Goal: Task Accomplishment & Management: Manage account settings

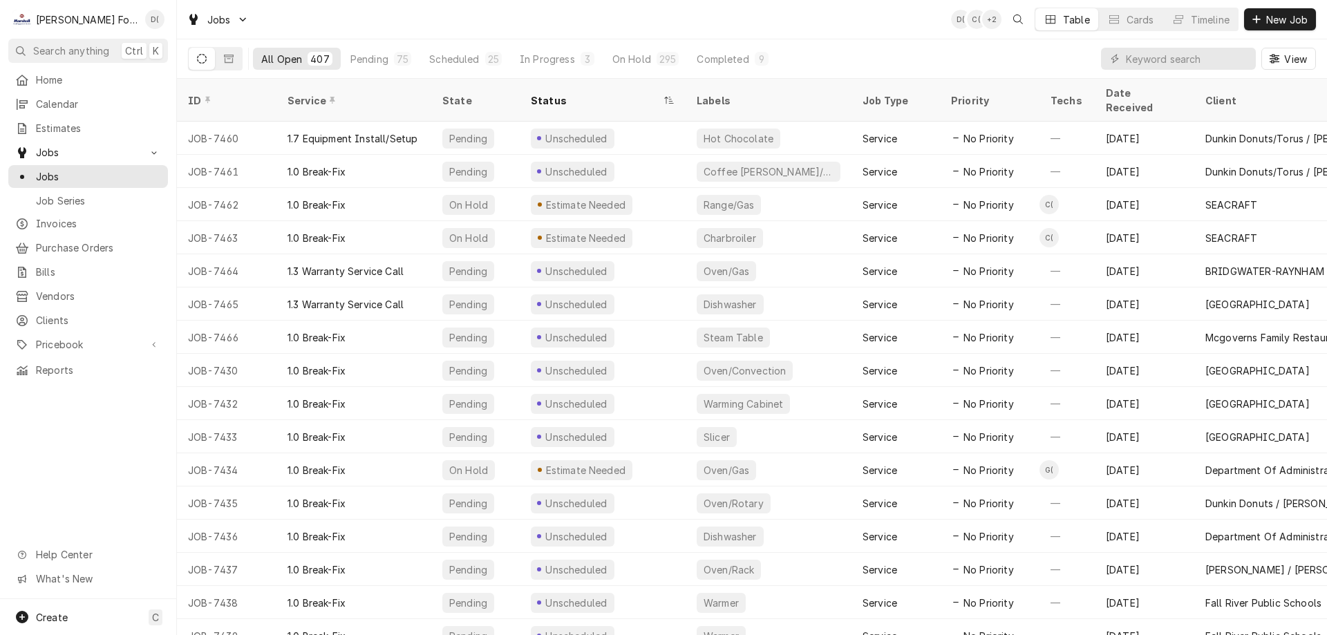
click at [1160, 63] on input "Dynamic Content Wrapper" at bounding box center [1187, 59] width 123 height 22
type input "7434"
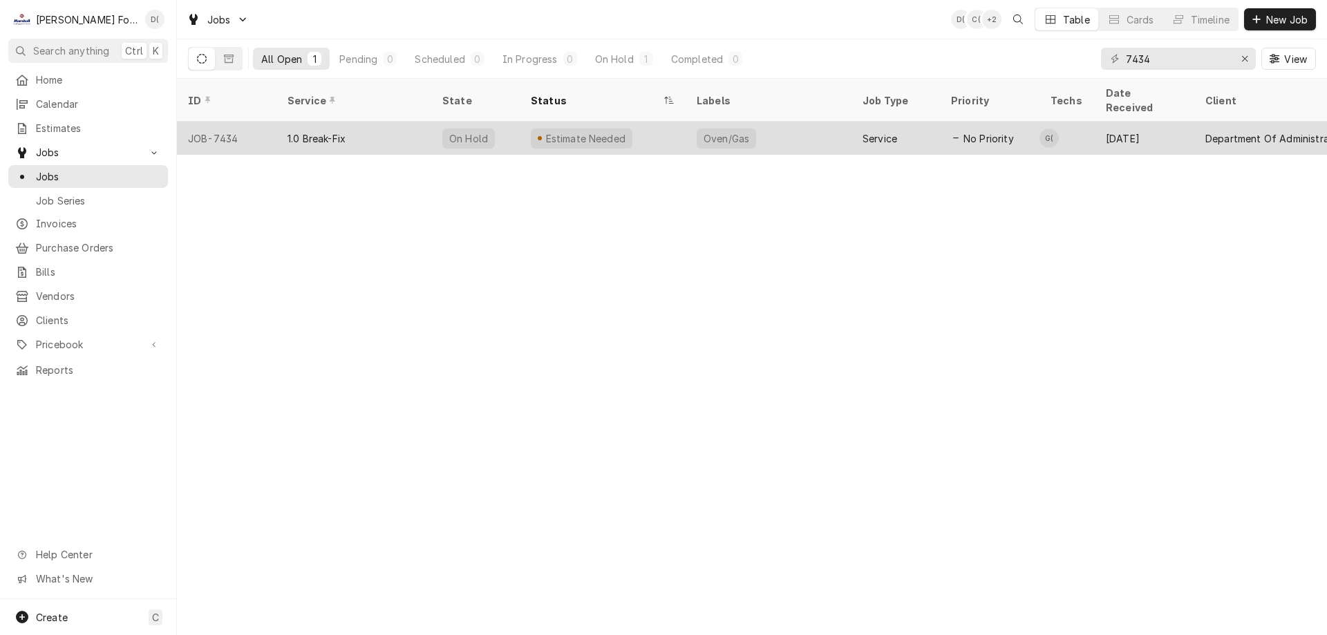
click at [796, 122] on div "Oven/Gas" at bounding box center [769, 138] width 166 height 33
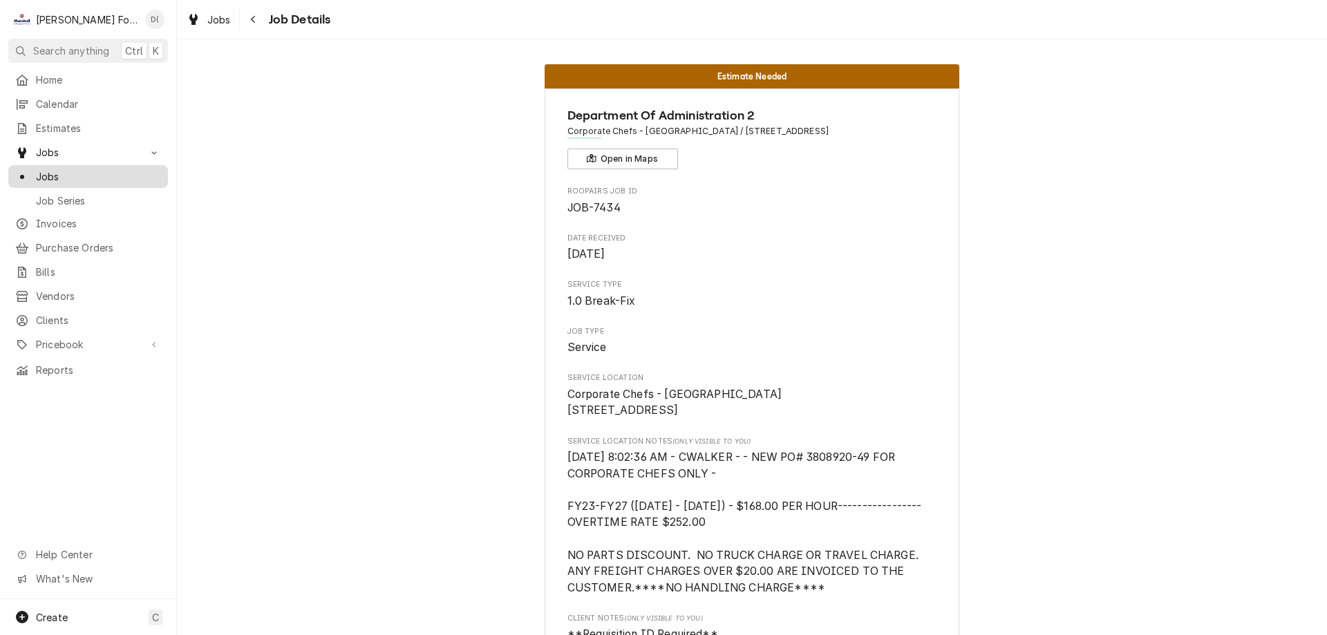
click at [81, 179] on div "Jobs" at bounding box center [88, 176] width 154 height 17
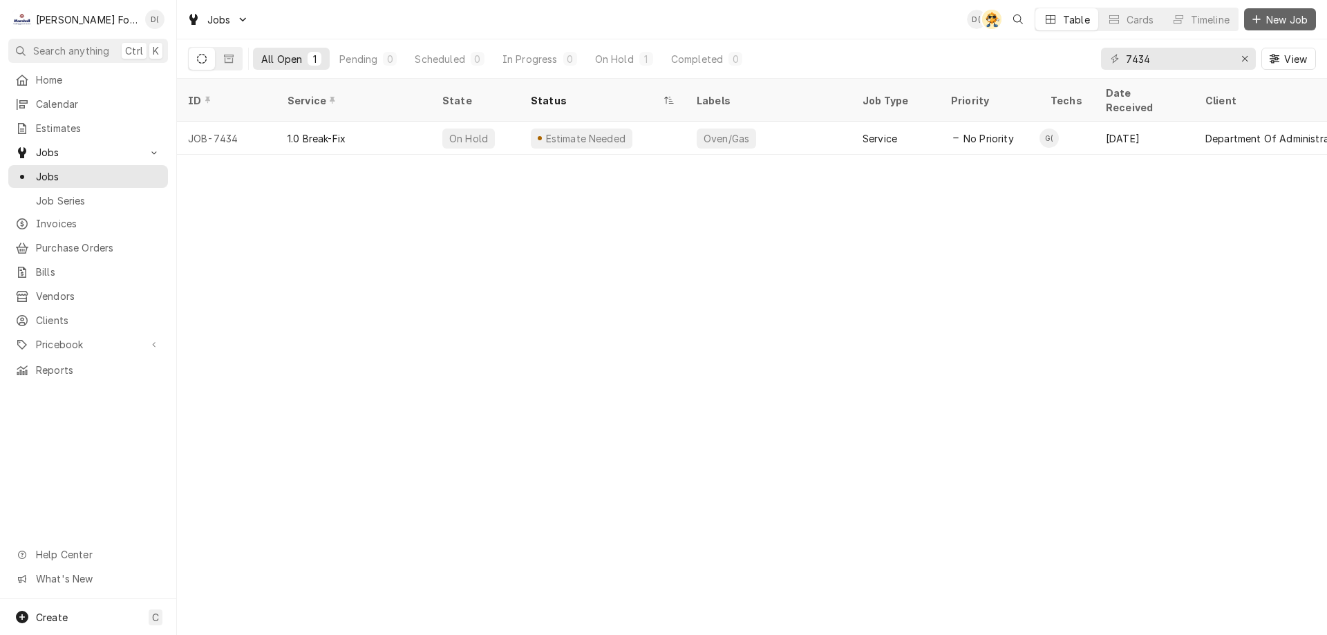
click at [1272, 24] on span "New Job" at bounding box center [1287, 19] width 47 height 15
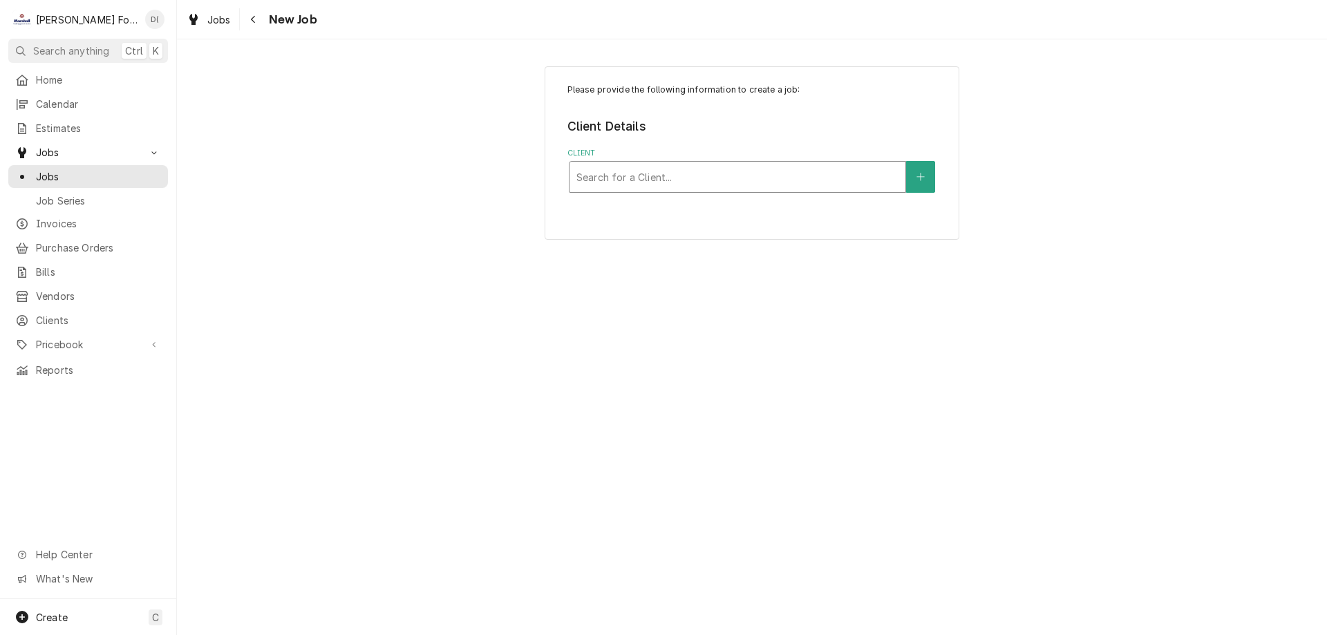
click at [660, 184] on div "Client" at bounding box center [737, 177] width 322 height 25
type input "butler"
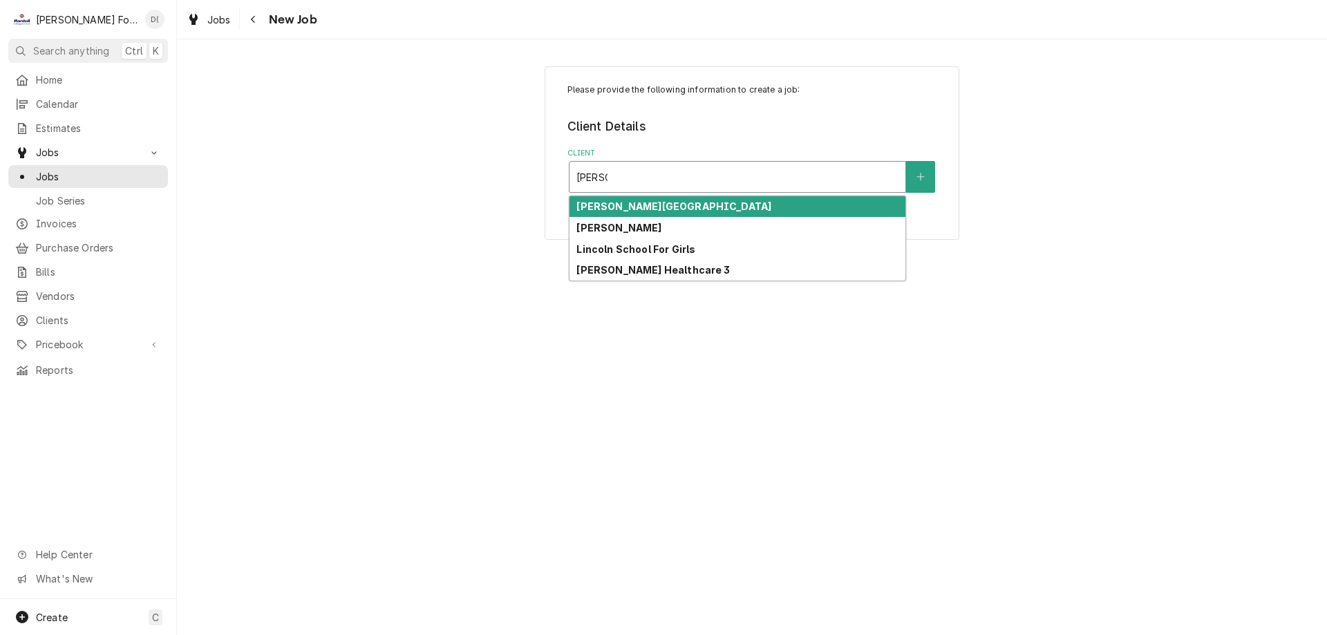
click at [657, 207] on div "Butler Hospital" at bounding box center [738, 206] width 336 height 21
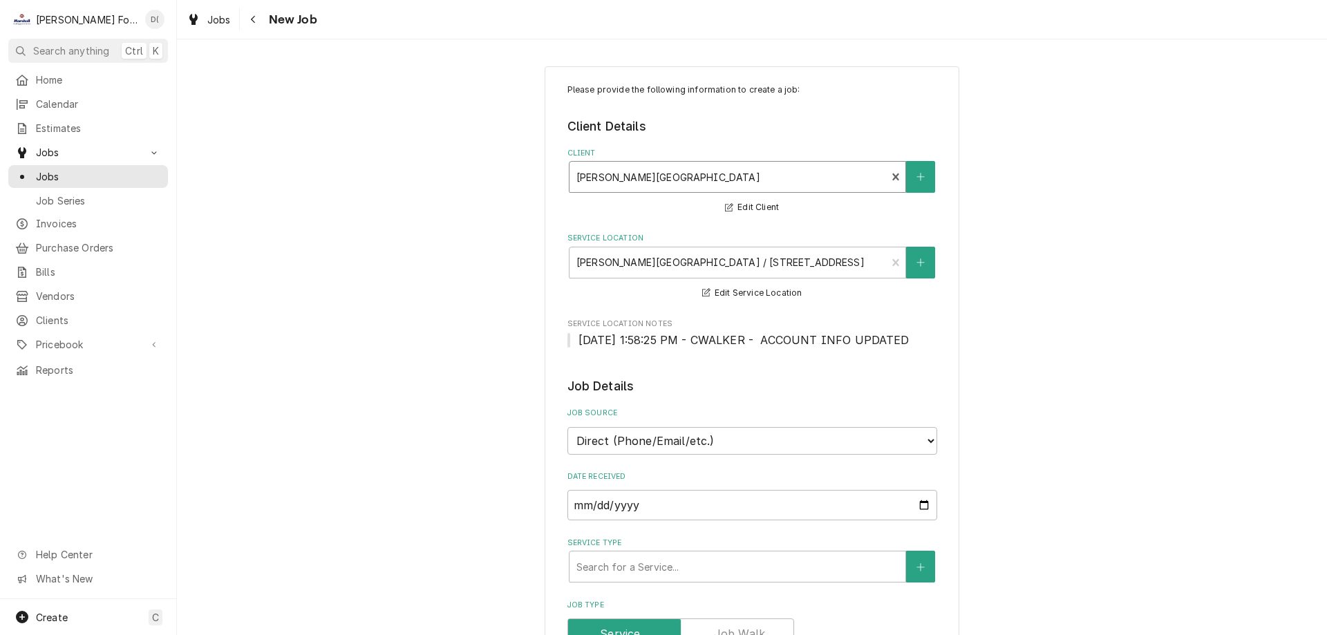
scroll to position [207, 0]
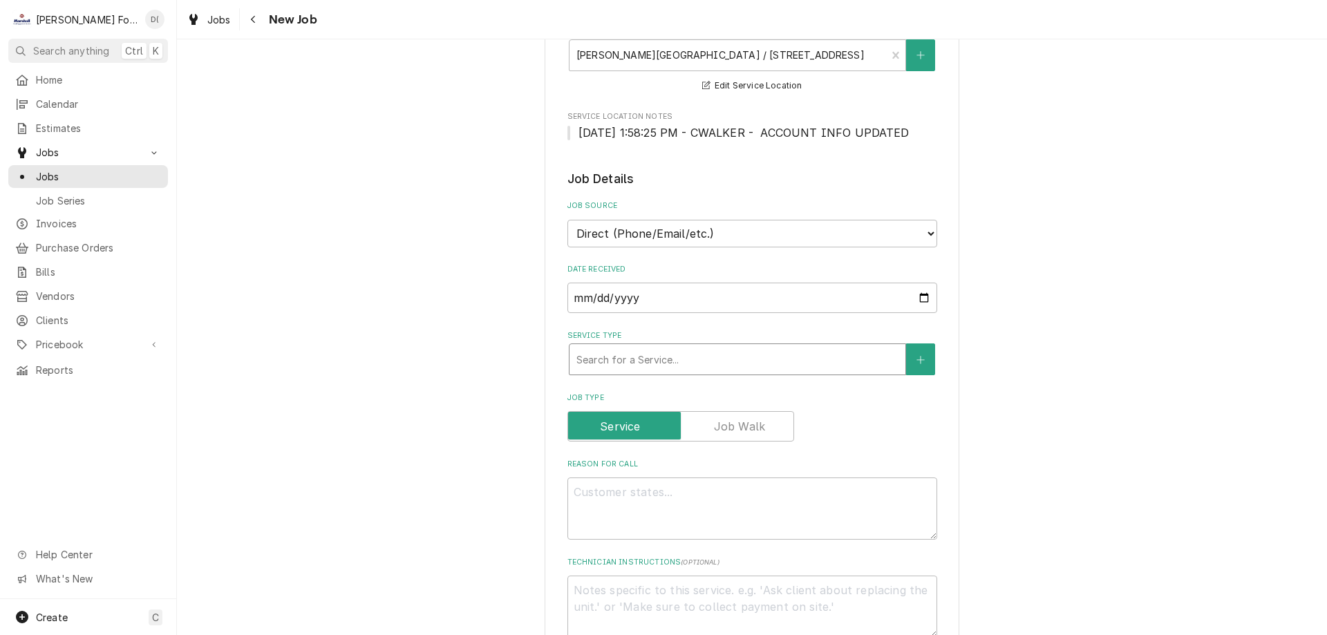
click at [613, 349] on div "Service Type" at bounding box center [737, 359] width 322 height 25
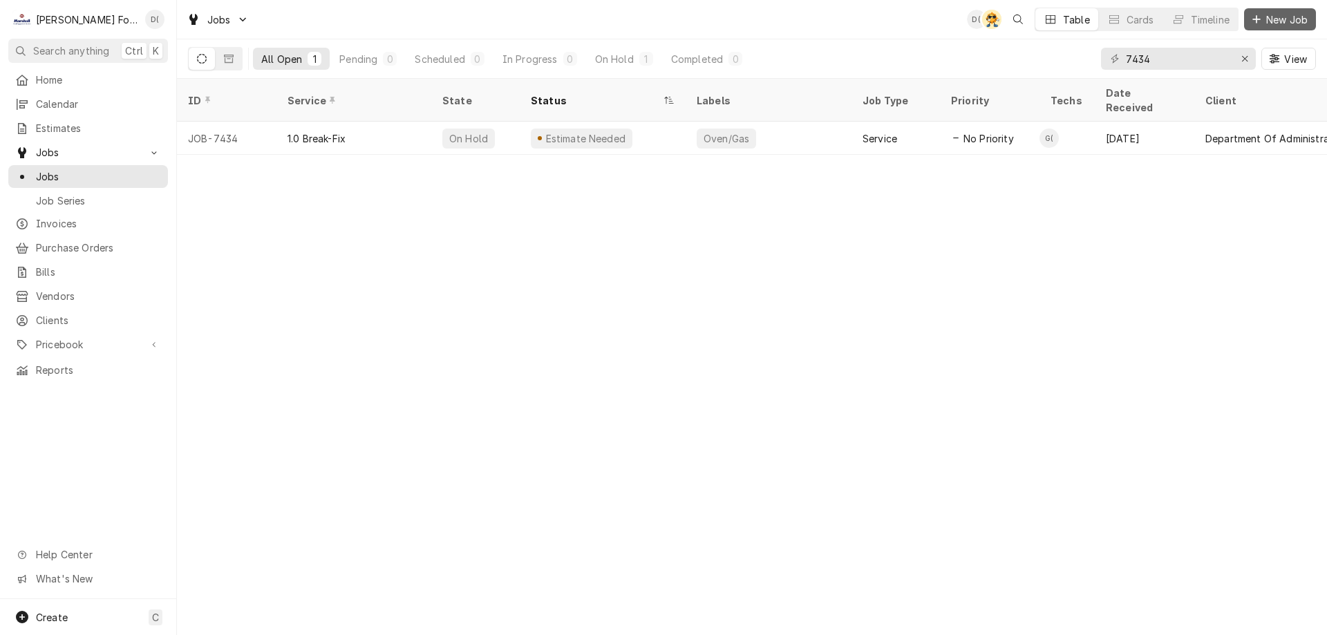
click at [1298, 16] on span "New Job" at bounding box center [1287, 19] width 47 height 15
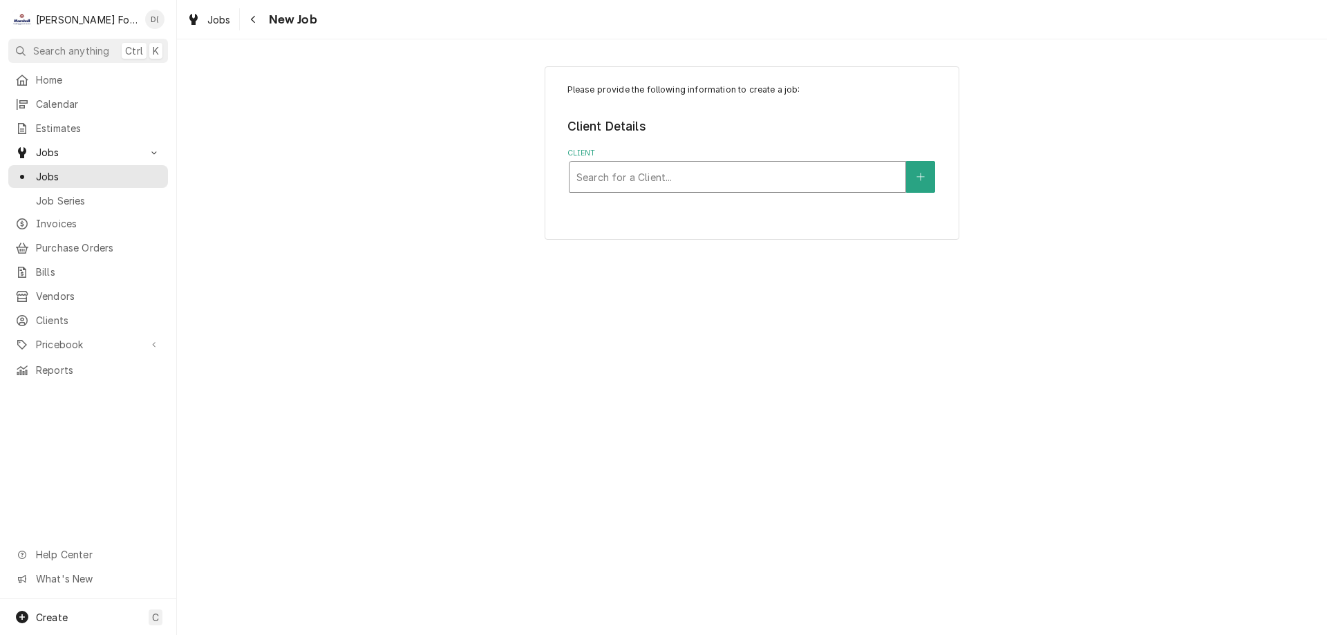
click at [646, 192] on div "Search for a Client..." at bounding box center [738, 177] width 336 height 30
type input "[PERSON_NAME]"
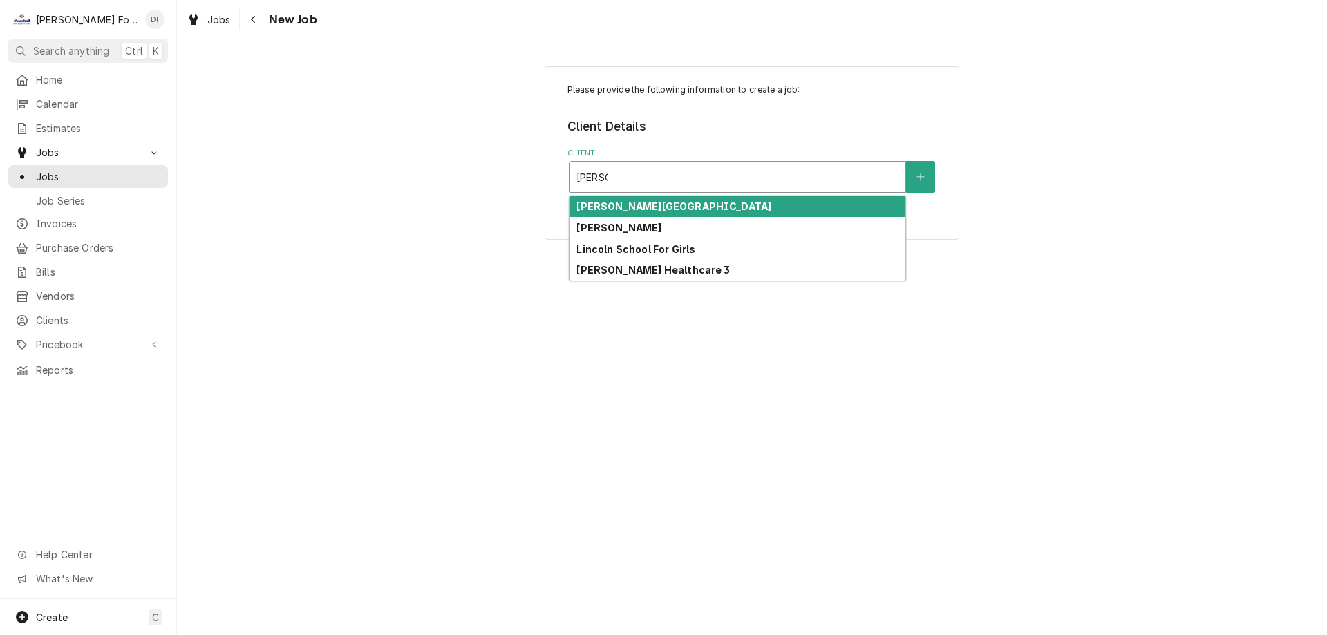
click at [657, 201] on div "Butler Hospital" at bounding box center [738, 206] width 336 height 21
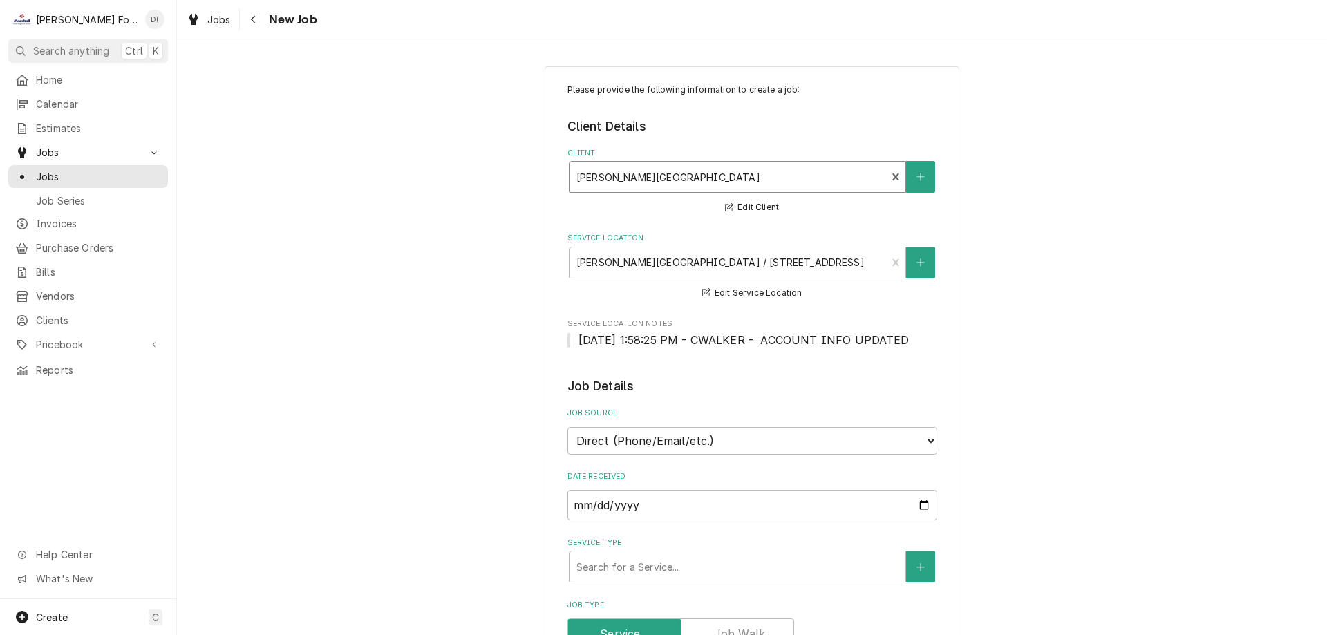
scroll to position [138, 0]
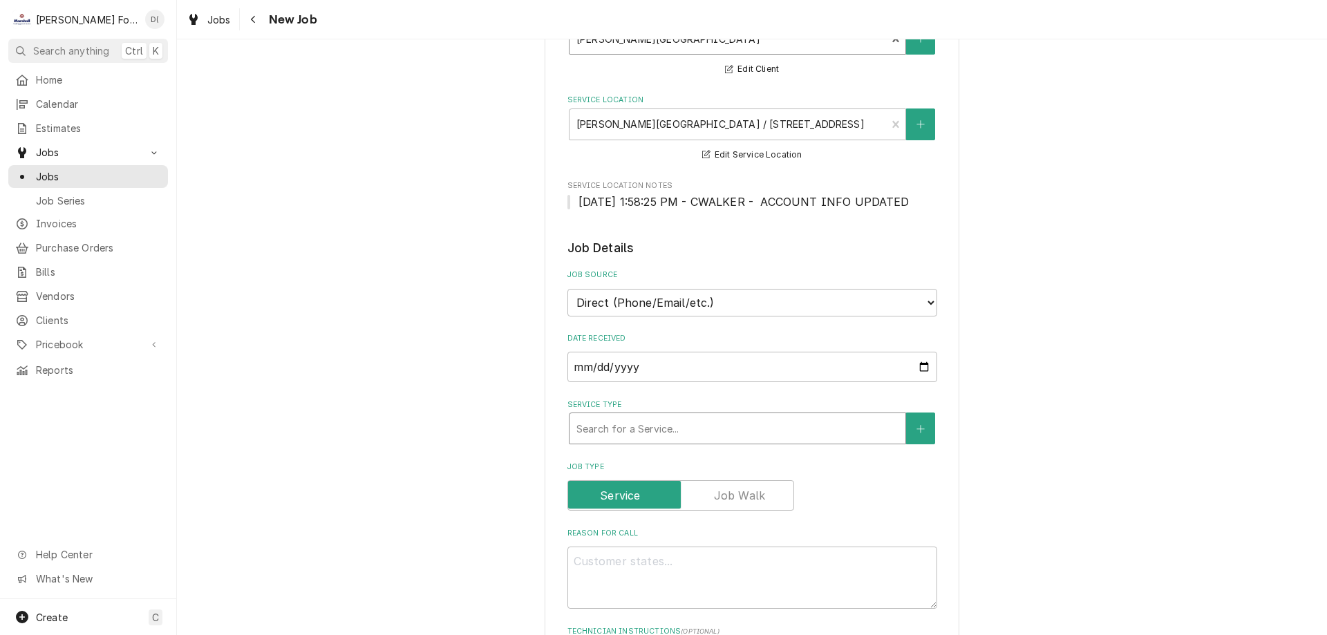
click at [612, 427] on div "Service Type" at bounding box center [737, 428] width 322 height 25
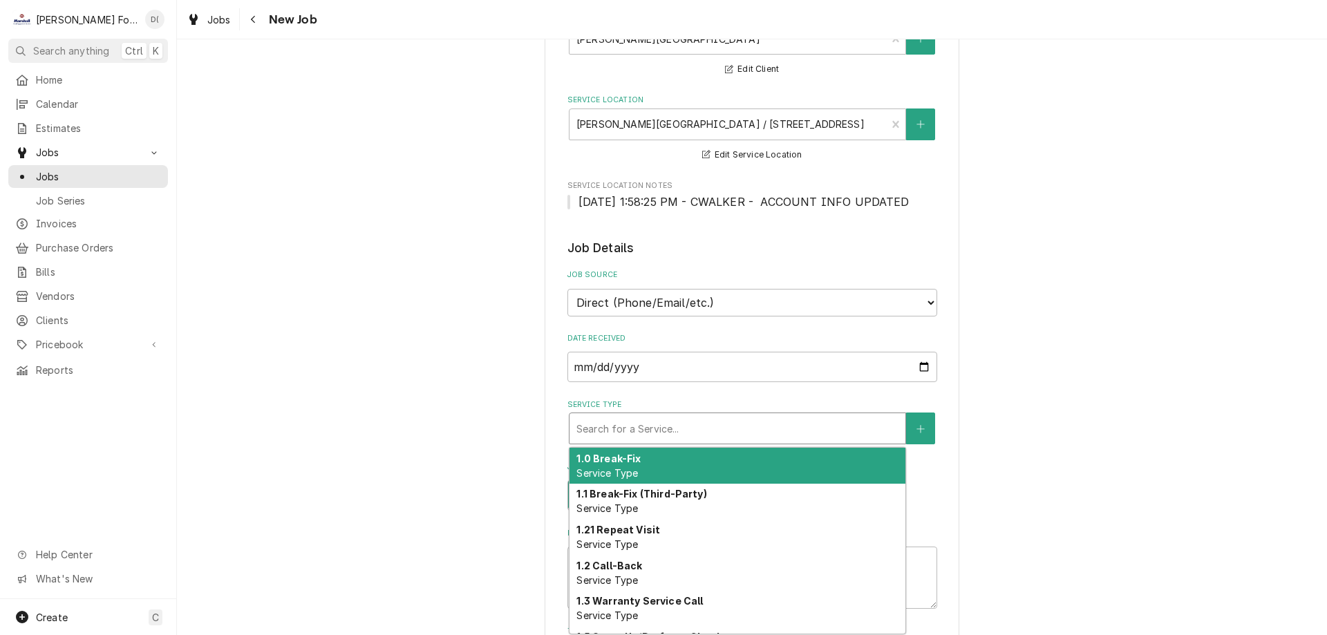
click at [619, 463] on strong "1.0 Break-Fix" at bounding box center [608, 459] width 64 height 12
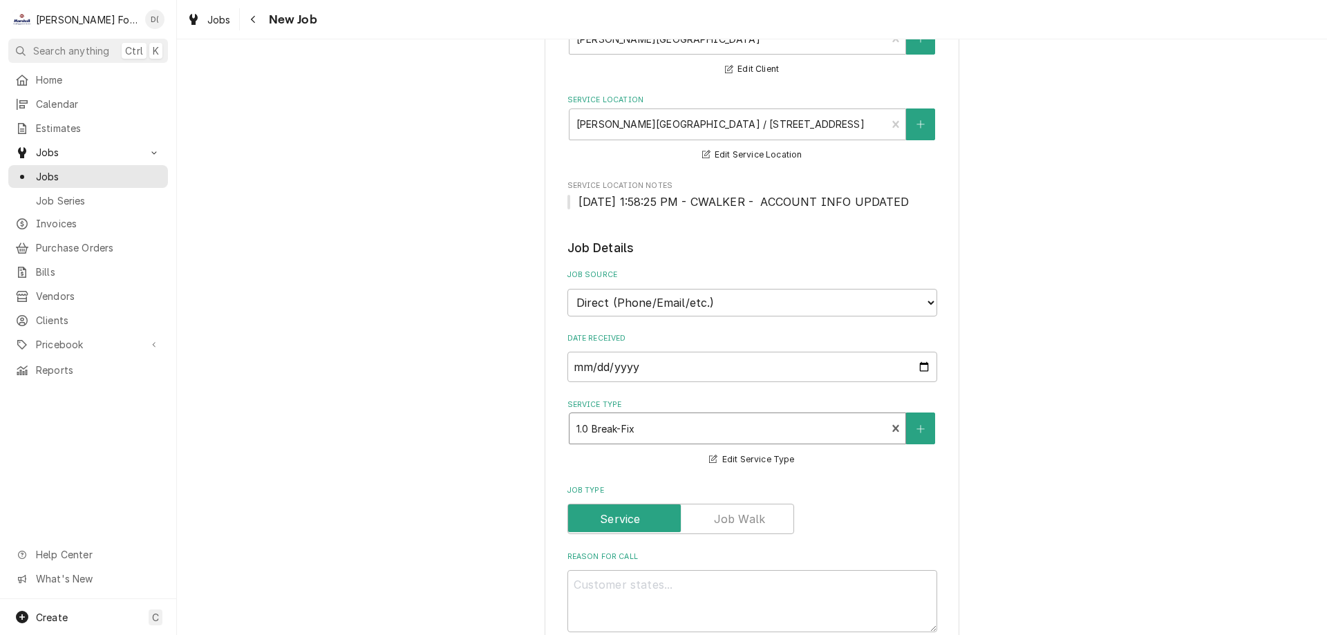
scroll to position [346, 0]
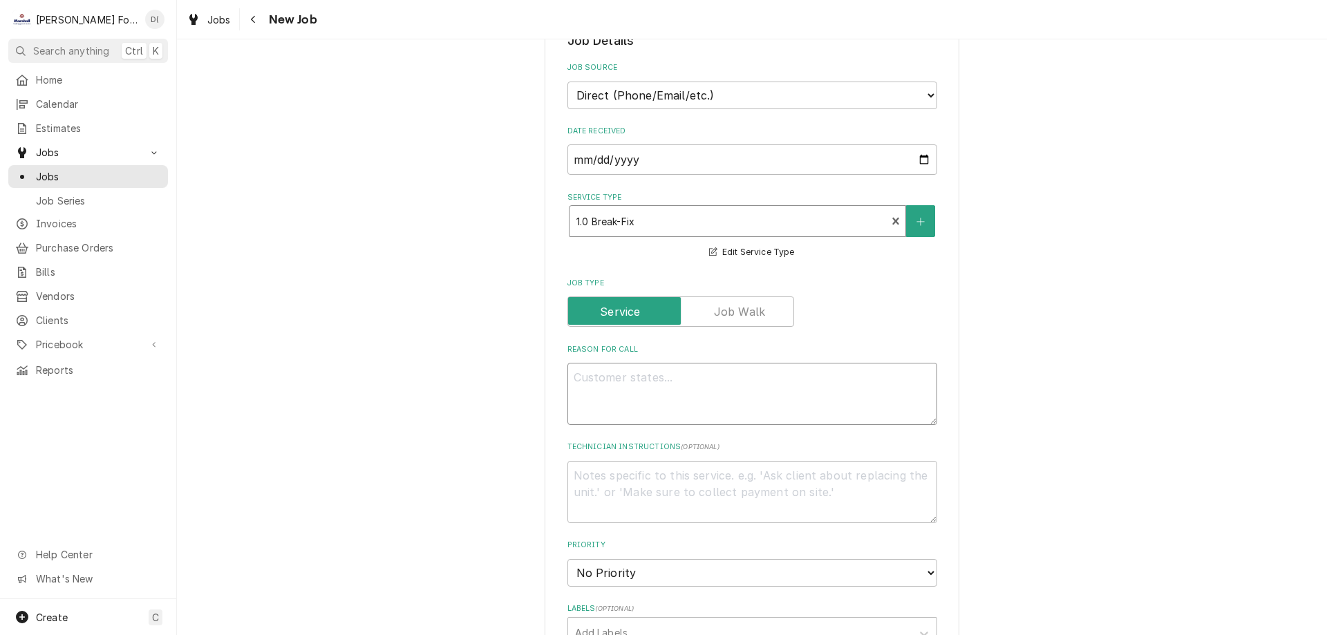
click at [628, 398] on textarea "Reason For Call" at bounding box center [753, 394] width 370 height 62
type textarea "x"
type textarea "s"
type textarea "x"
type textarea "st"
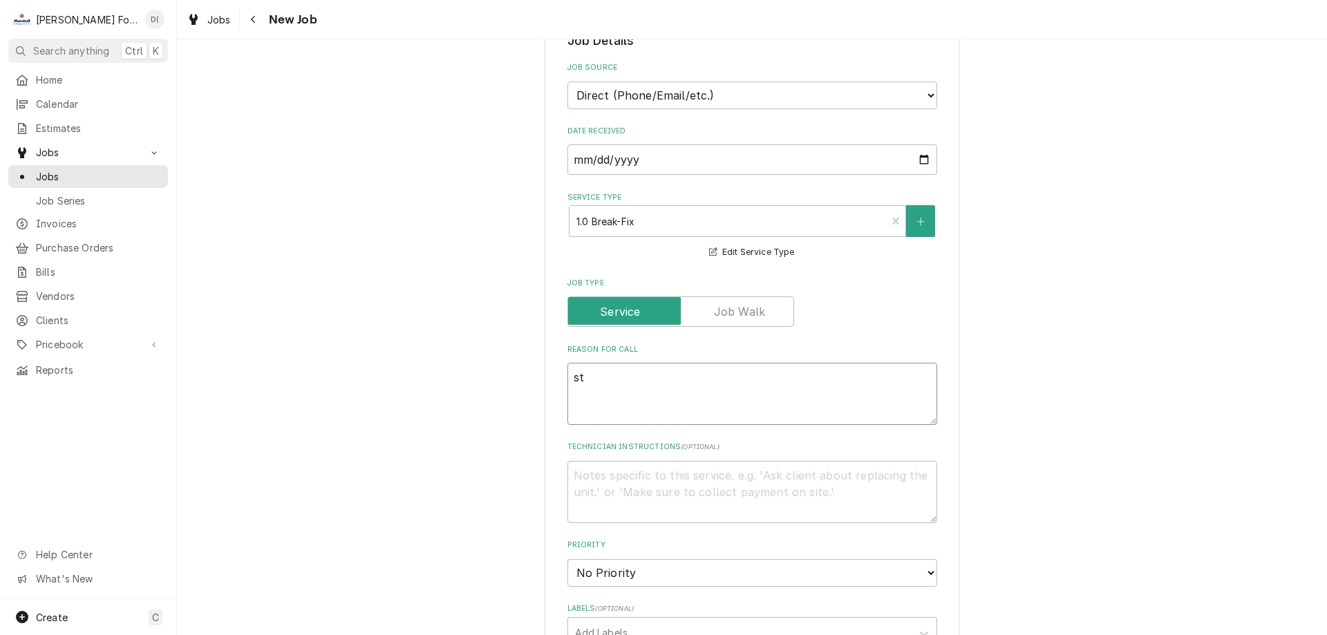
type textarea "x"
type textarea "ste"
type textarea "x"
type textarea "stea"
type textarea "x"
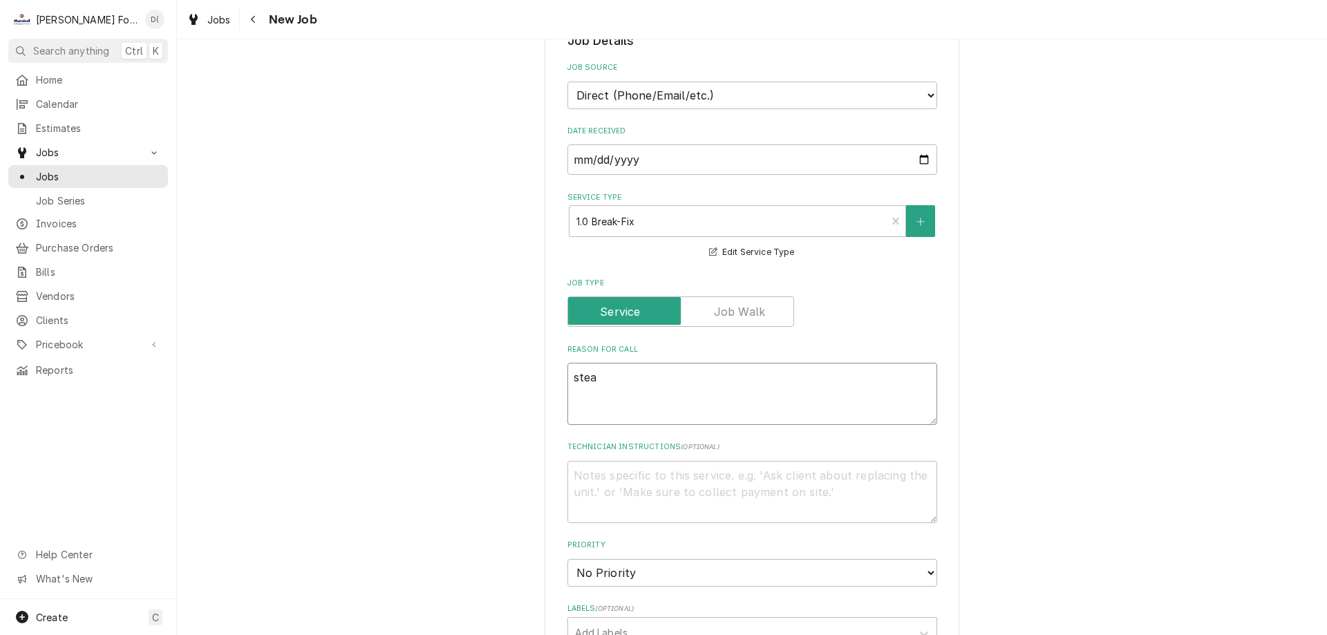
type textarea "steam"
type textarea "x"
type textarea "steamer"
type textarea "x"
type textarea "steamer"
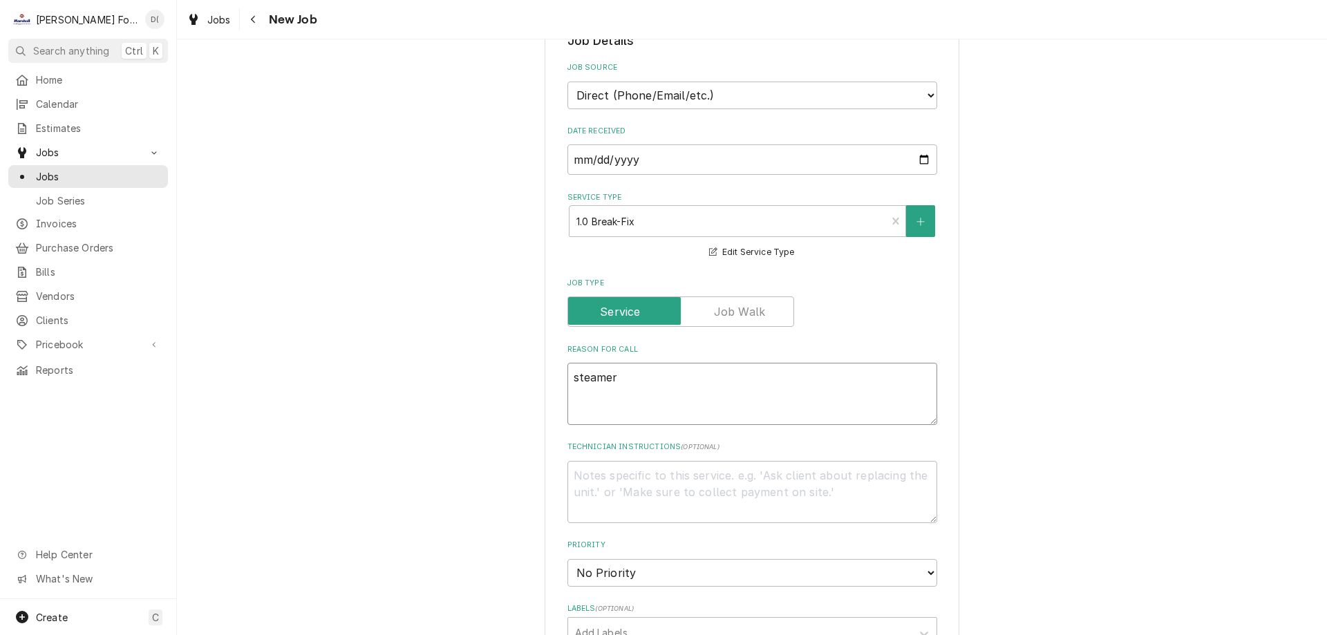
type textarea "x"
type textarea "steamer n"
type textarea "x"
type textarea "steamer no"
type textarea "x"
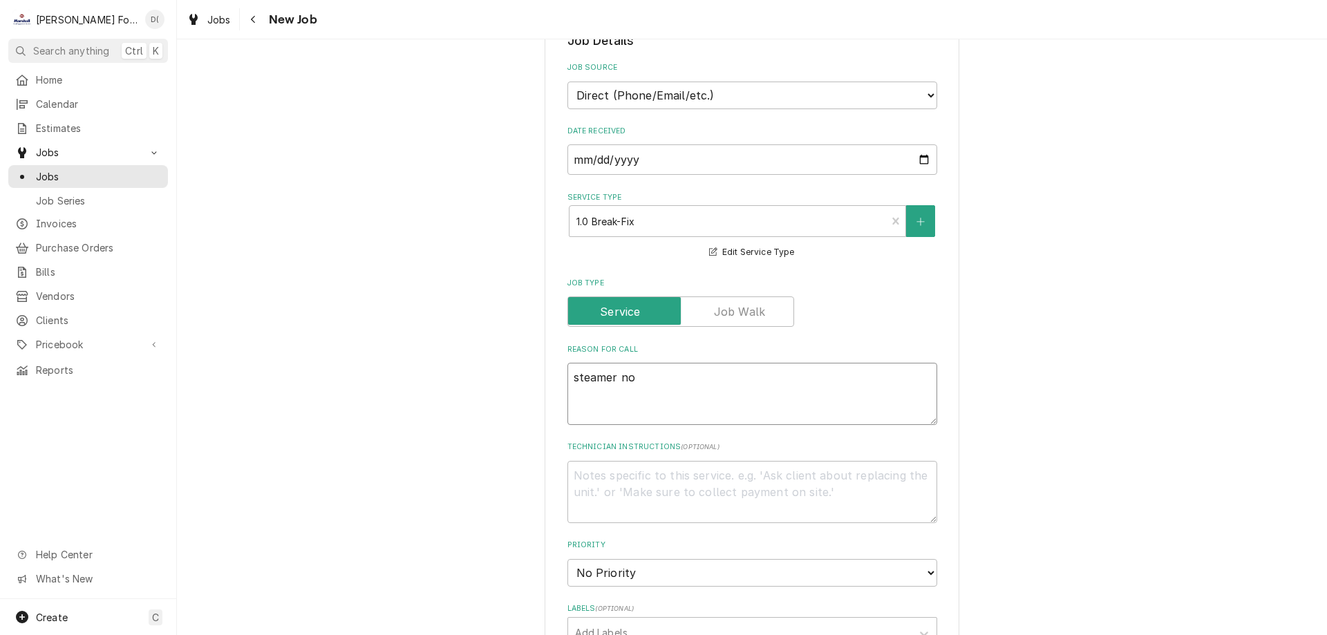
type textarea "steamer not"
type textarea "x"
type textarea "steamer not"
type textarea "x"
type textarea "steamer not w"
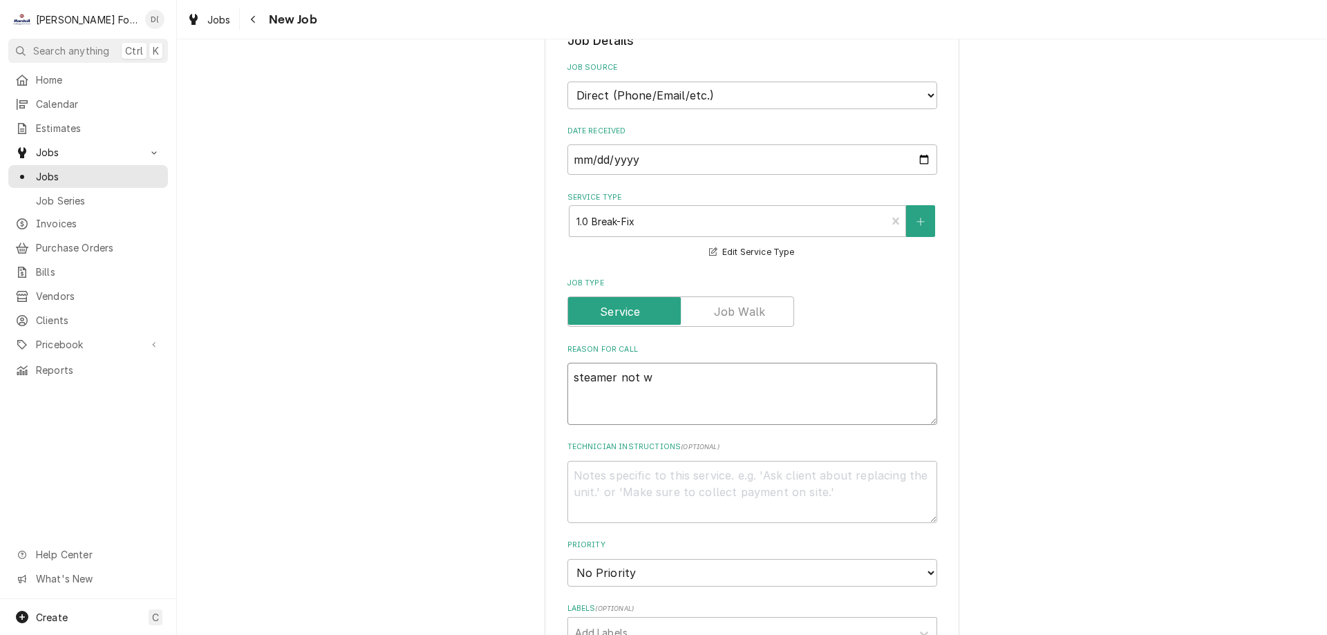
type textarea "x"
type textarea "steamer not wo"
type textarea "x"
type textarea "steamer not wor"
type textarea "x"
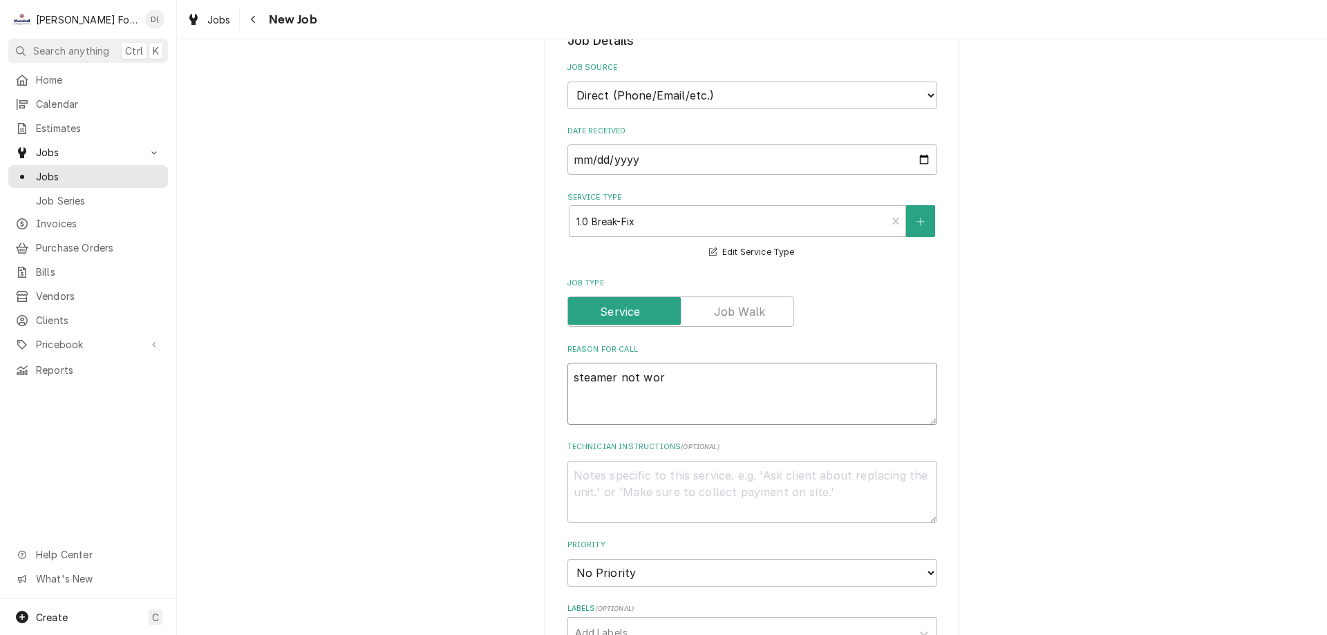
type textarea "steamer not work"
type textarea "x"
type textarea "steamer not worki"
type textarea "x"
type textarea "steamer not workin"
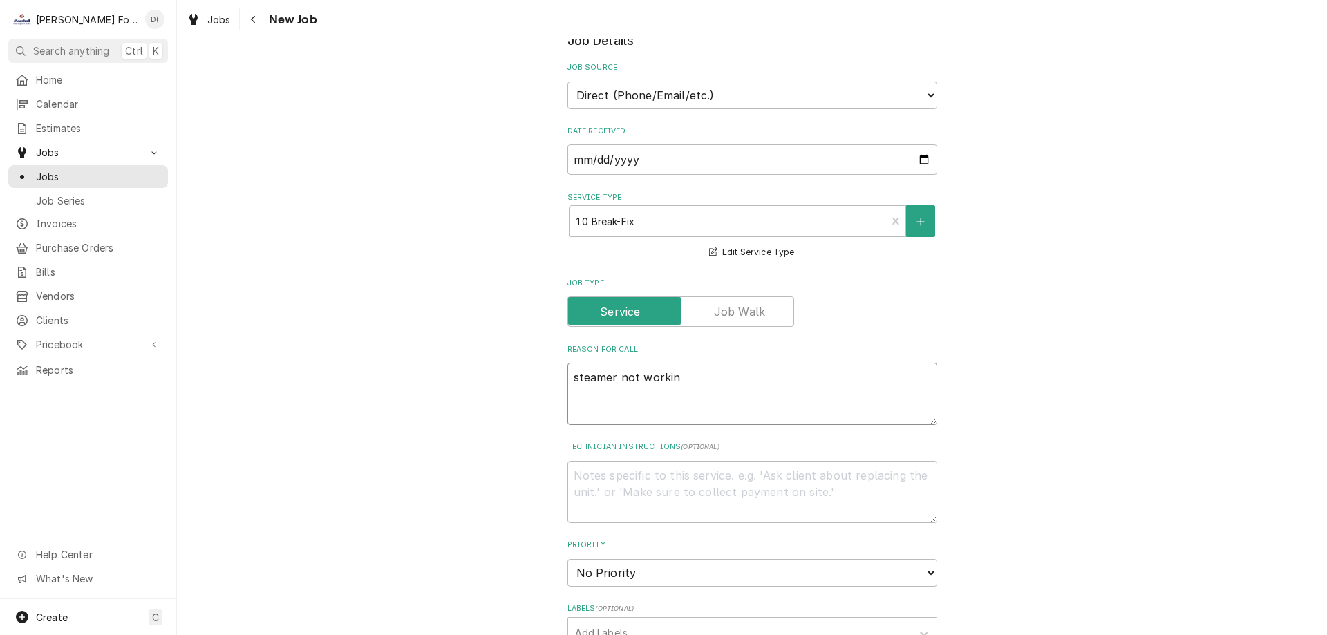
type textarea "x"
type textarea "steamer not working"
type textarea "x"
type textarea "steamer not working"
type textarea "x"
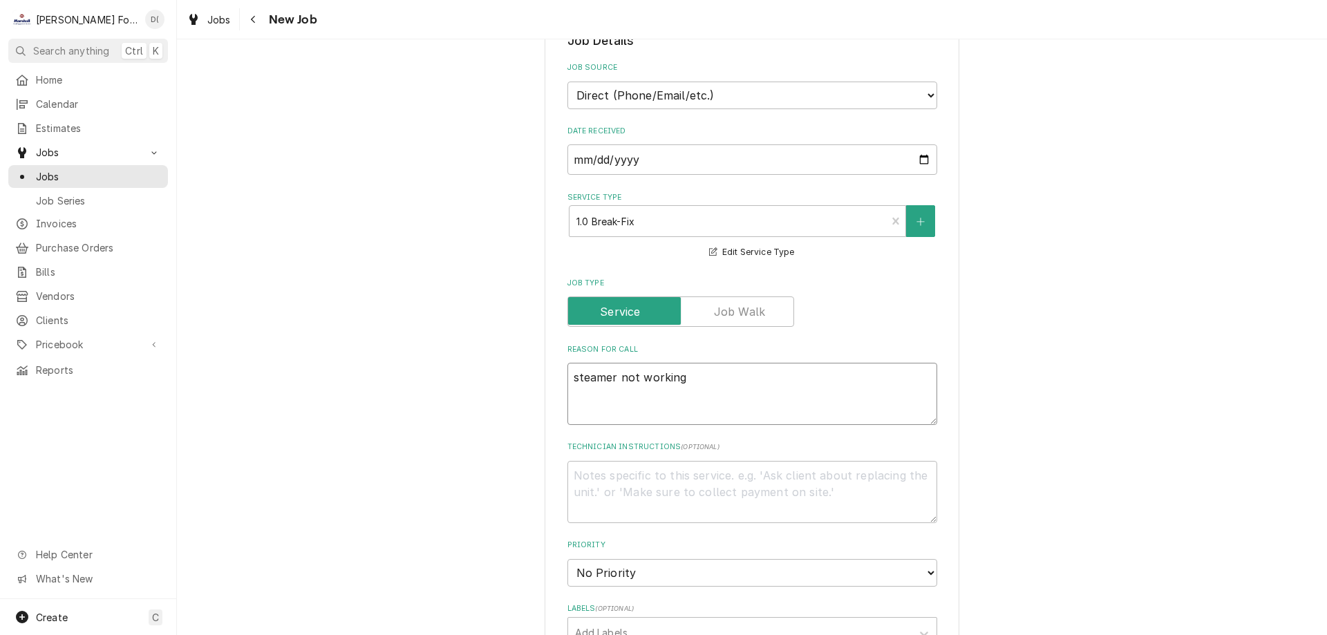
scroll to position [484, 0]
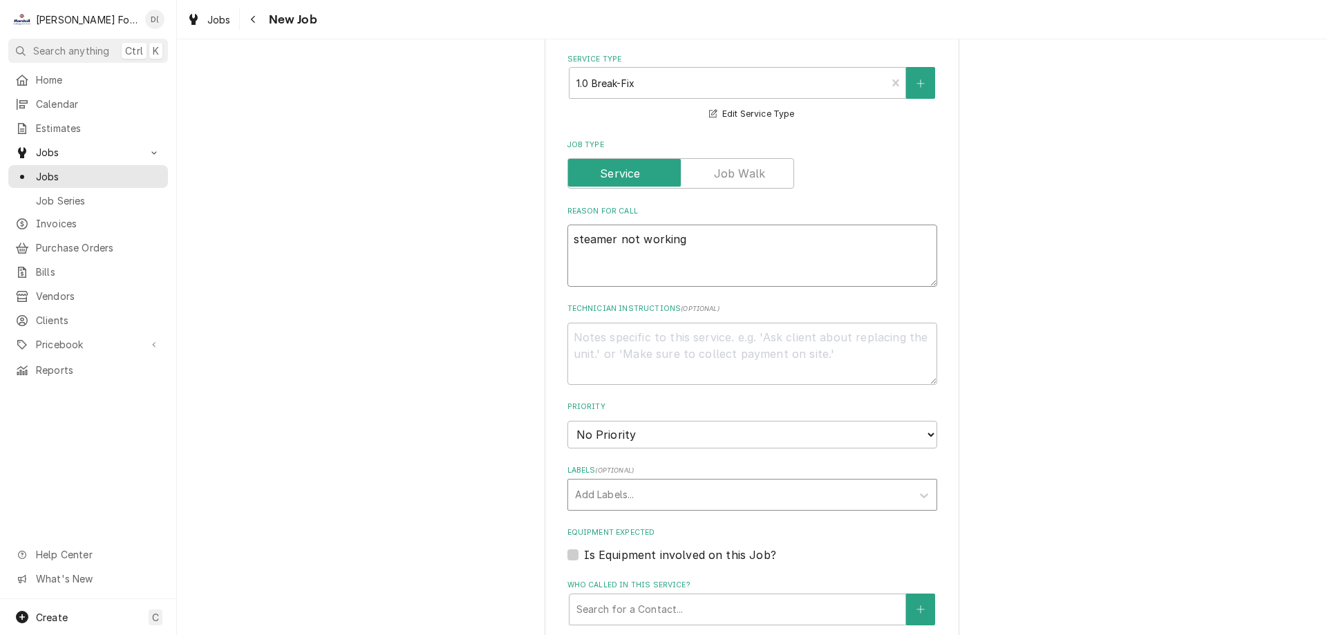
type textarea "steamer not working"
click at [594, 497] on div "Labels" at bounding box center [740, 494] width 330 height 25
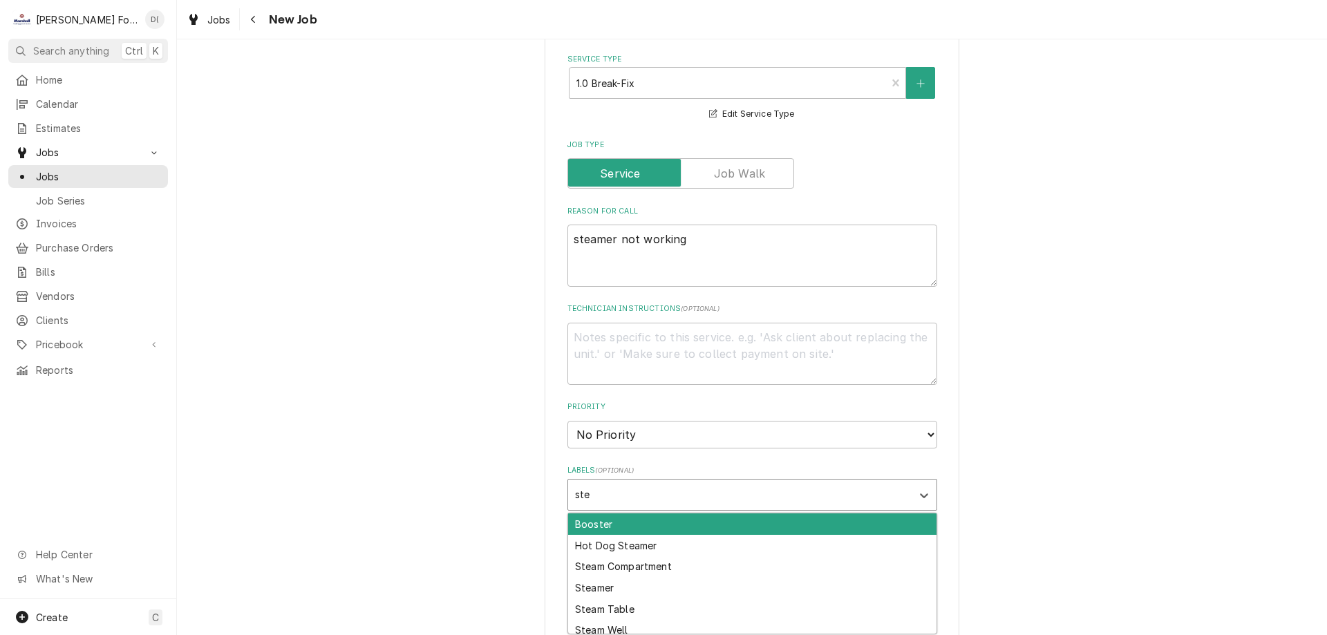
type input "stea"
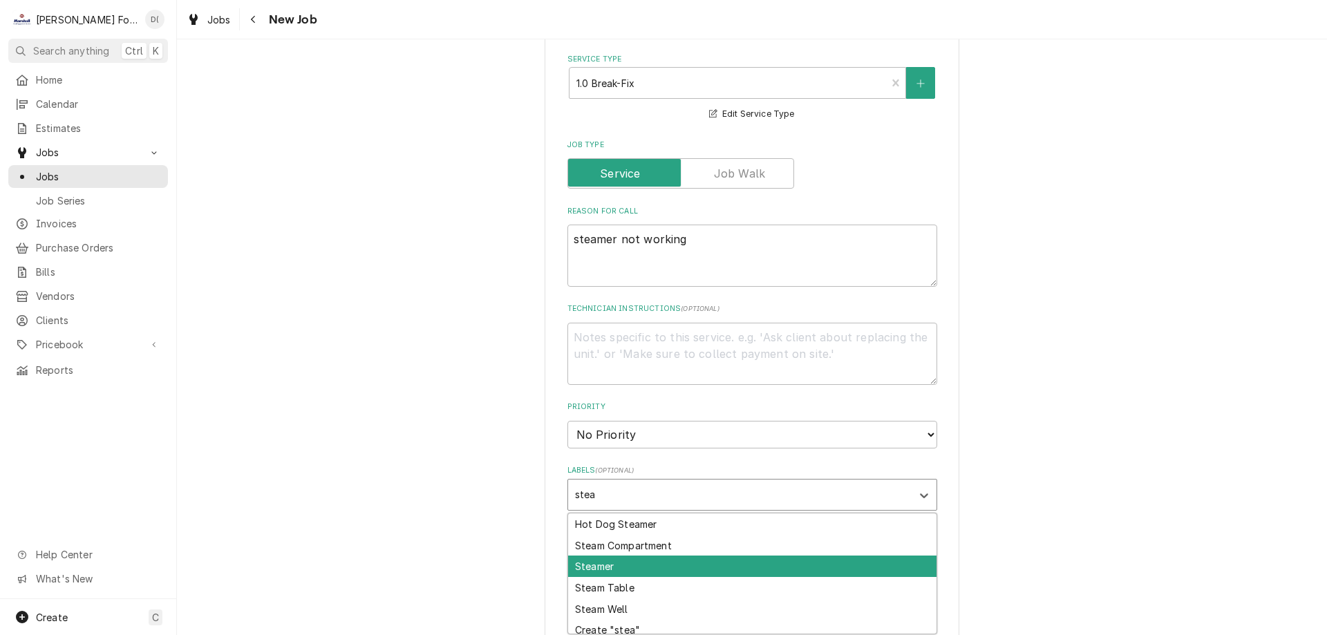
click at [587, 570] on div "Steamer" at bounding box center [752, 566] width 368 height 21
type textarea "x"
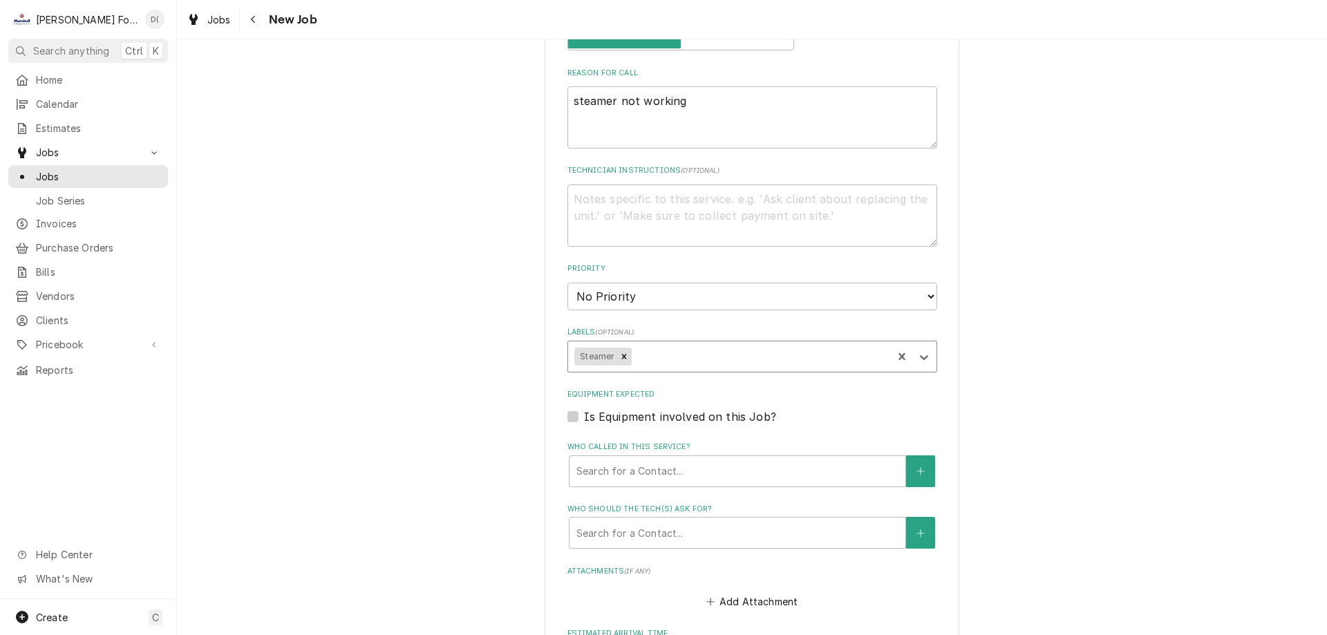
scroll to position [829, 0]
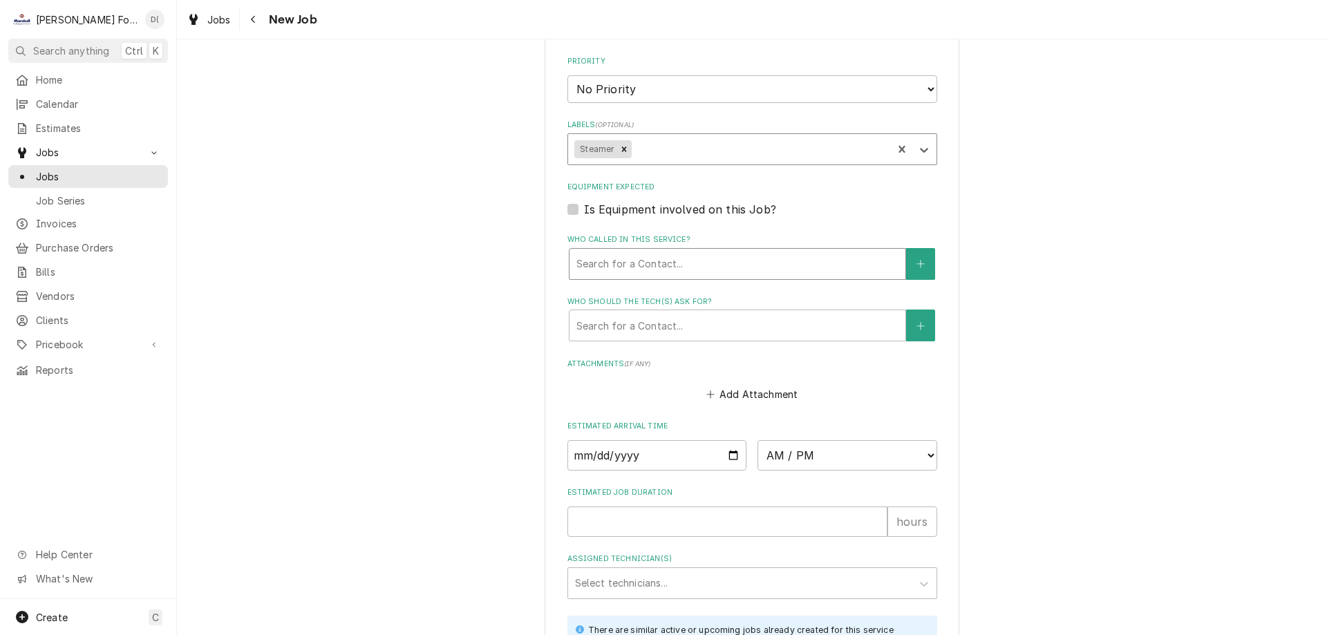
click at [668, 254] on div "Who called in this service?" at bounding box center [737, 264] width 322 height 25
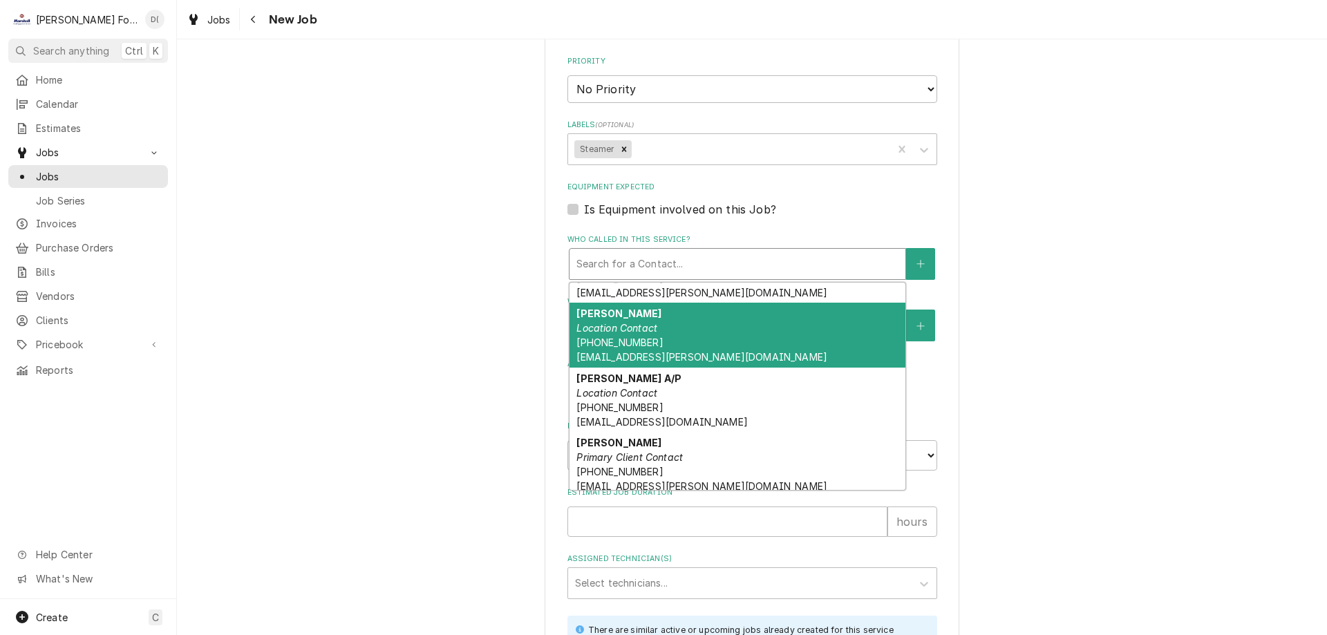
scroll to position [388, 0]
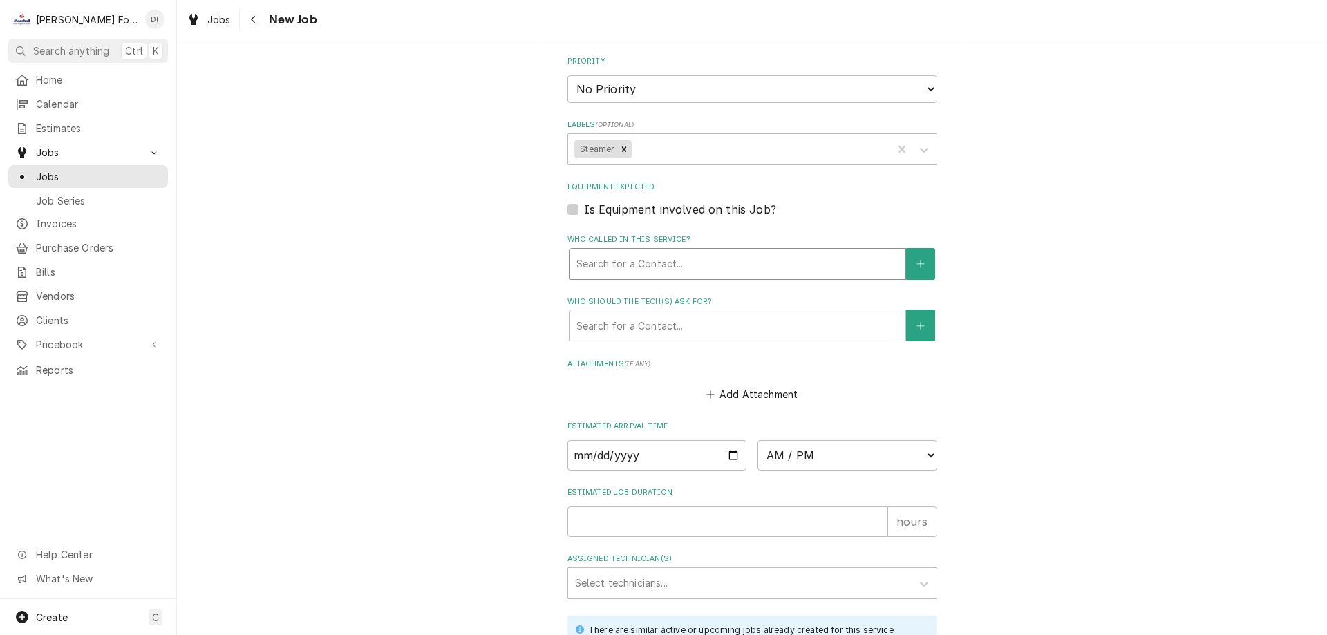
click at [653, 263] on div "Who called in this service?" at bounding box center [737, 264] width 322 height 25
type textarea "x"
type input "t"
type textarea "x"
type input "te"
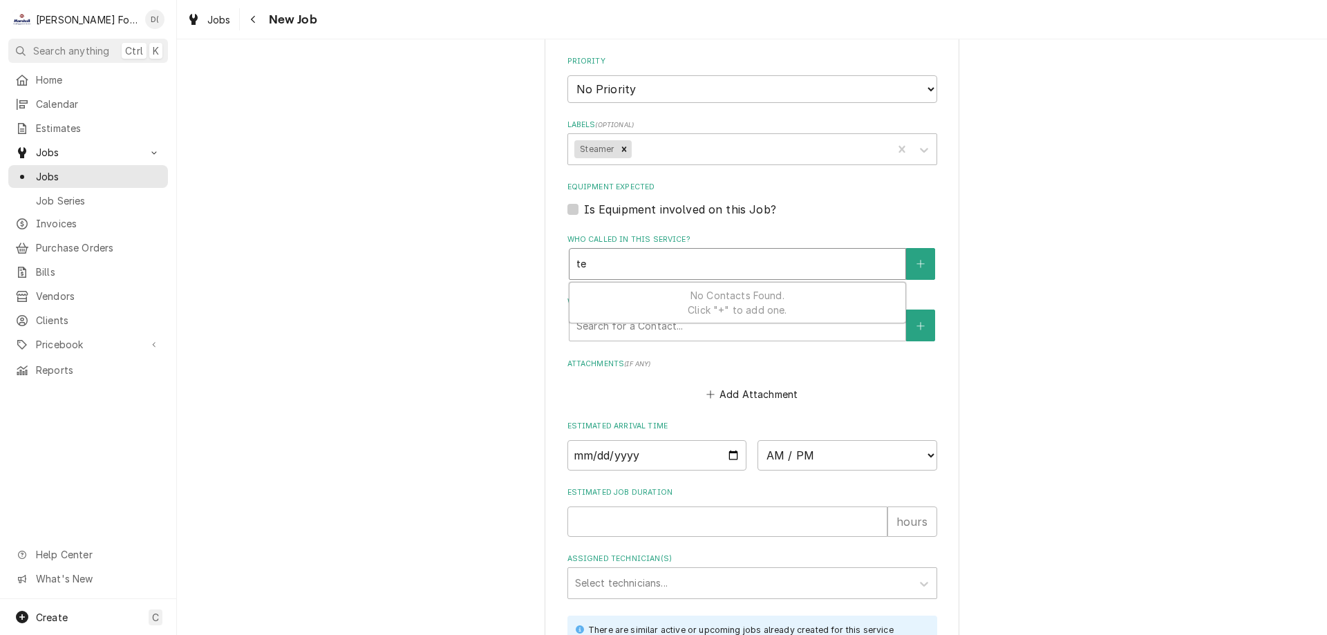
type textarea "x"
type input "ter"
type textarea "x"
type input "tere"
type textarea "x"
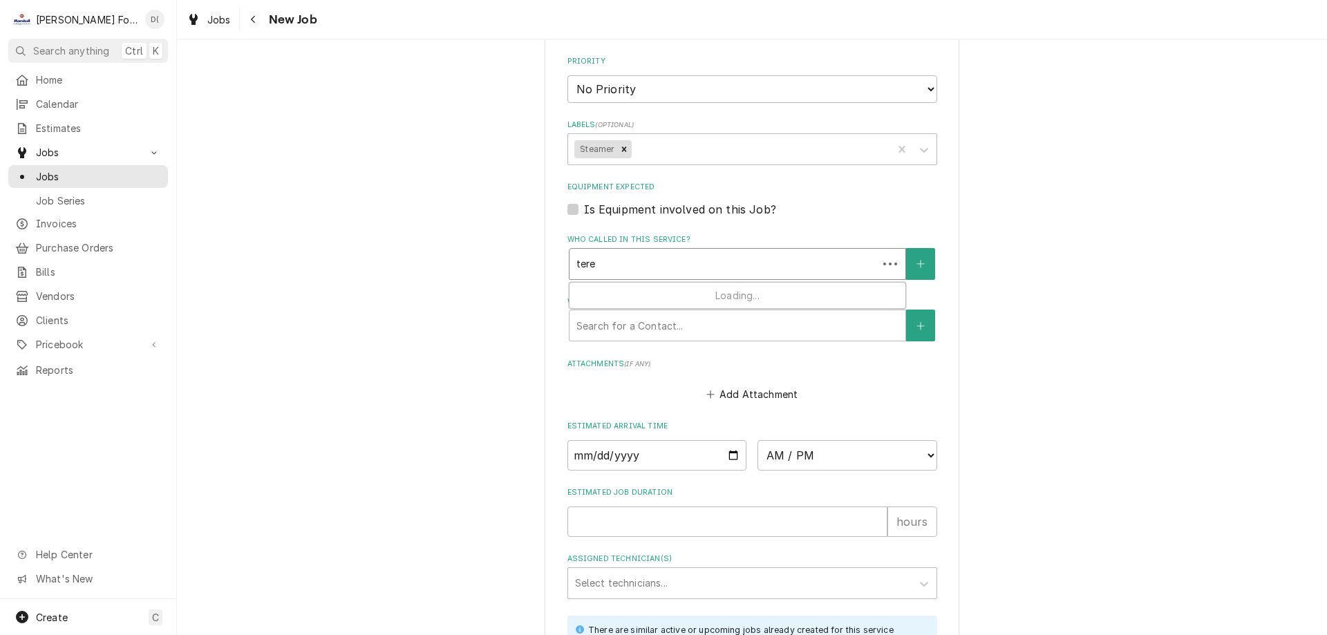
type input "teres"
type textarea "x"
type input "teresa"
click at [909, 263] on button "Who called in this service?" at bounding box center [920, 264] width 29 height 32
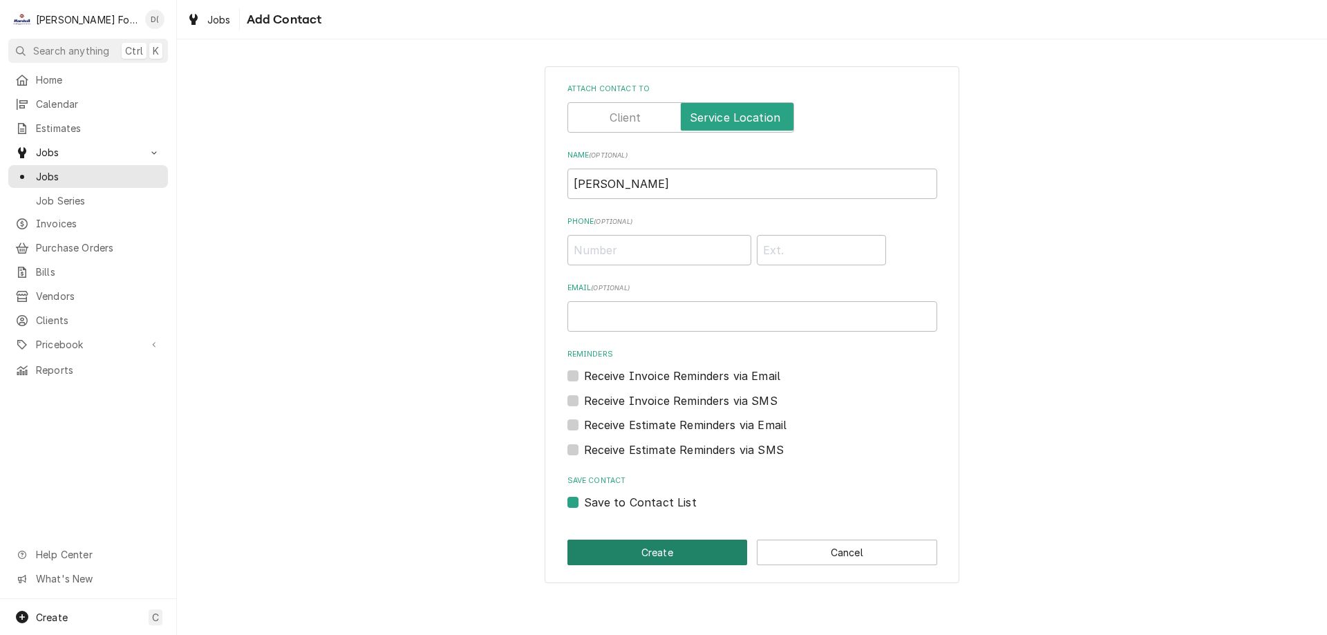
click at [615, 556] on button "Create" at bounding box center [658, 553] width 180 height 26
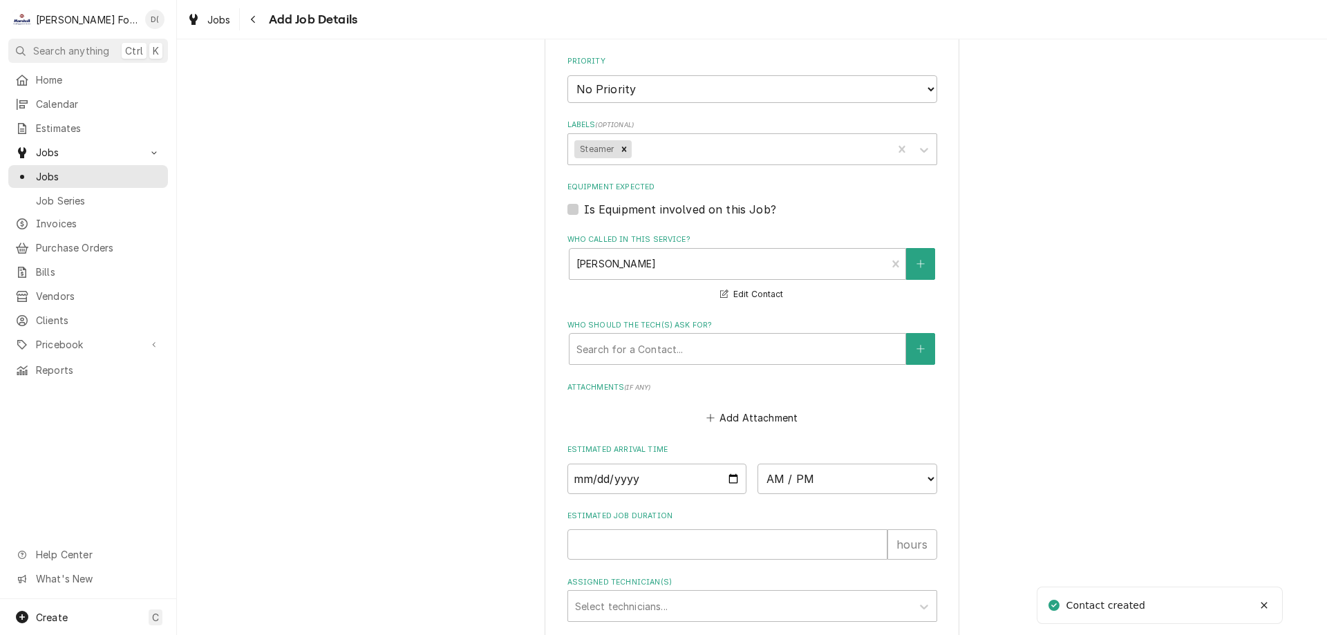
type textarea "x"
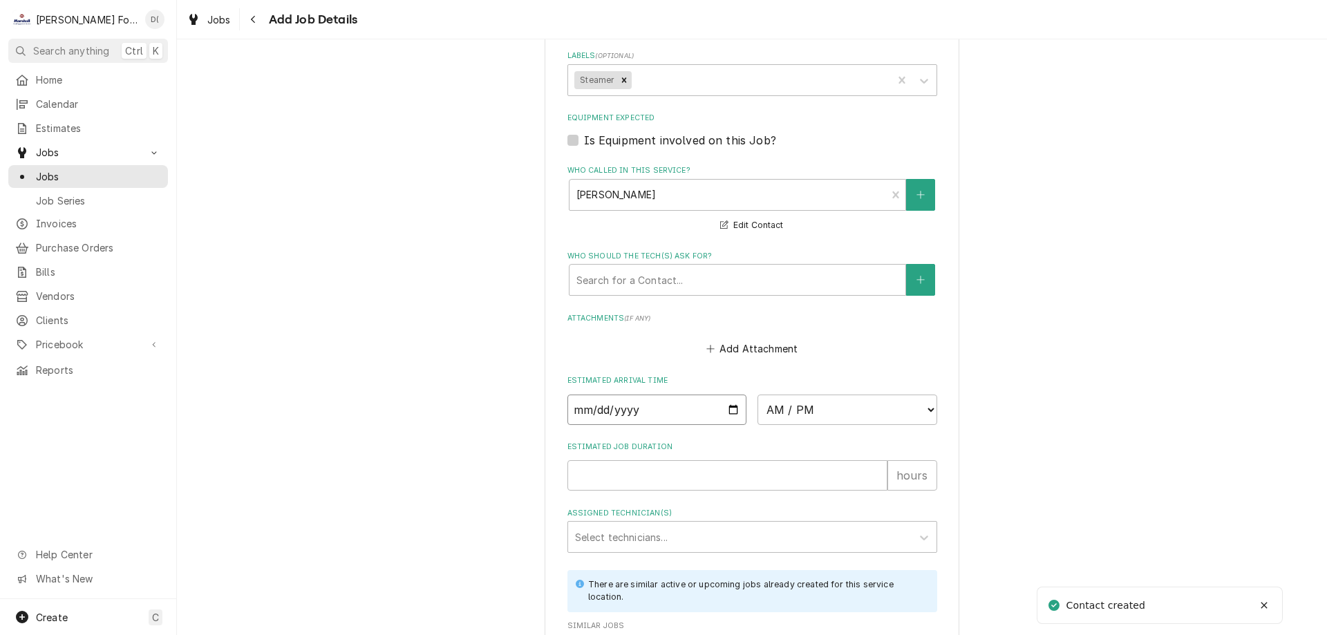
click at [731, 406] on input "Date" at bounding box center [658, 410] width 180 height 30
type input "2025-09-19"
type textarea "x"
click at [858, 411] on select "AM / PM 6:00 AM 6:15 AM 6:30 AM 6:45 AM 7:00 AM 7:15 AM 7:30 AM 7:45 AM 8:00 AM…" at bounding box center [848, 410] width 180 height 30
select select "09:30:00"
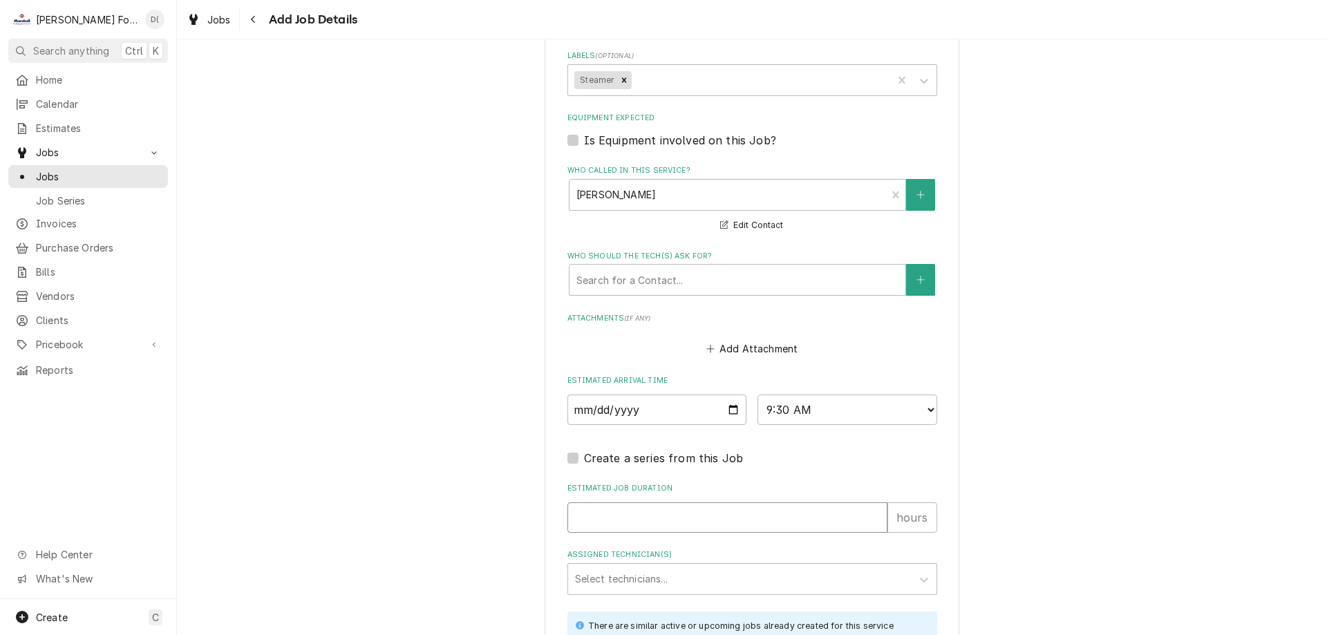
click at [604, 511] on input "Estimated Job Duration" at bounding box center [728, 518] width 320 height 30
type textarea "x"
type input "1"
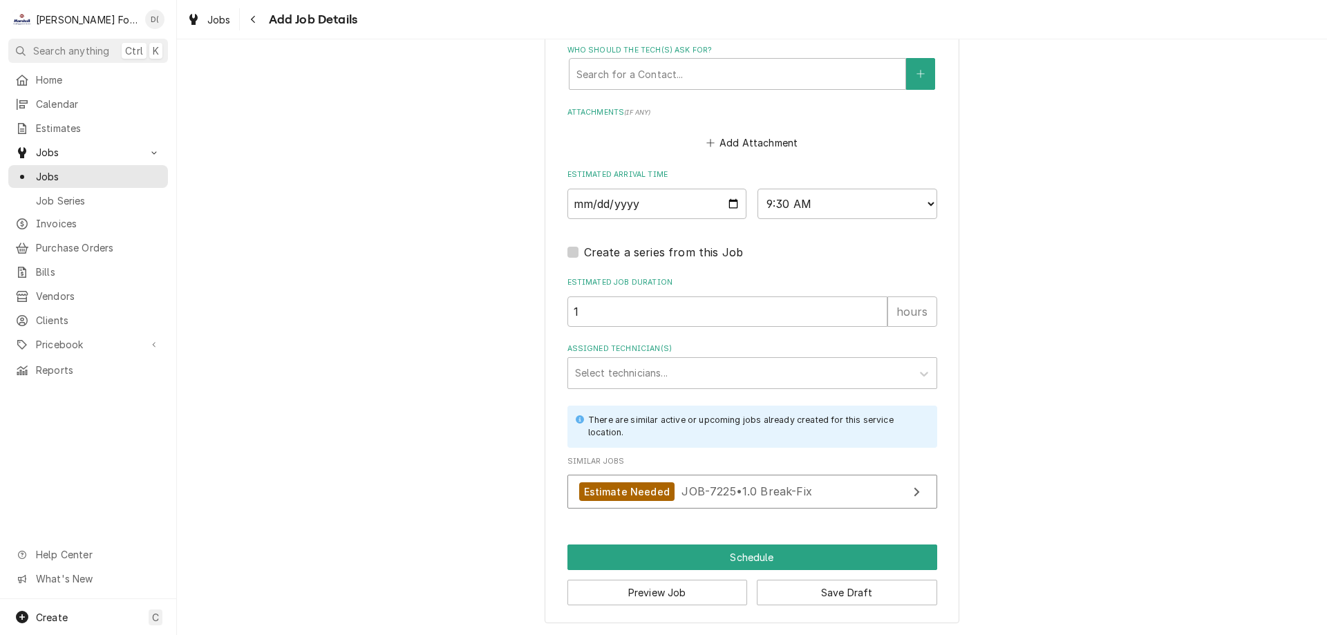
click at [670, 348] on label "Assigned Technician(s)" at bounding box center [753, 349] width 370 height 11
click at [666, 373] on div "Assigned Technician(s)" at bounding box center [740, 373] width 330 height 25
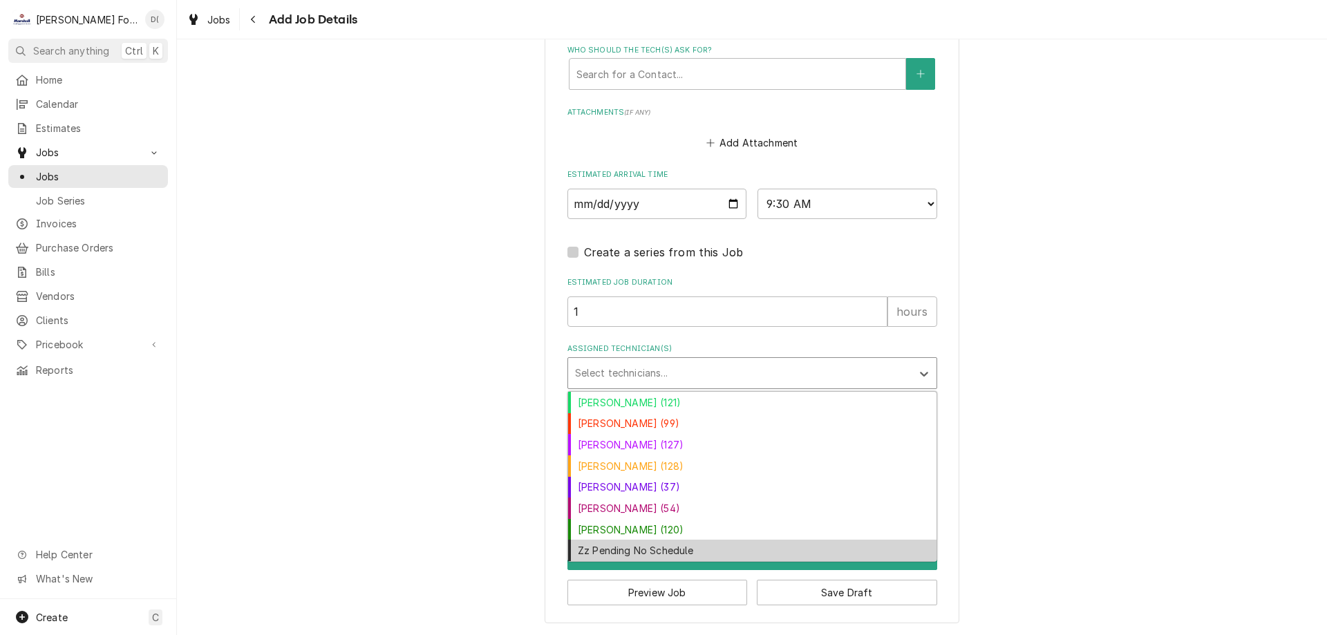
click at [635, 556] on div "Zz Pending No Schedule" at bounding box center [752, 550] width 368 height 21
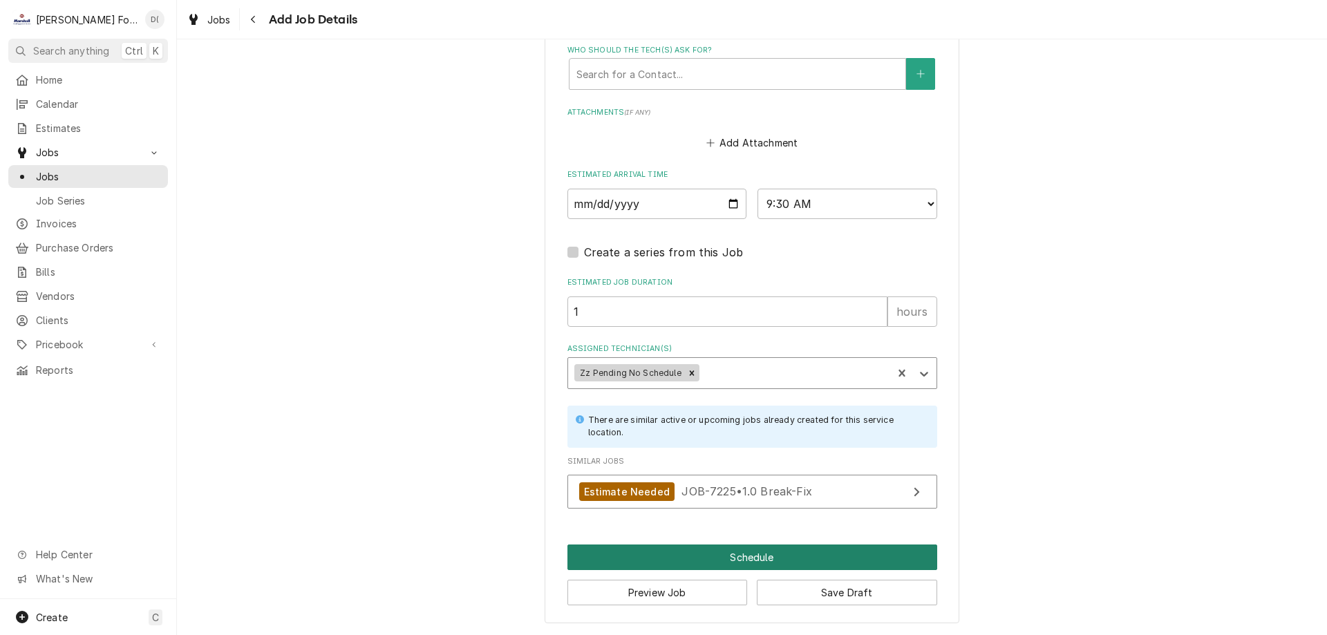
click at [740, 554] on button "Schedule" at bounding box center [753, 558] width 370 height 26
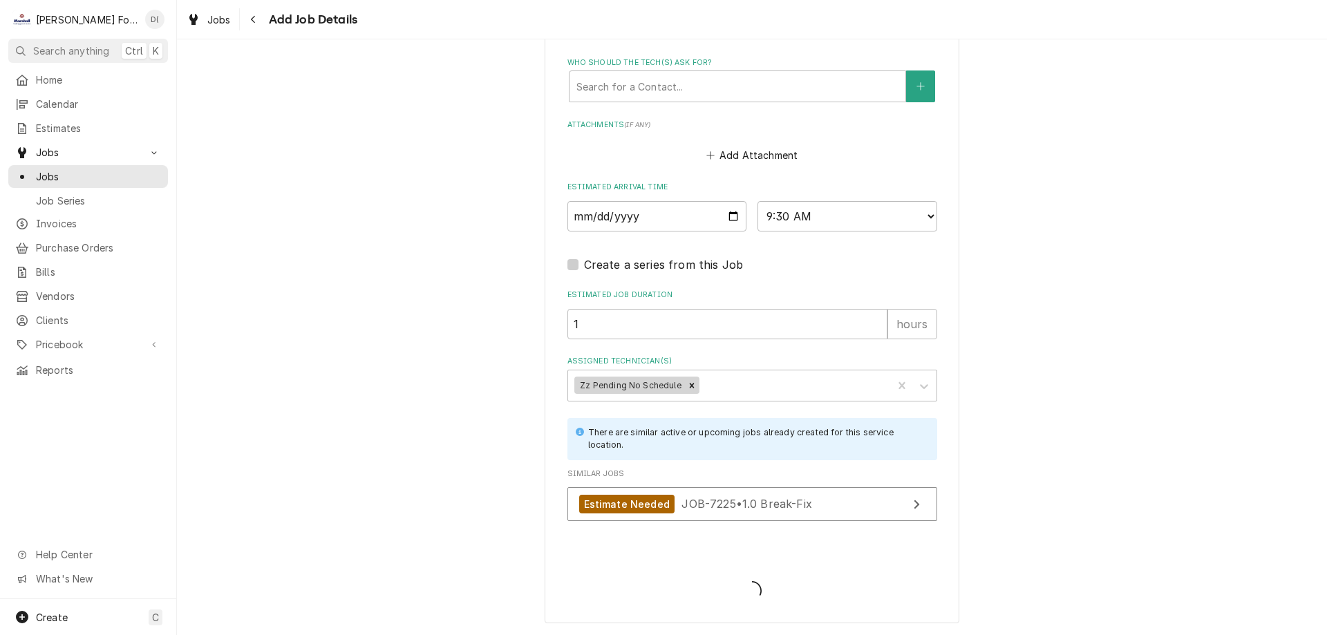
scroll to position [1092, 0]
type textarea "x"
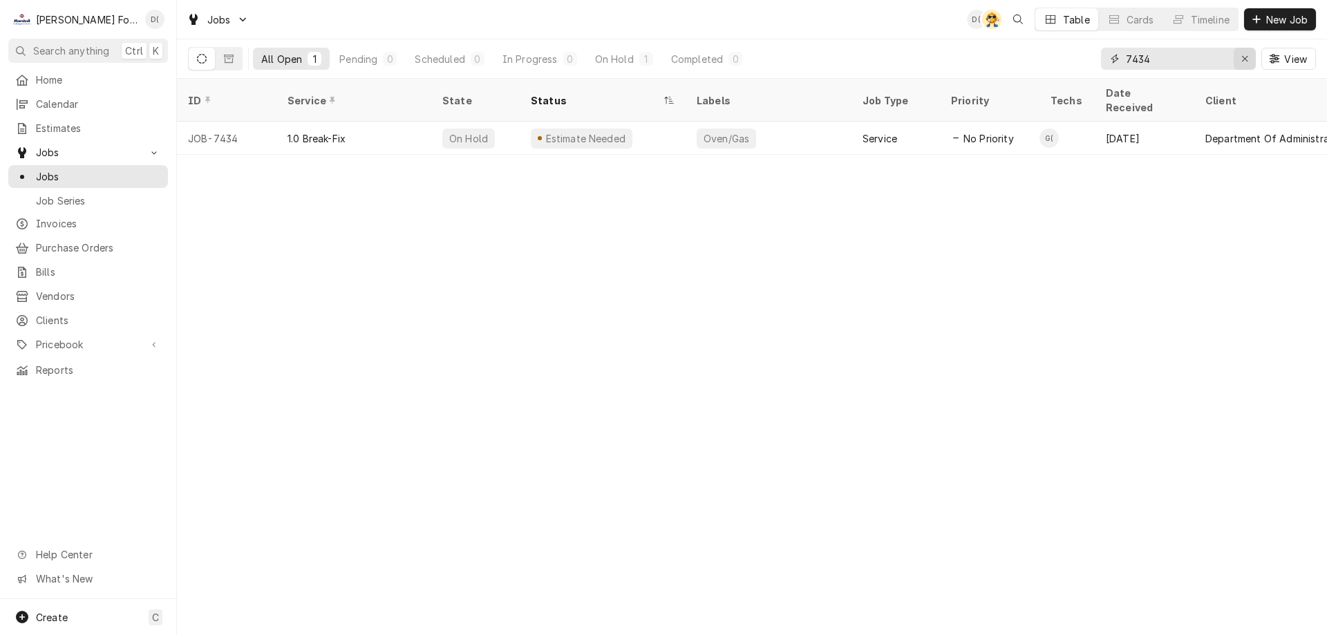
click at [1243, 60] on icon "Erase input" at bounding box center [1245, 59] width 6 height 6
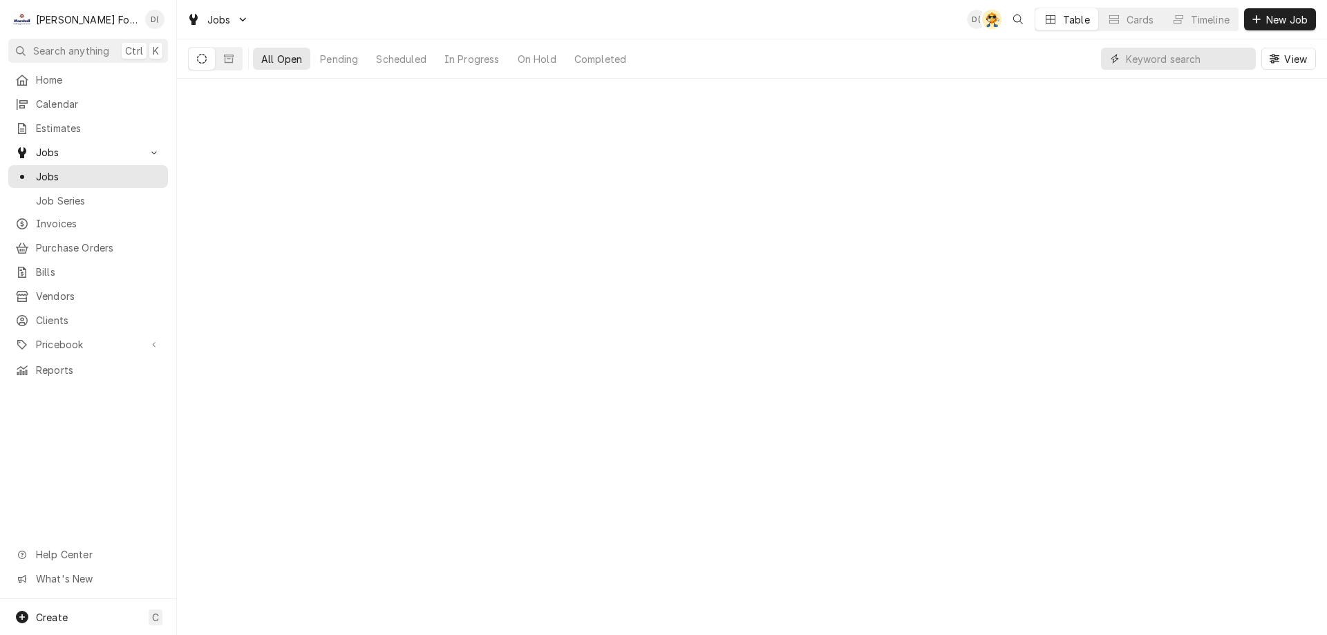
click at [1183, 66] on input "Dynamic Content Wrapper" at bounding box center [1187, 59] width 123 height 22
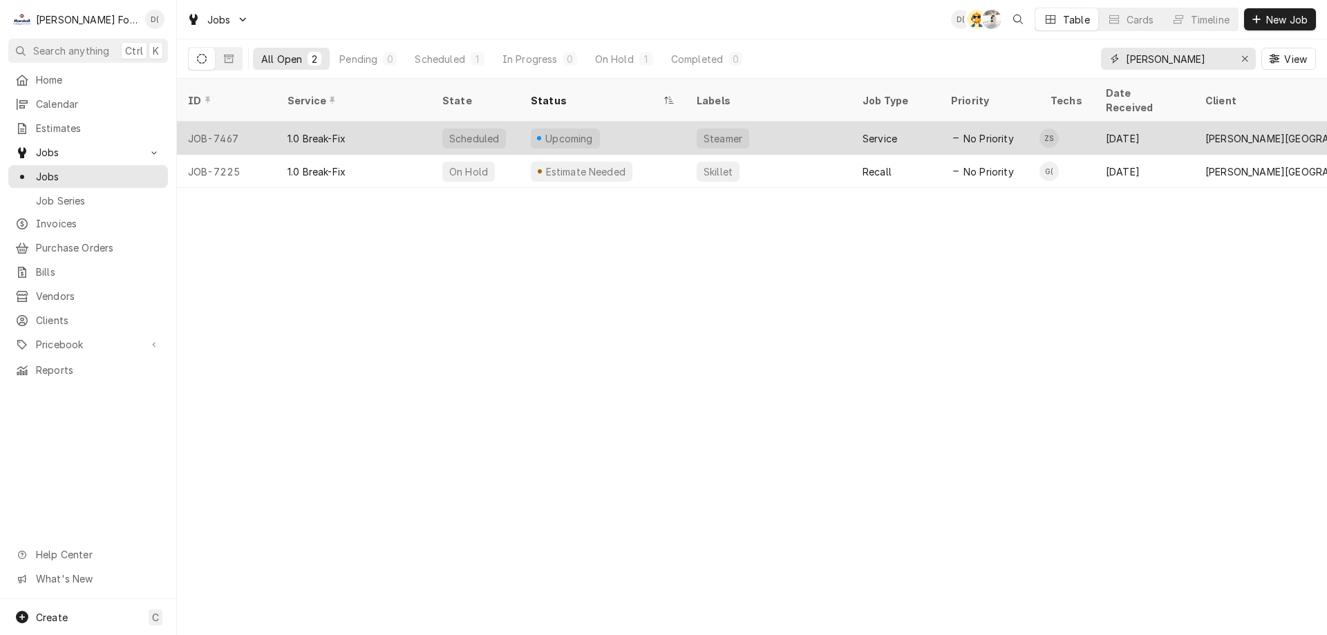
type input "butler"
click at [668, 122] on div "Upcoming" at bounding box center [603, 138] width 166 height 33
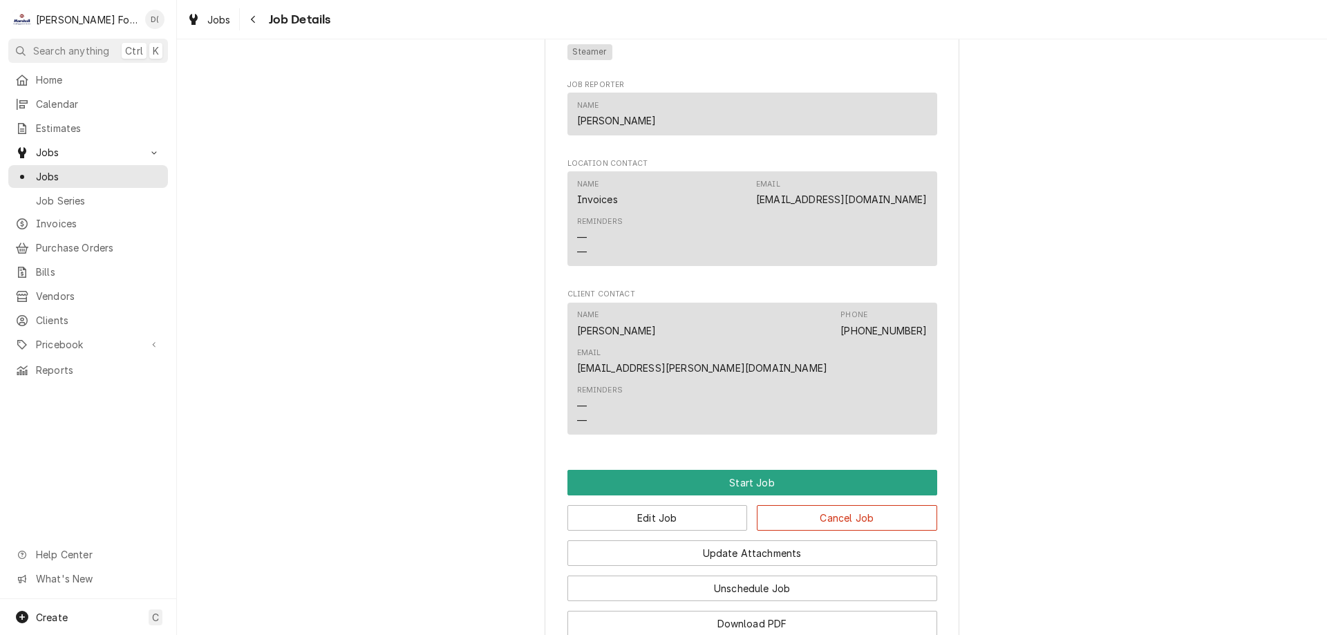
scroll to position [901, 0]
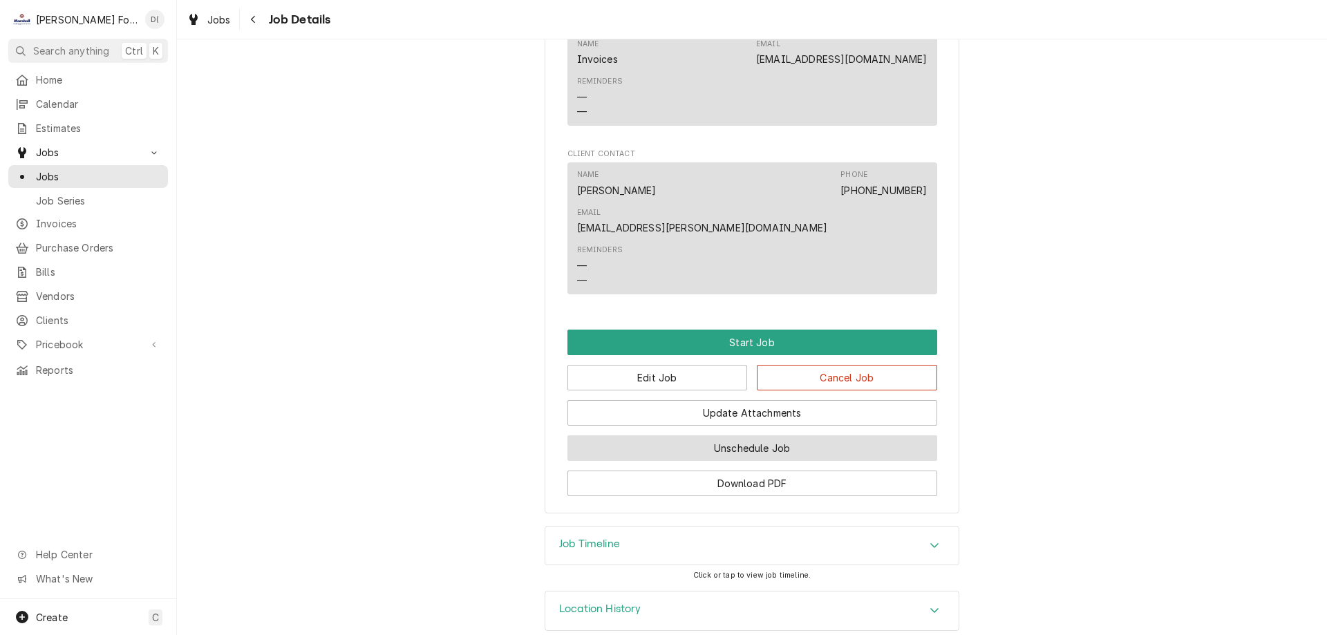
click at [702, 435] on button "Unschedule Job" at bounding box center [753, 448] width 370 height 26
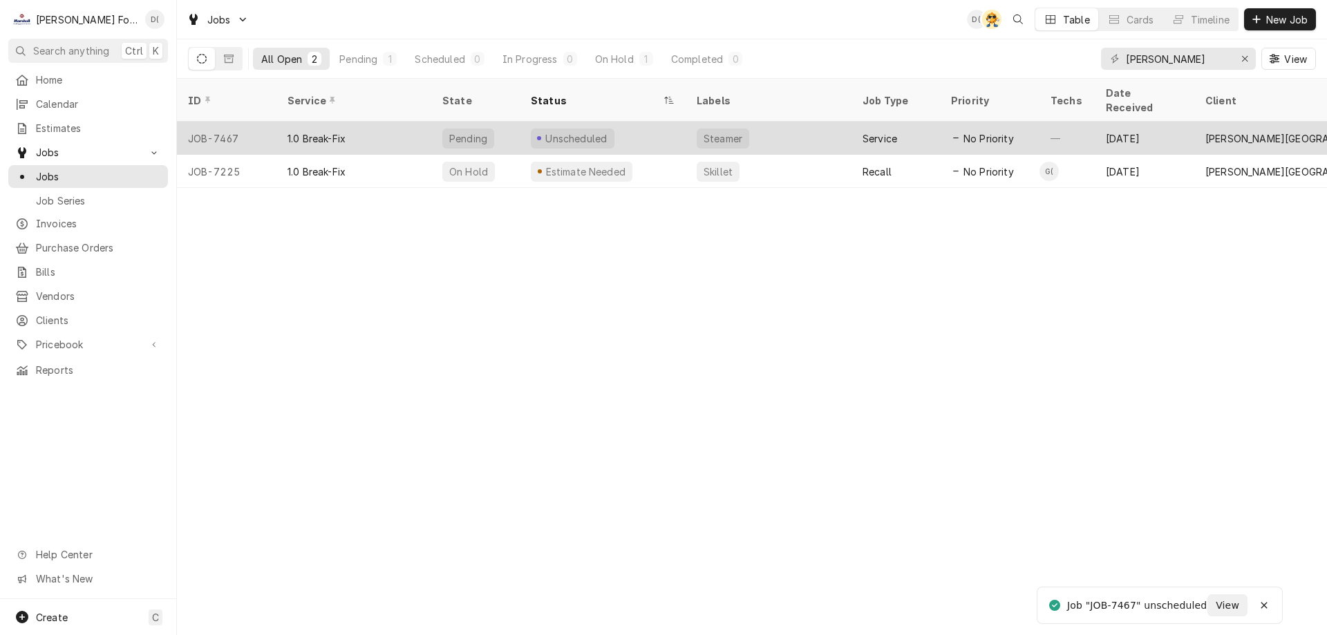
click at [637, 122] on div "Unscheduled" at bounding box center [603, 138] width 166 height 33
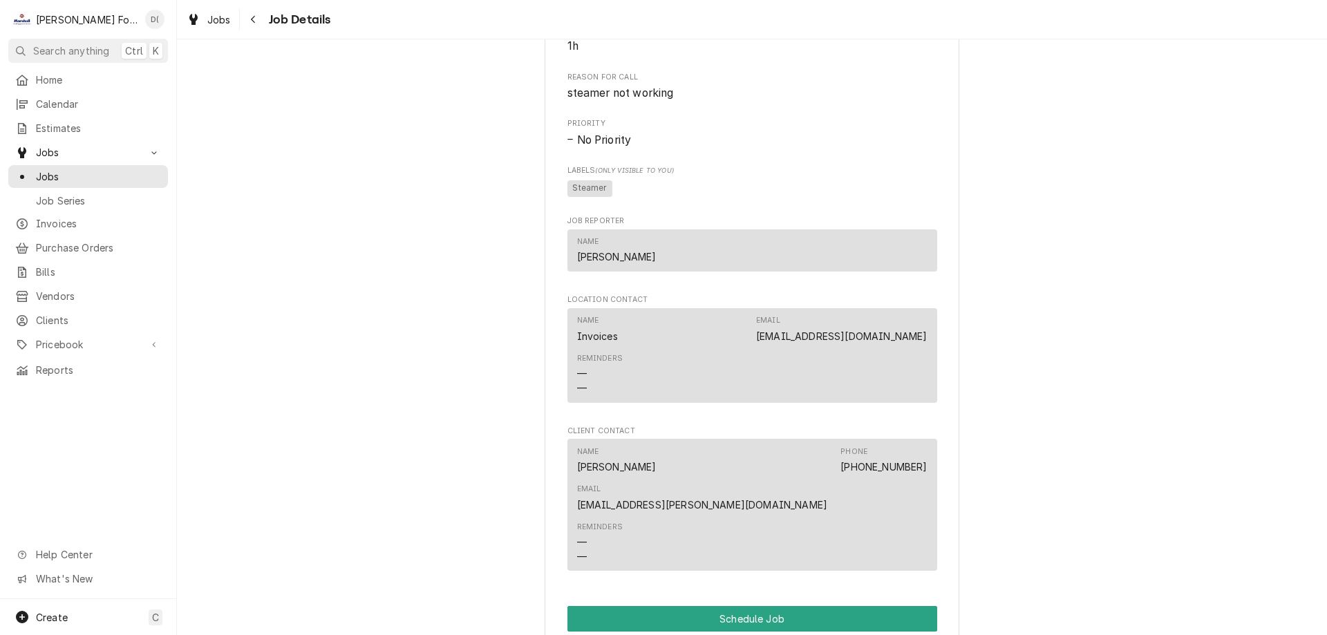
scroll to position [690, 0]
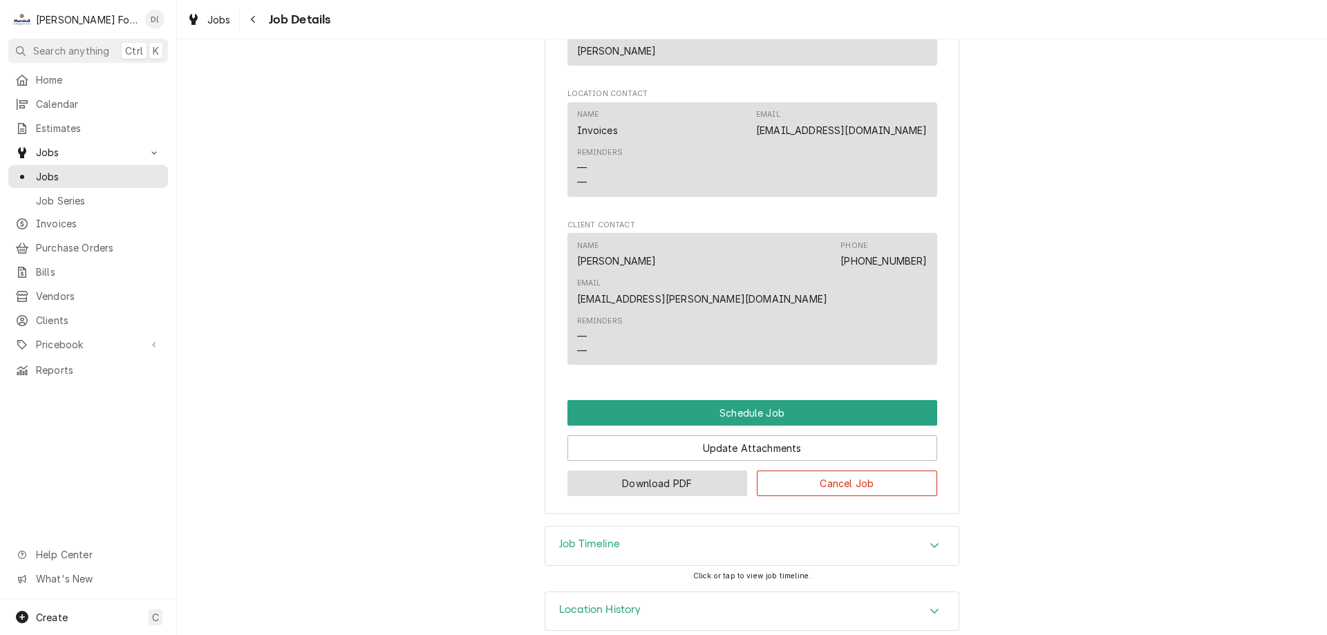
click at [628, 471] on button "Download PDF" at bounding box center [658, 484] width 180 height 26
click at [90, 169] on span "Jobs" at bounding box center [98, 176] width 125 height 15
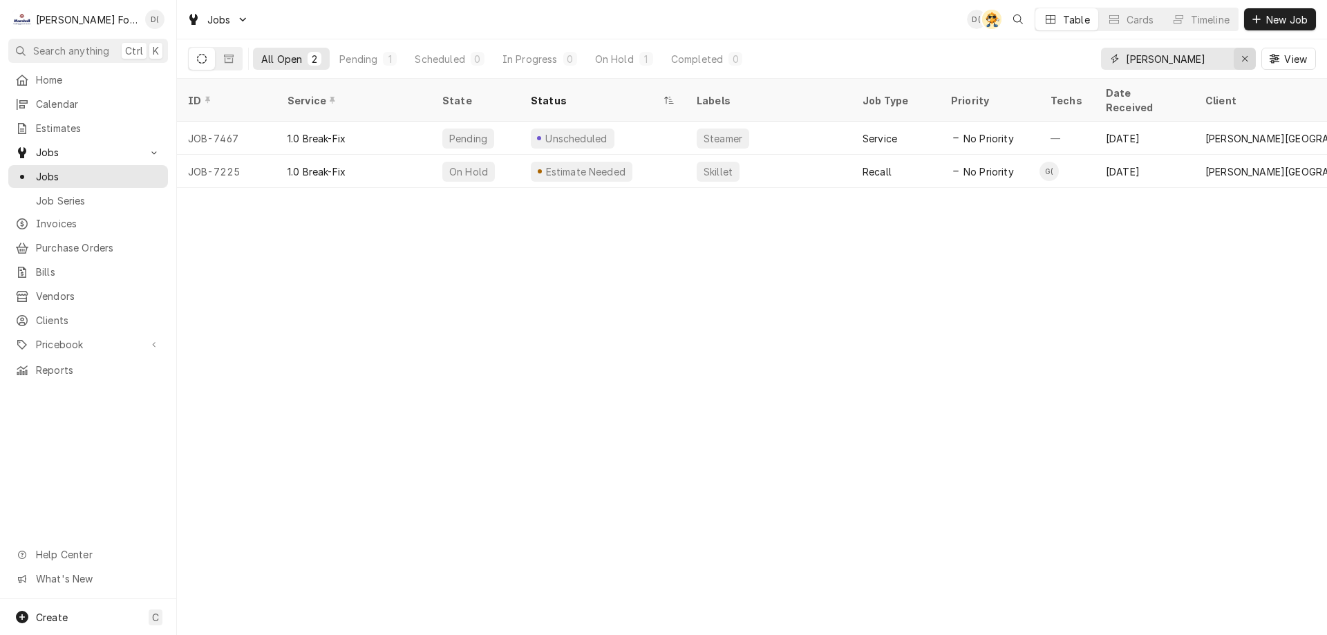
click at [1249, 59] on div "Erase input" at bounding box center [1245, 59] width 14 height 14
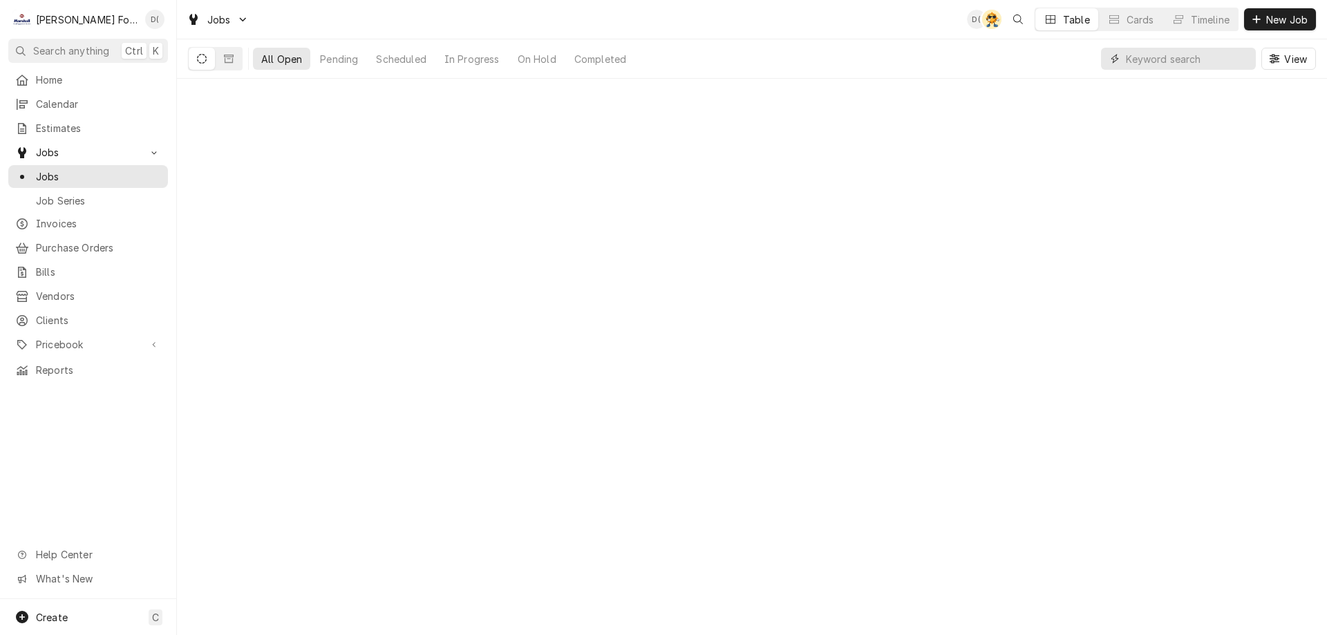
click at [1189, 54] on input "Dynamic Content Wrapper" at bounding box center [1187, 59] width 123 height 22
type input "7225"
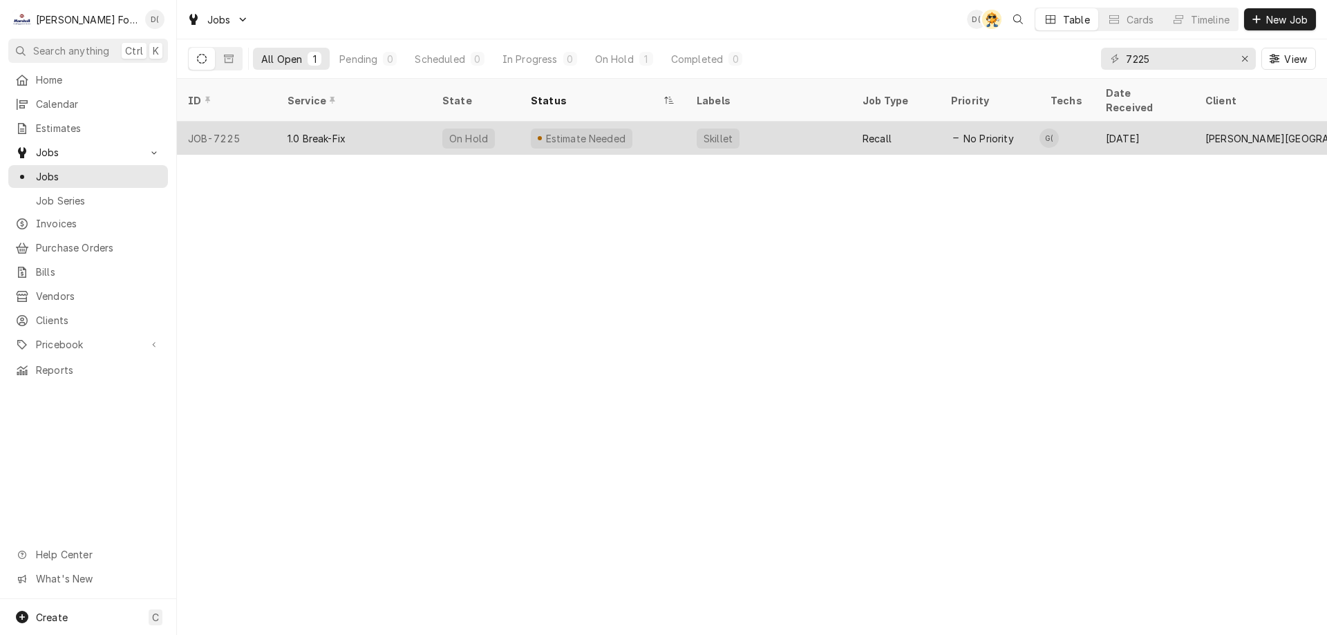
click at [834, 122] on div "Skillet" at bounding box center [769, 138] width 166 height 33
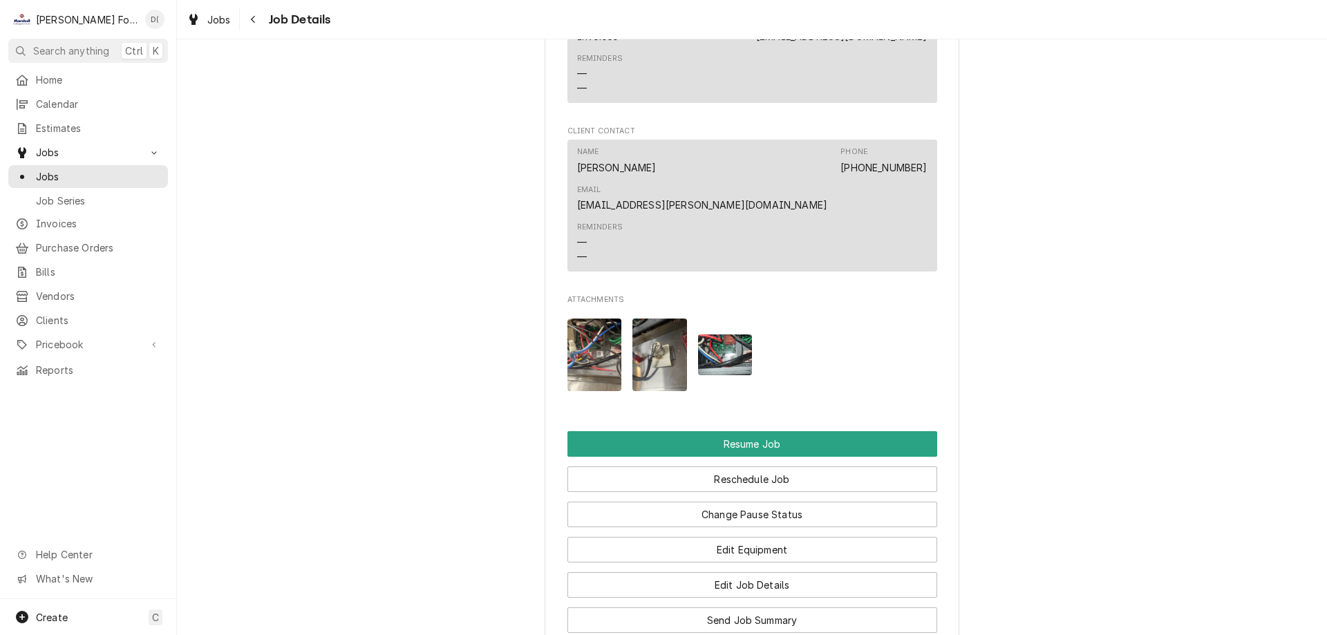
scroll to position [1659, 0]
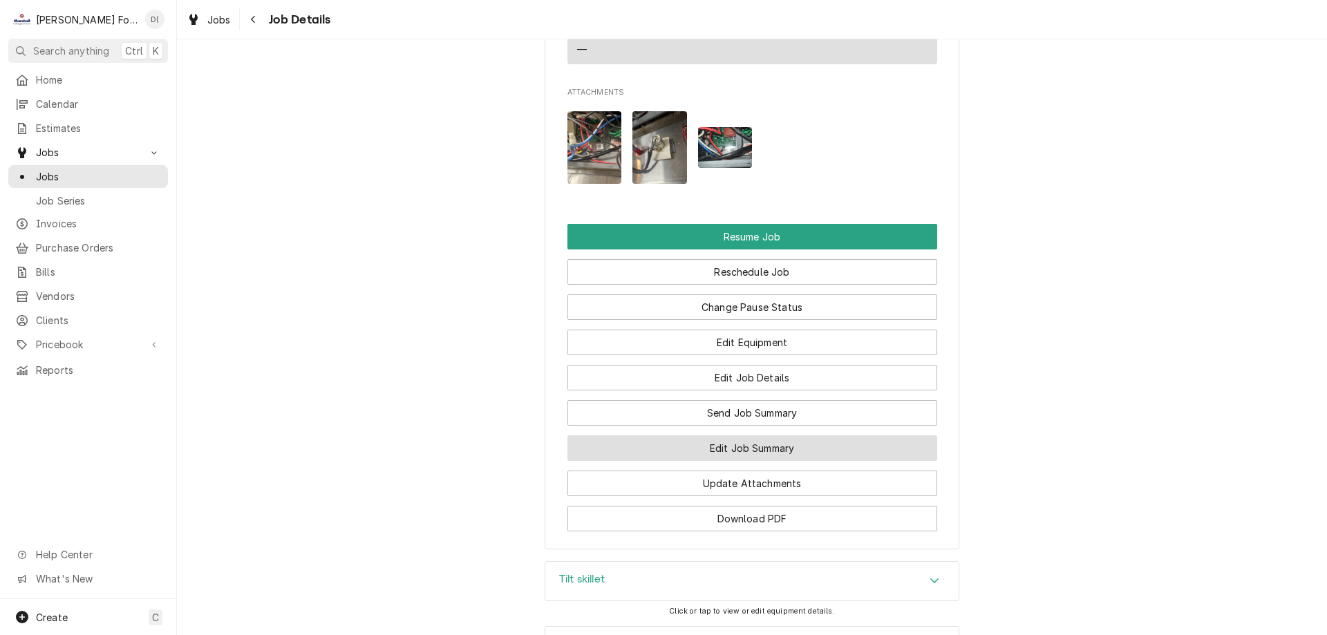
click at [720, 435] on button "Edit Job Summary" at bounding box center [753, 448] width 370 height 26
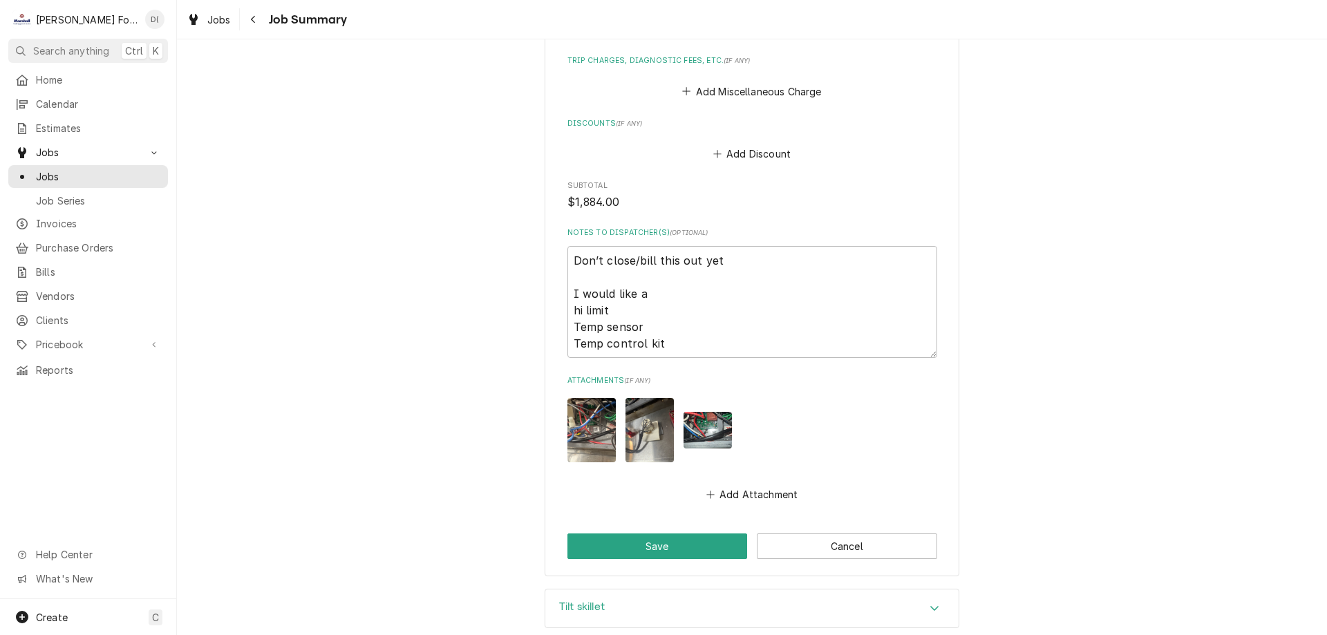
scroll to position [1727, 0]
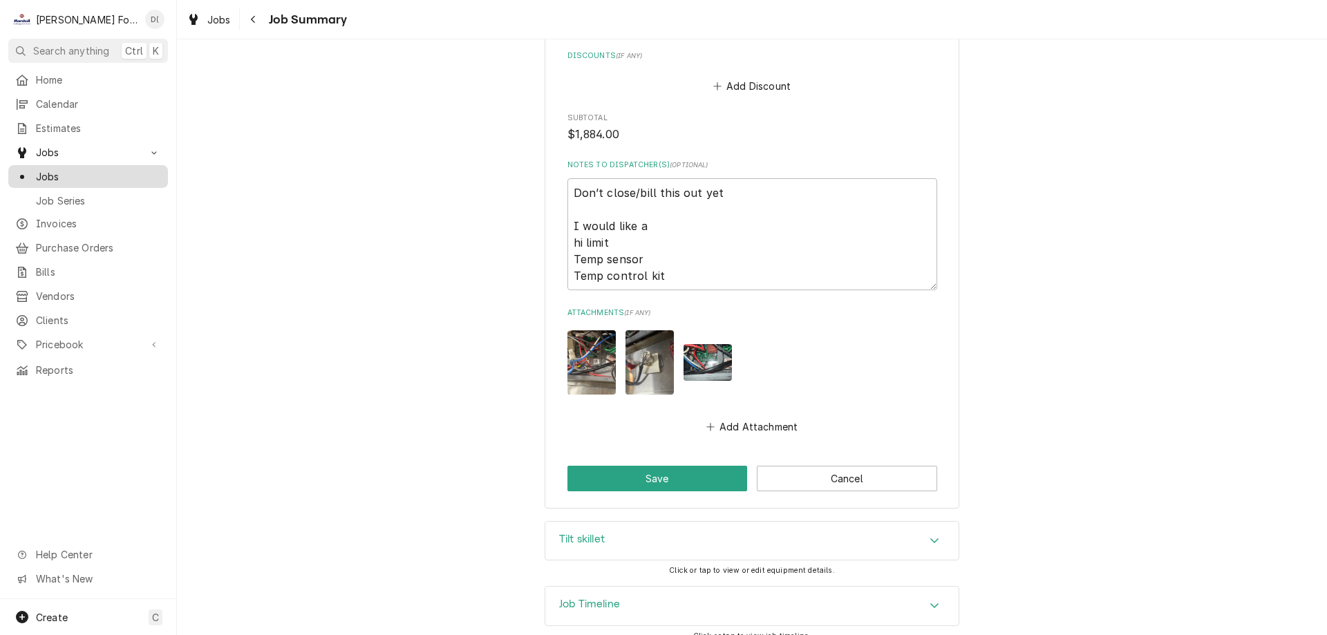
click at [105, 177] on span "Jobs" at bounding box center [98, 176] width 125 height 15
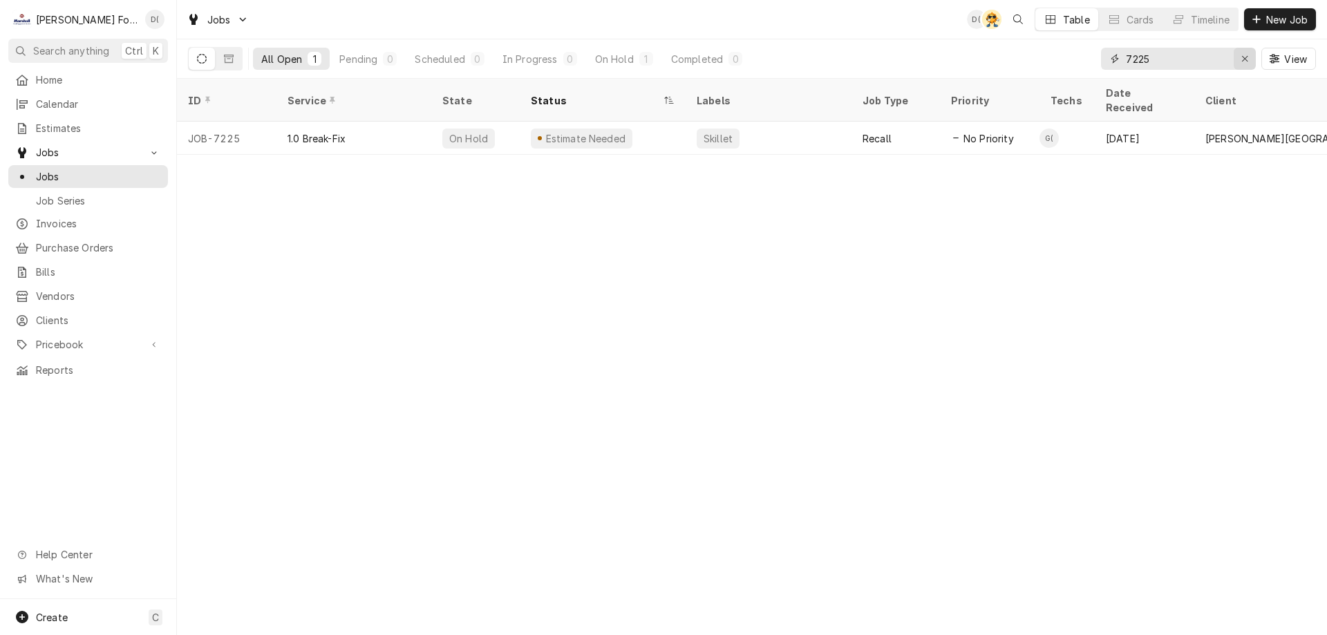
click at [1243, 62] on icon "Erase input" at bounding box center [1245, 59] width 8 height 10
click at [1204, 62] on input "Dynamic Content Wrapper" at bounding box center [1191, 59] width 130 height 22
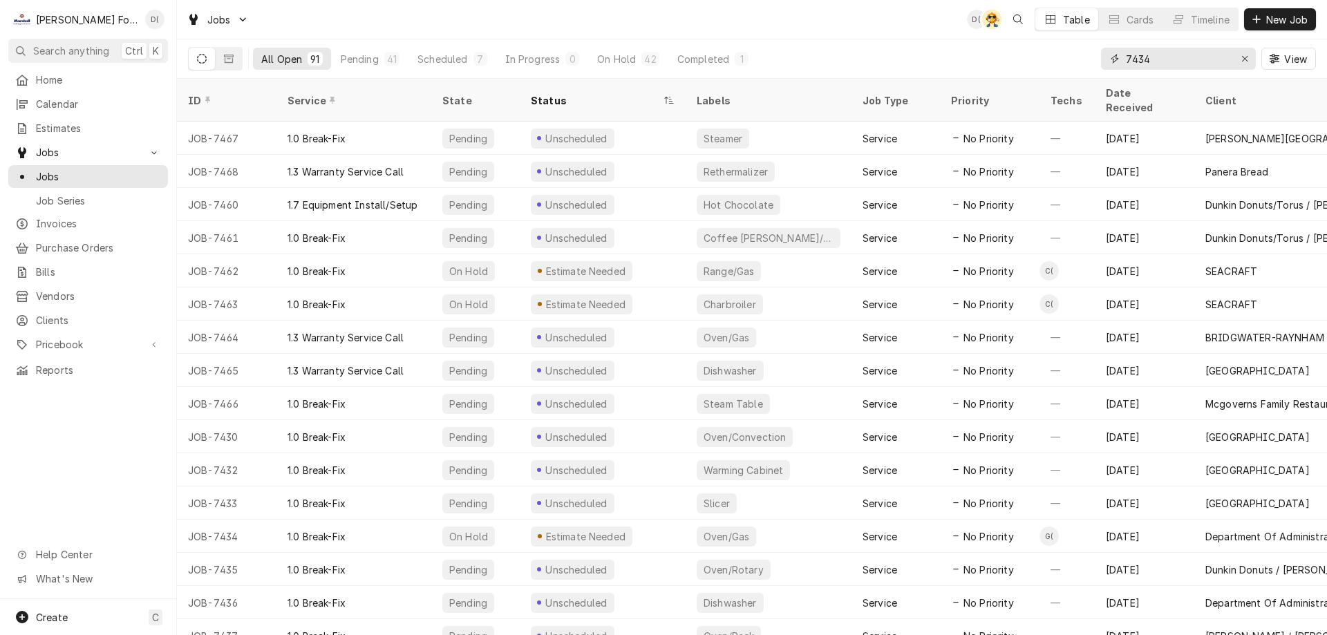
type input "7434"
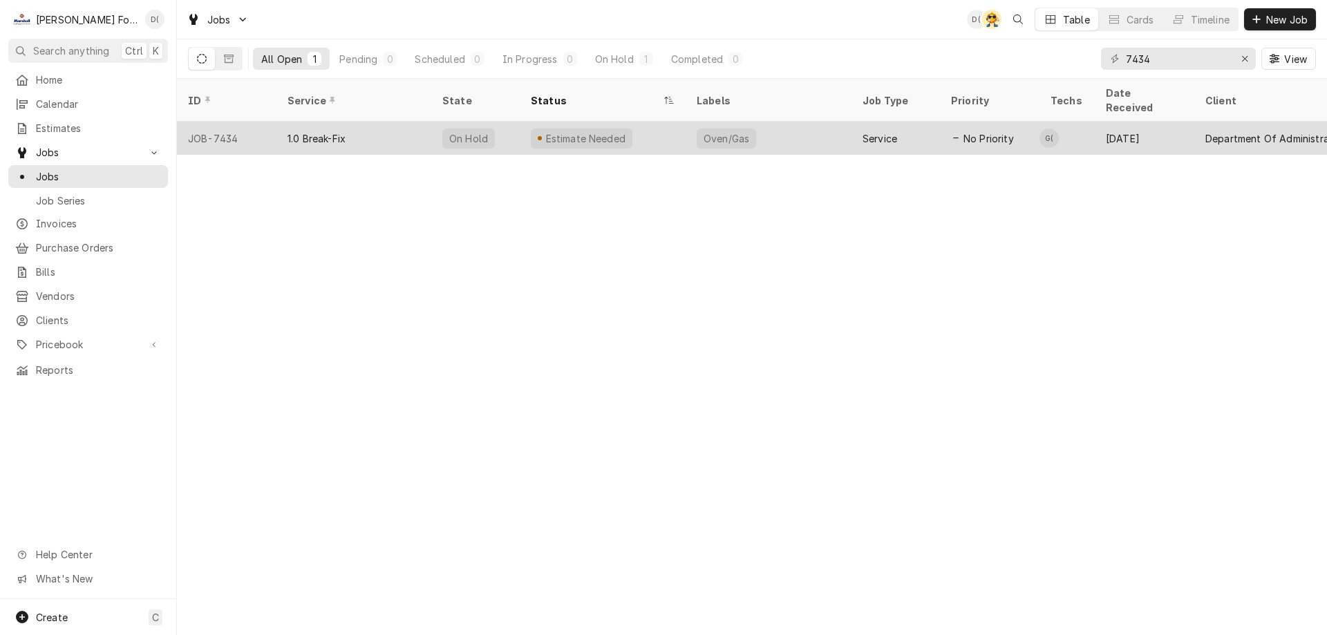
click at [674, 131] on div "Estimate Needed" at bounding box center [603, 138] width 166 height 33
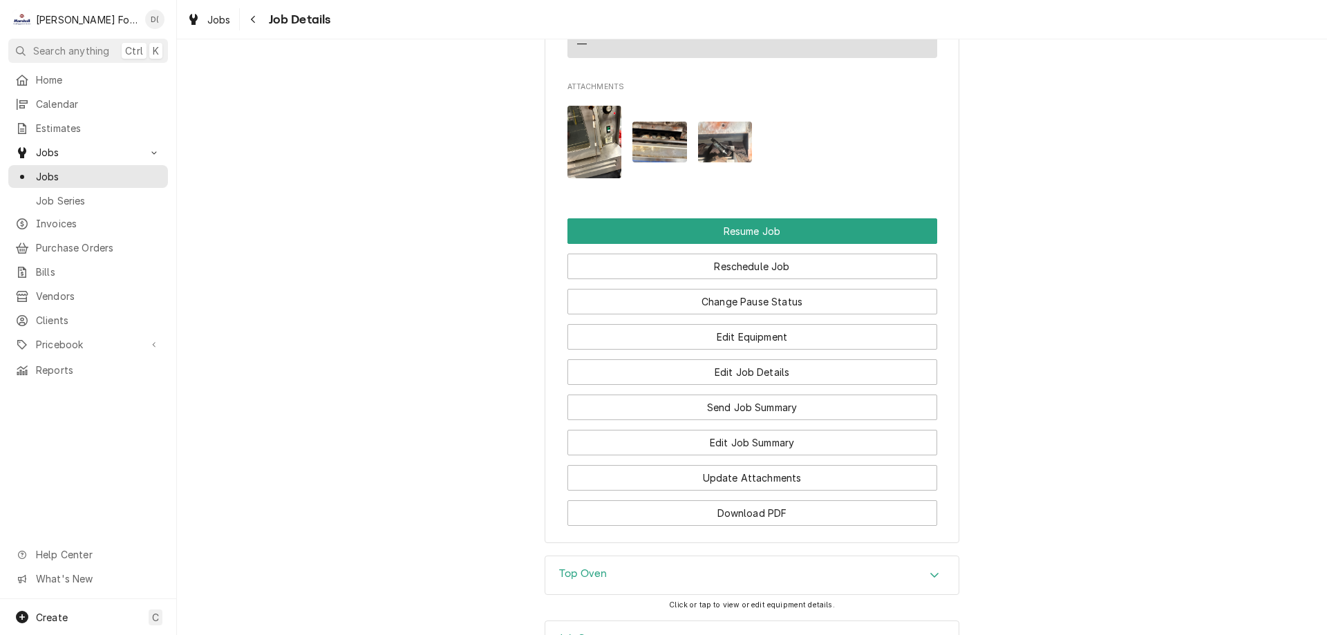
scroll to position [1951, 0]
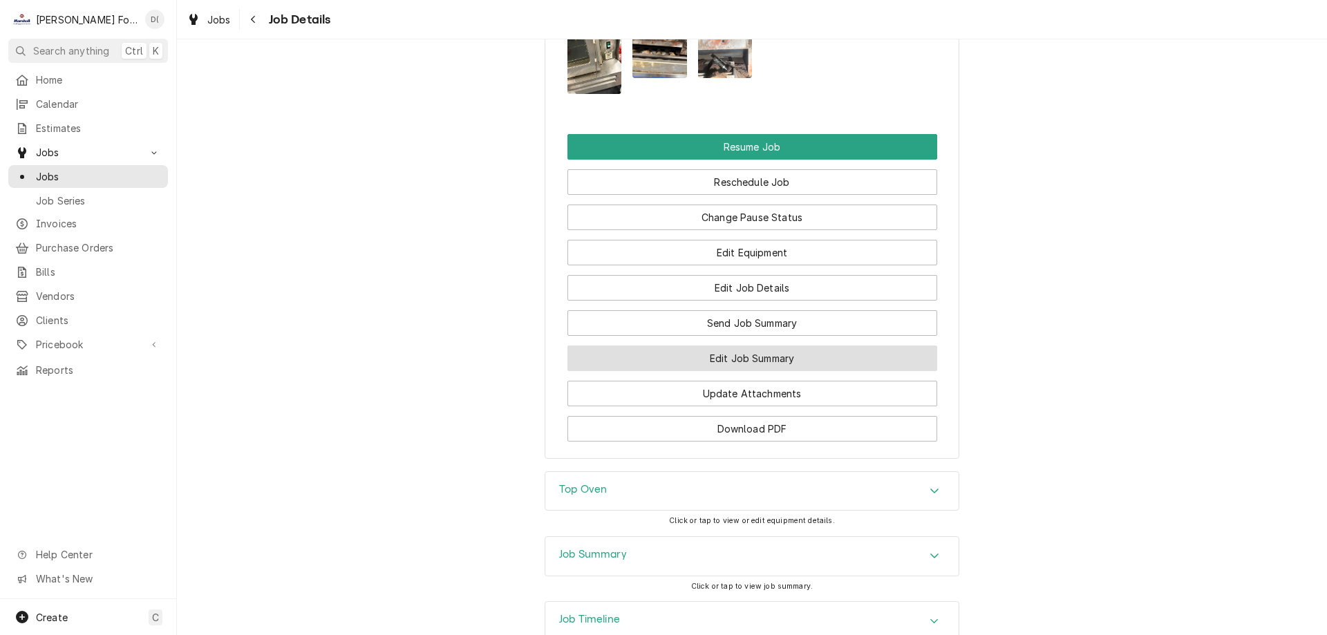
click at [750, 346] on button "Edit Job Summary" at bounding box center [753, 359] width 370 height 26
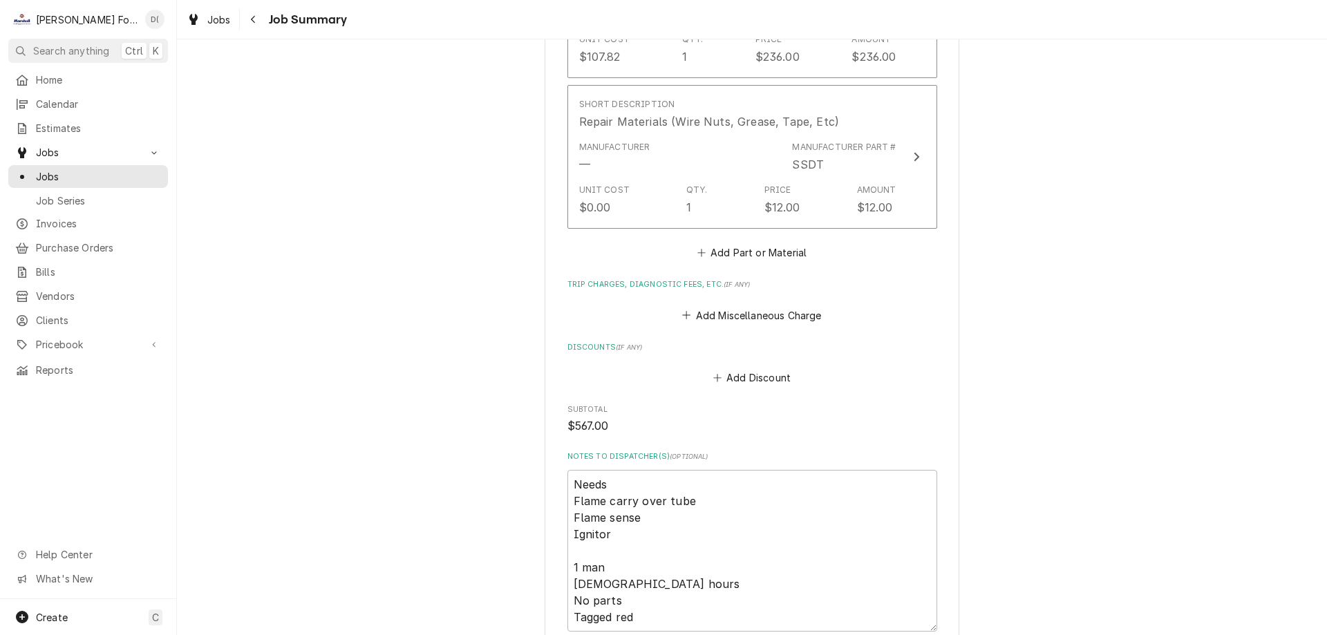
scroll to position [1590, 0]
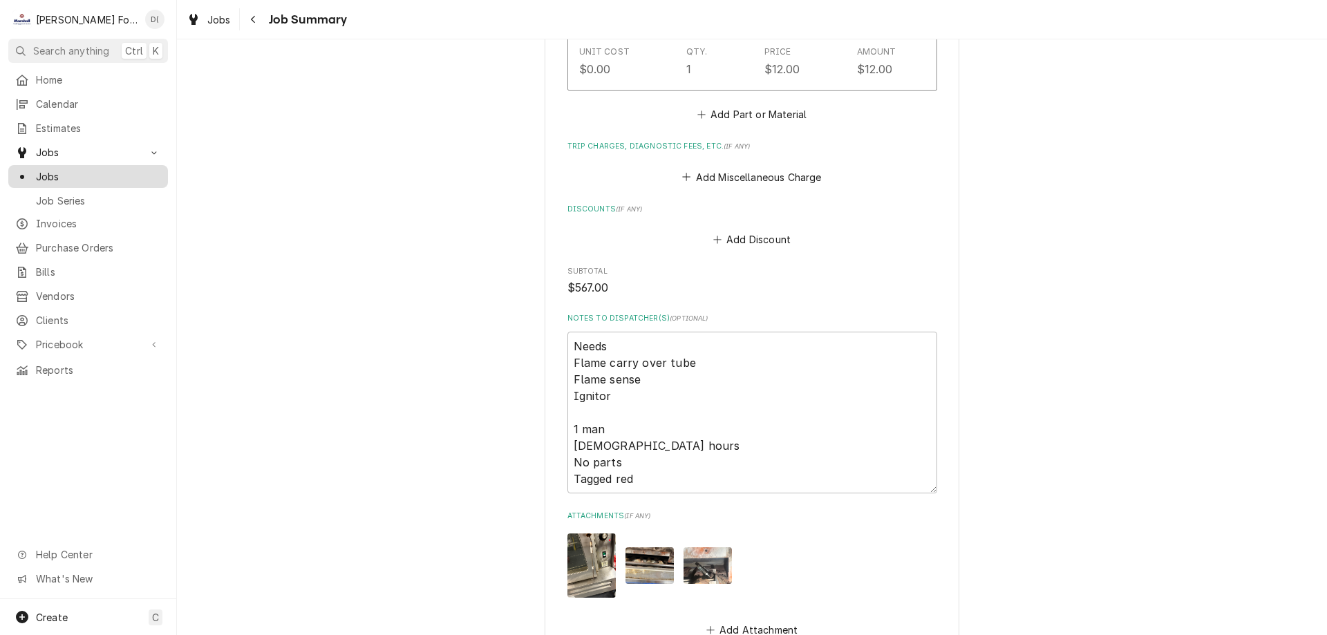
click at [89, 172] on span "Jobs" at bounding box center [98, 176] width 125 height 15
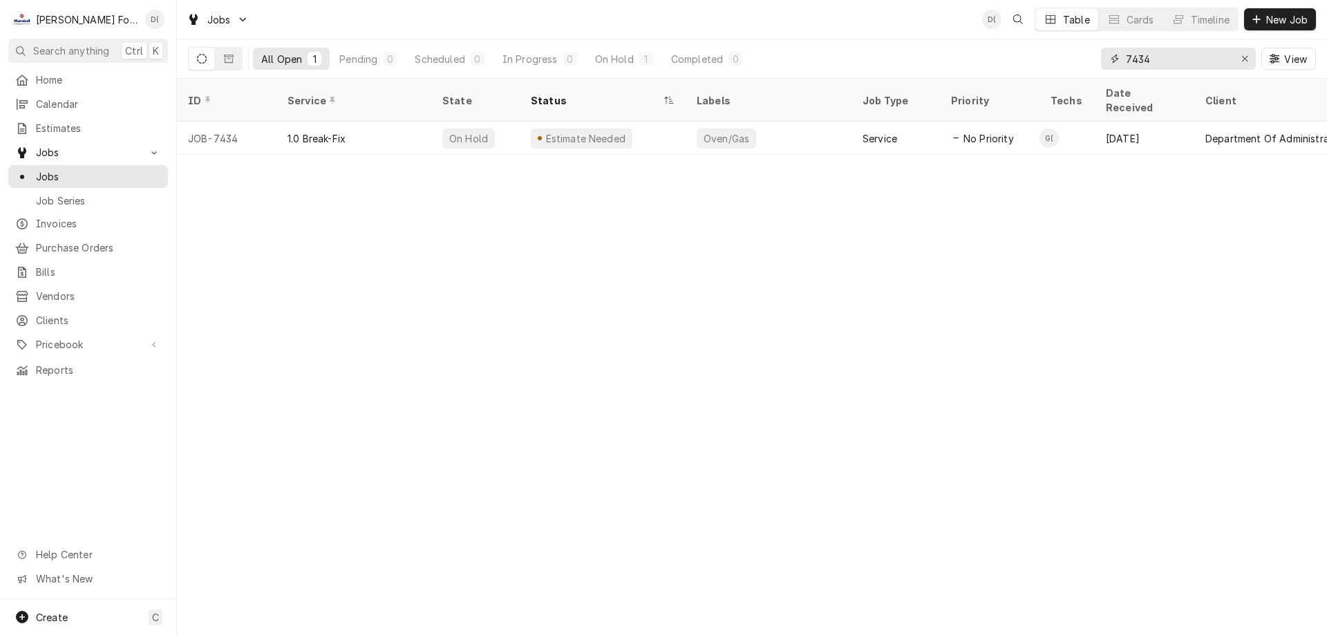
click at [1162, 63] on input "7434" at bounding box center [1178, 59] width 104 height 22
type input "7"
type input "3"
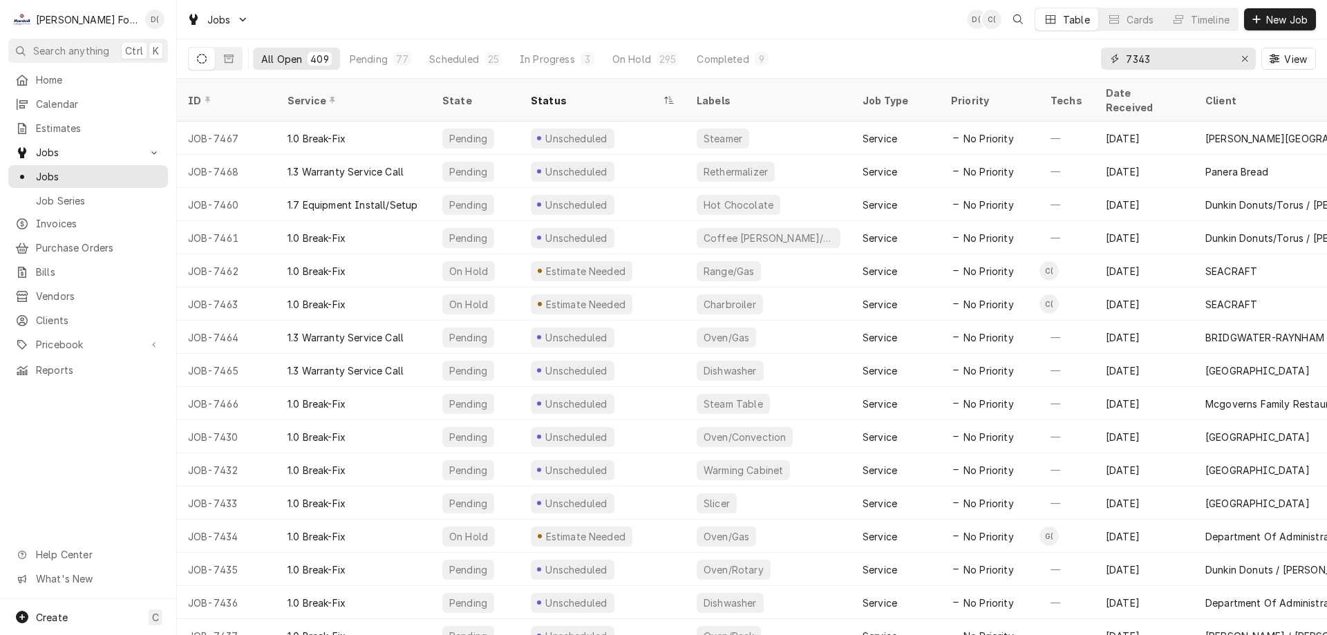
type input "7343"
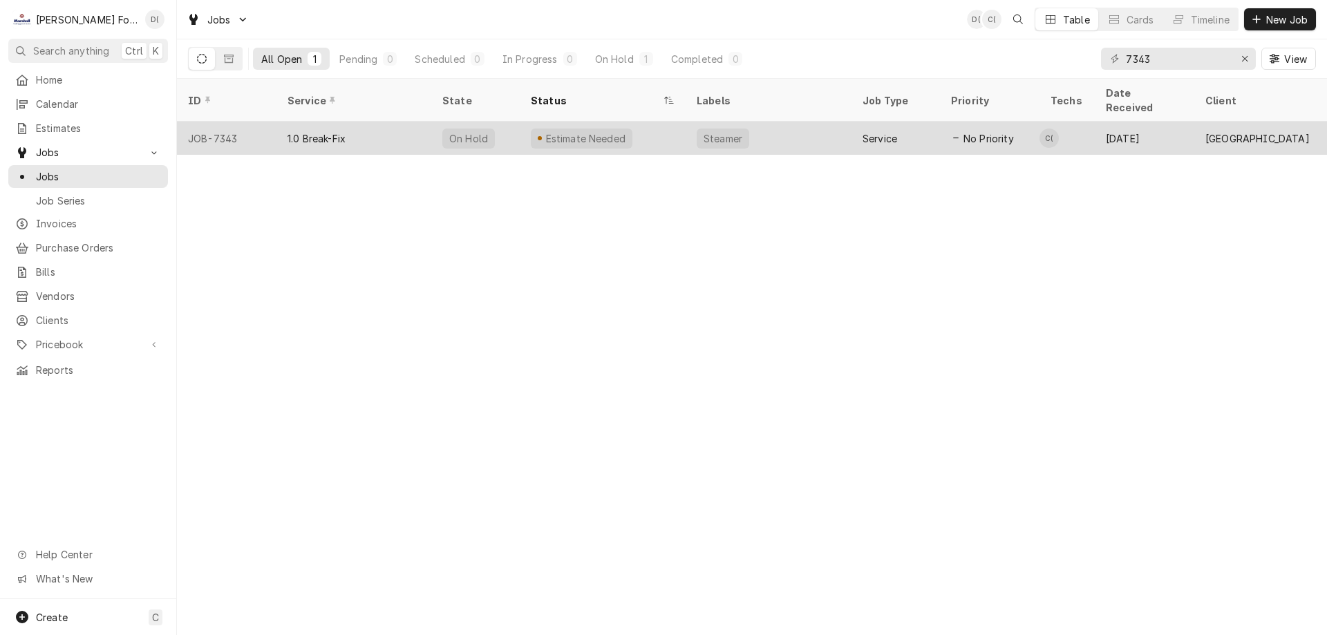
click at [665, 122] on div "Estimate Needed" at bounding box center [603, 138] width 166 height 33
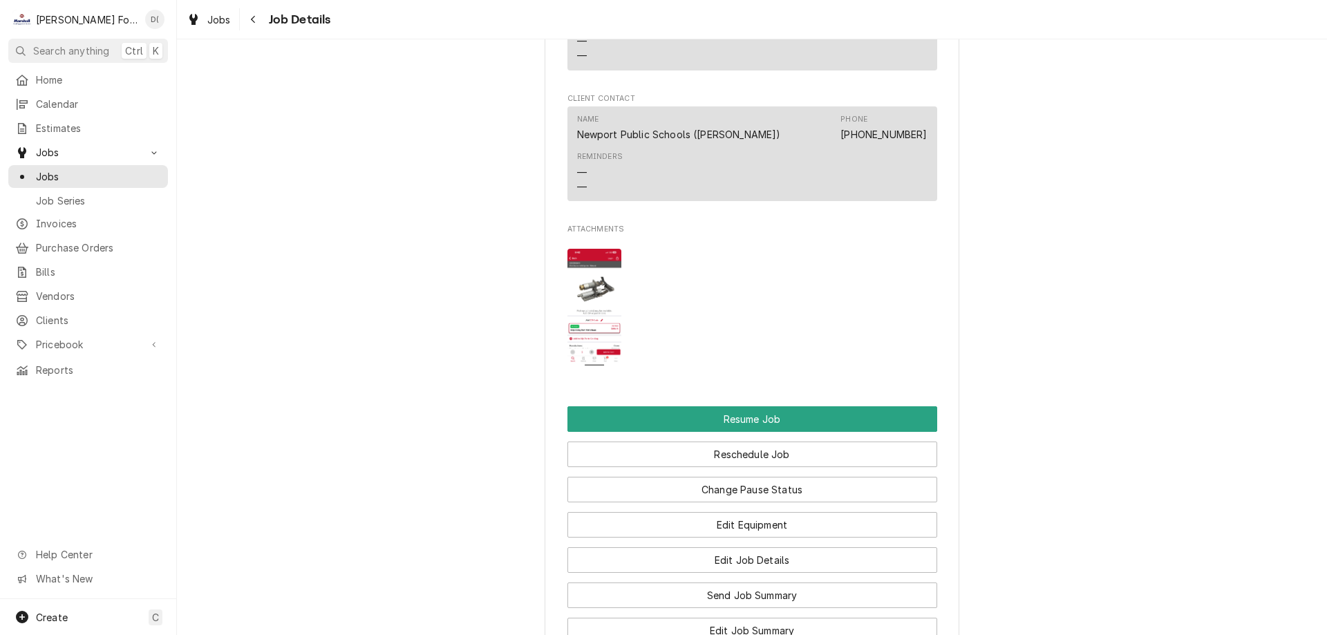
scroll to position [1590, 0]
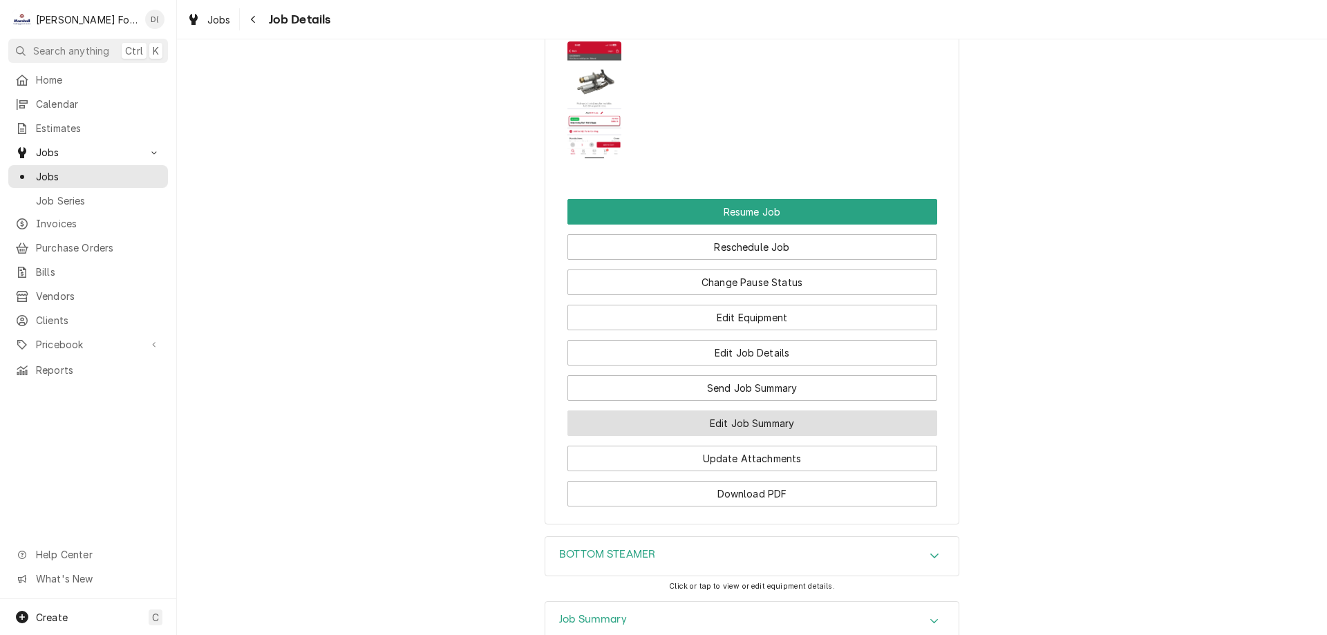
click at [733, 411] on button "Edit Job Summary" at bounding box center [753, 424] width 370 height 26
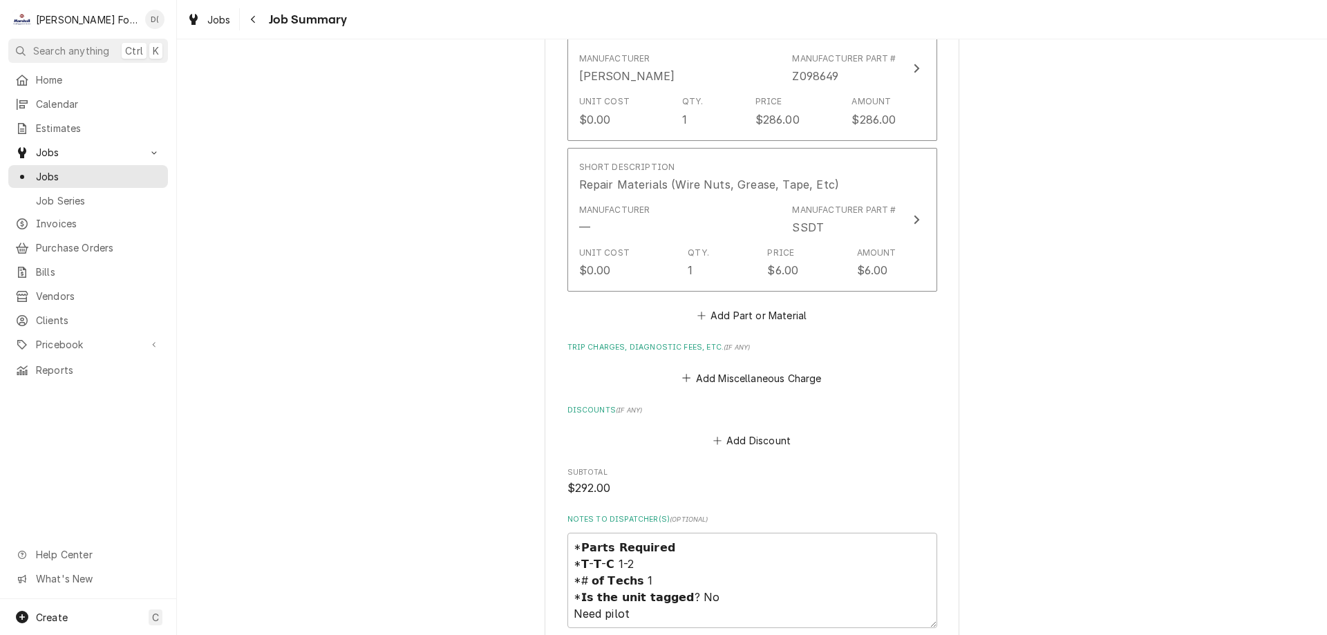
scroll to position [1244, 0]
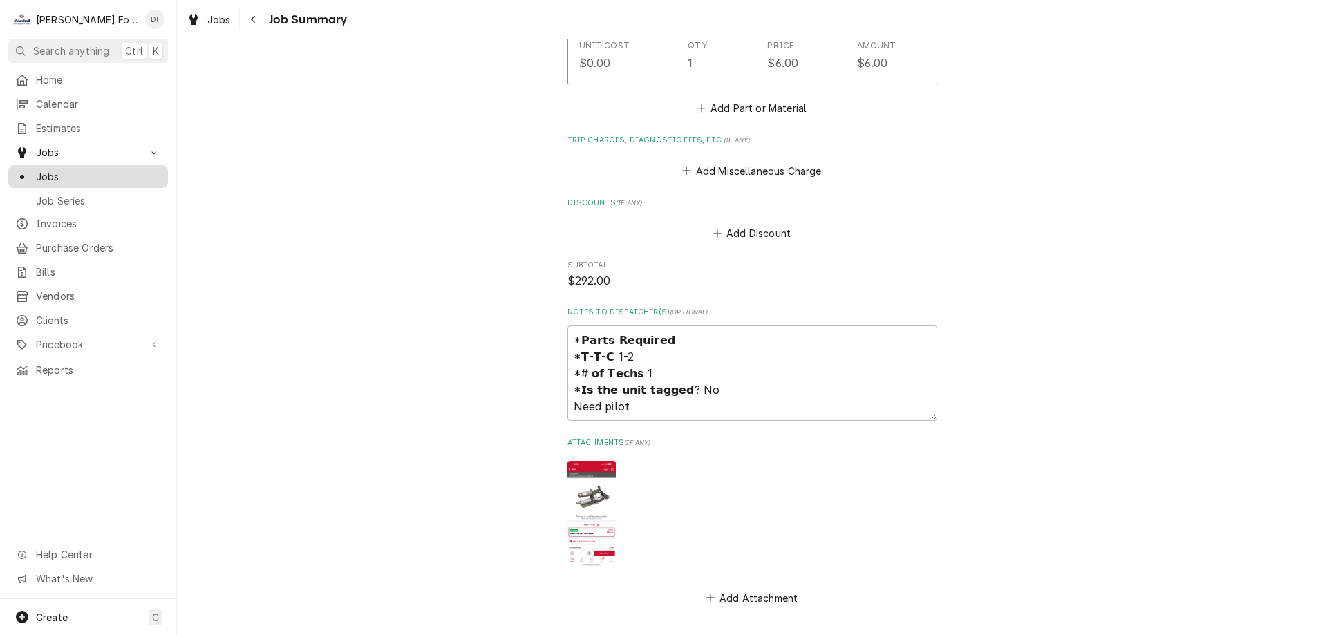
click at [133, 176] on span "Jobs" at bounding box center [98, 176] width 125 height 15
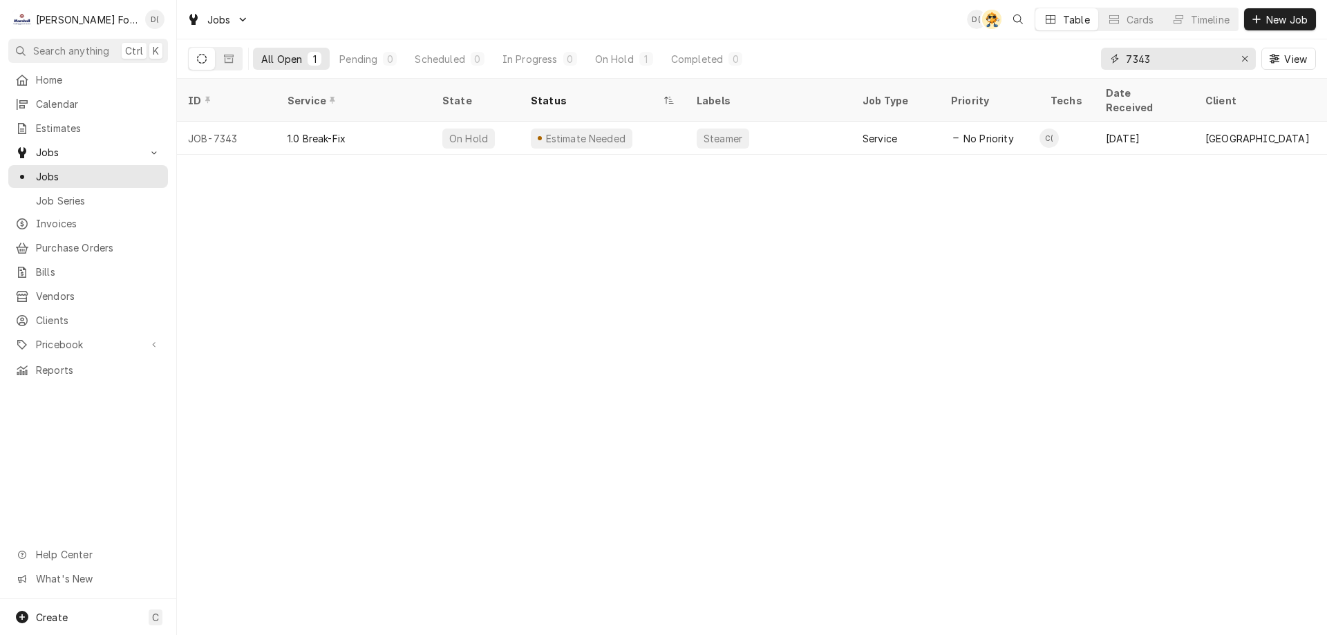
click at [1154, 64] on input "7343" at bounding box center [1178, 59] width 104 height 22
type input "7"
type input "4"
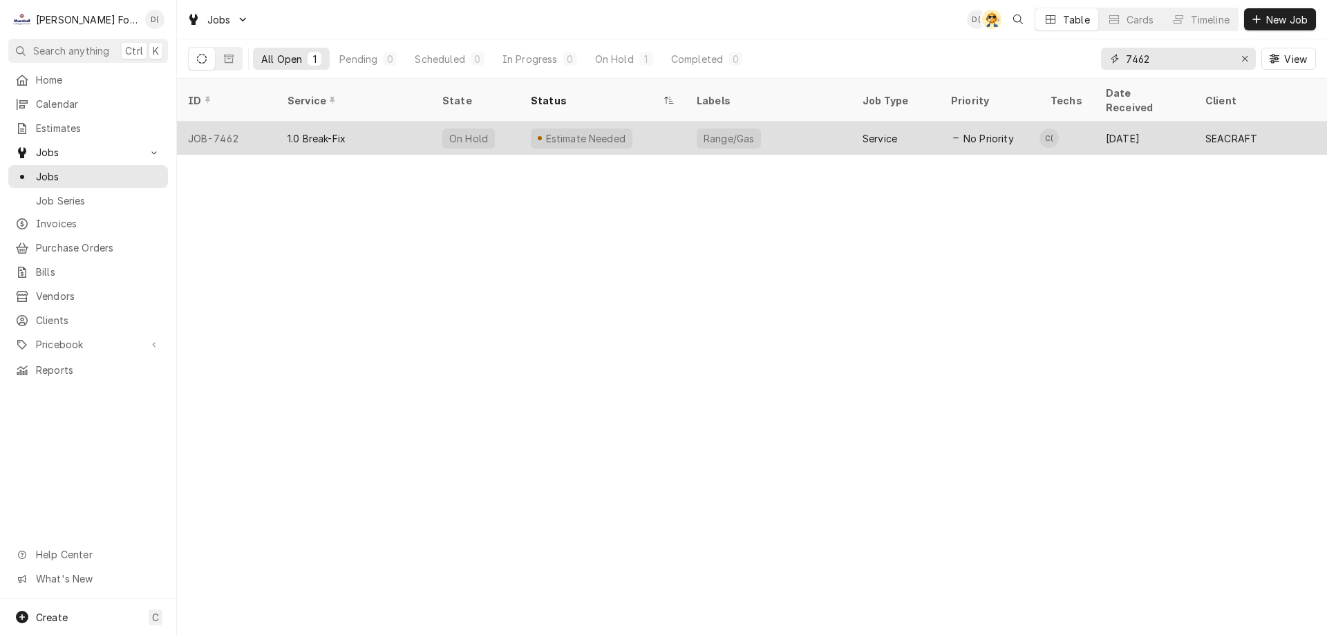
type input "7462"
click at [808, 123] on div "Range/Gas" at bounding box center [769, 138] width 166 height 33
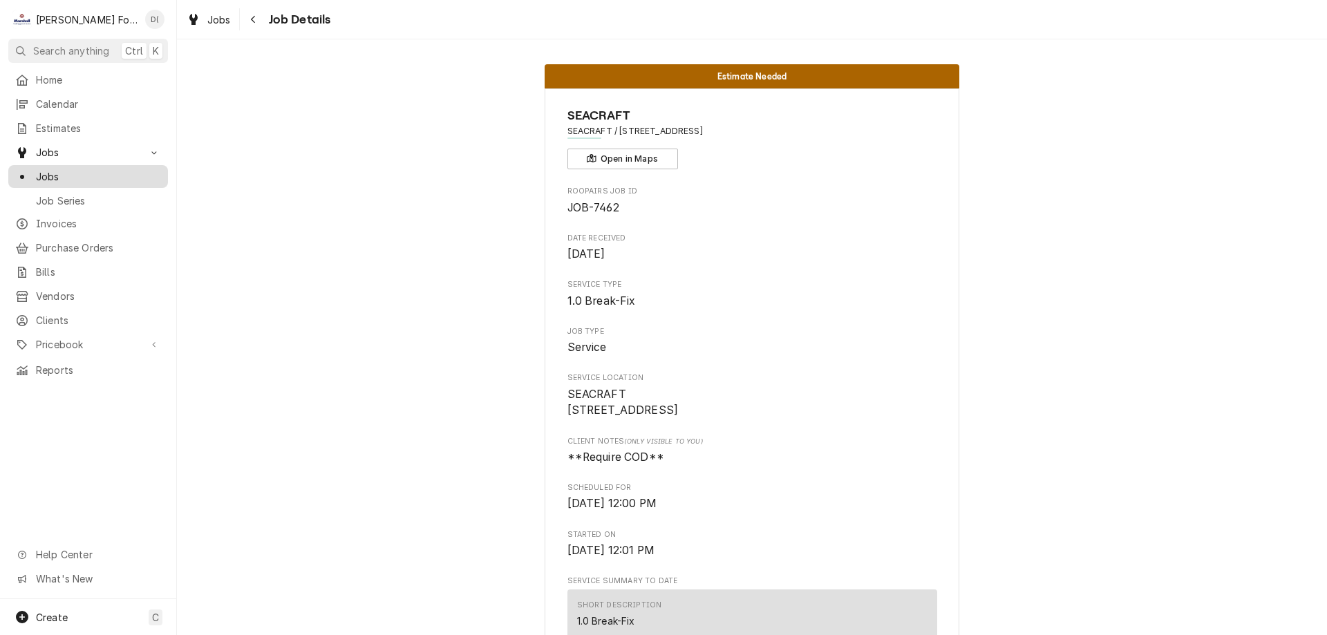
click at [138, 173] on span "Jobs" at bounding box center [98, 176] width 125 height 15
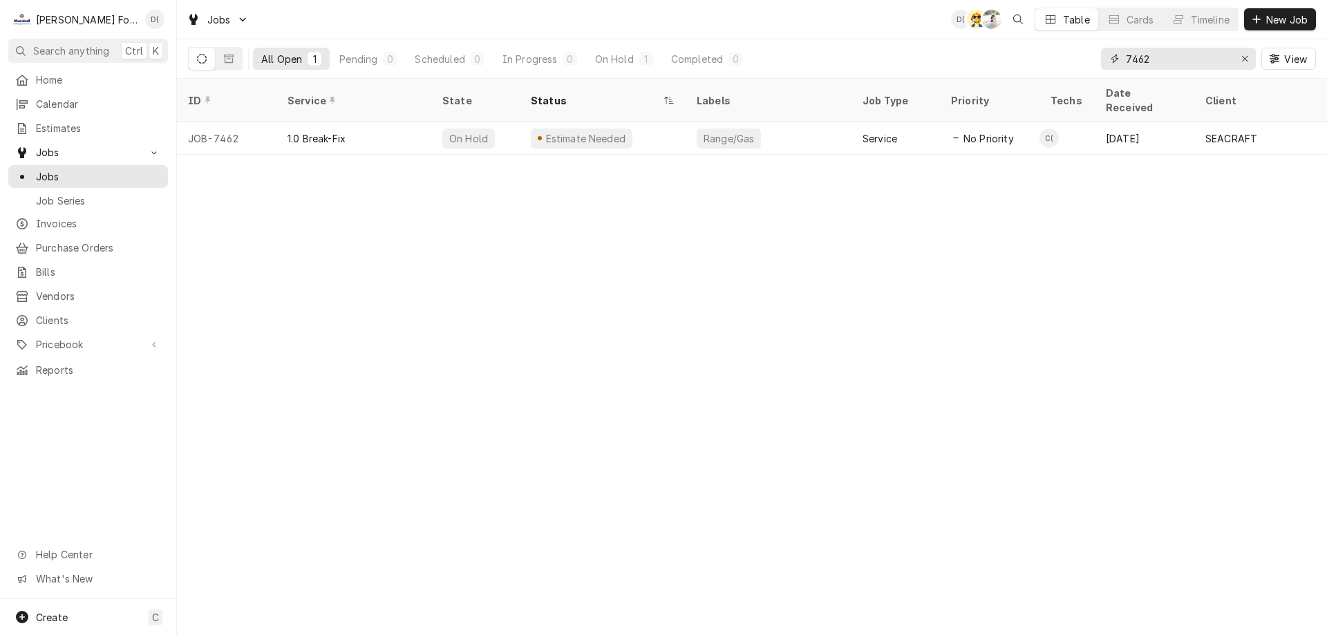
click at [1179, 57] on input "7462" at bounding box center [1178, 59] width 104 height 22
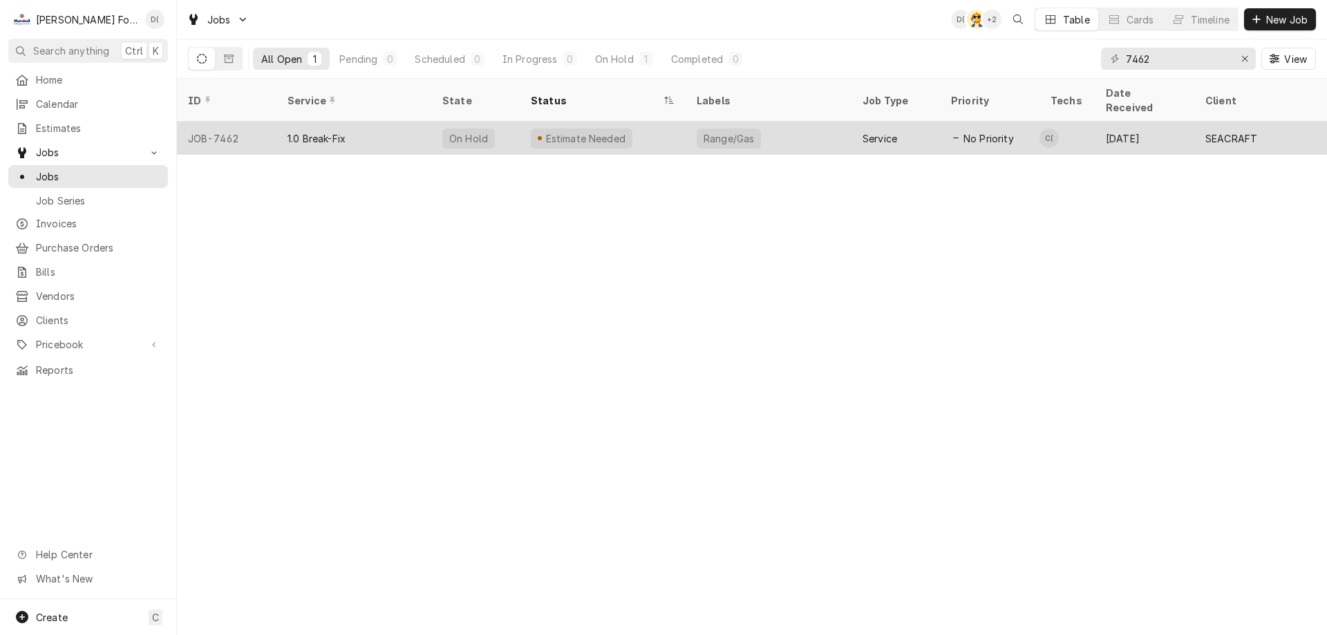
click at [422, 129] on div "1.0 Break-Fix" at bounding box center [353, 138] width 155 height 33
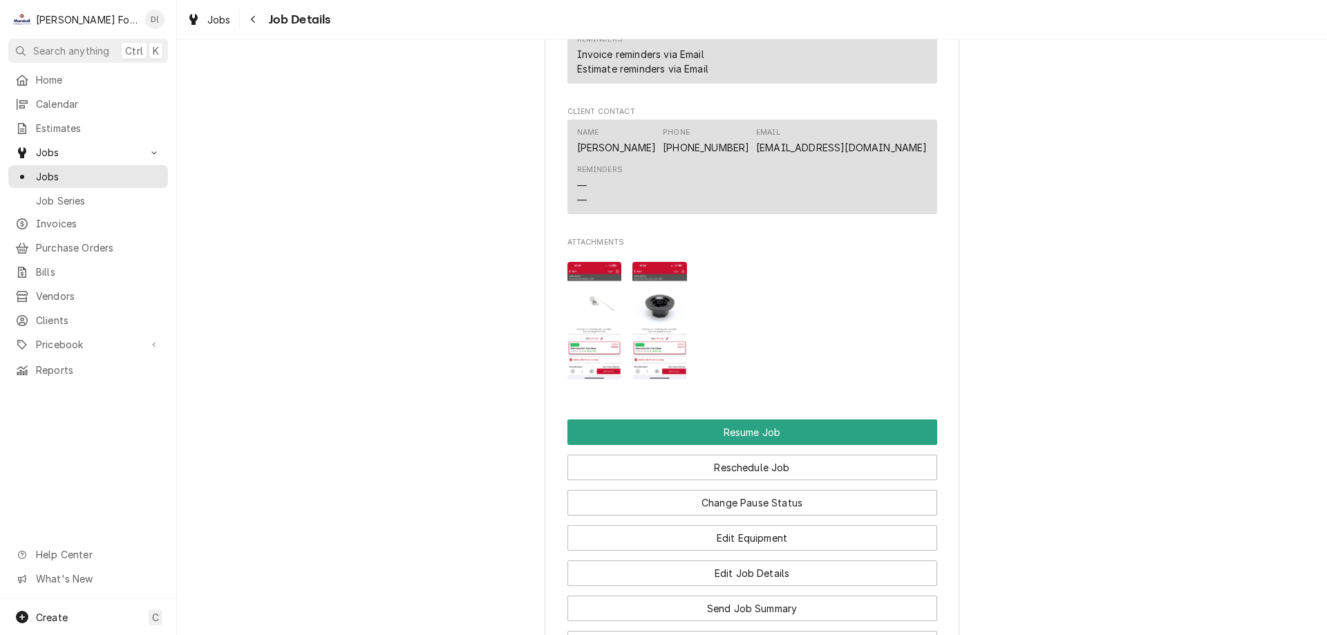
scroll to position [1521, 0]
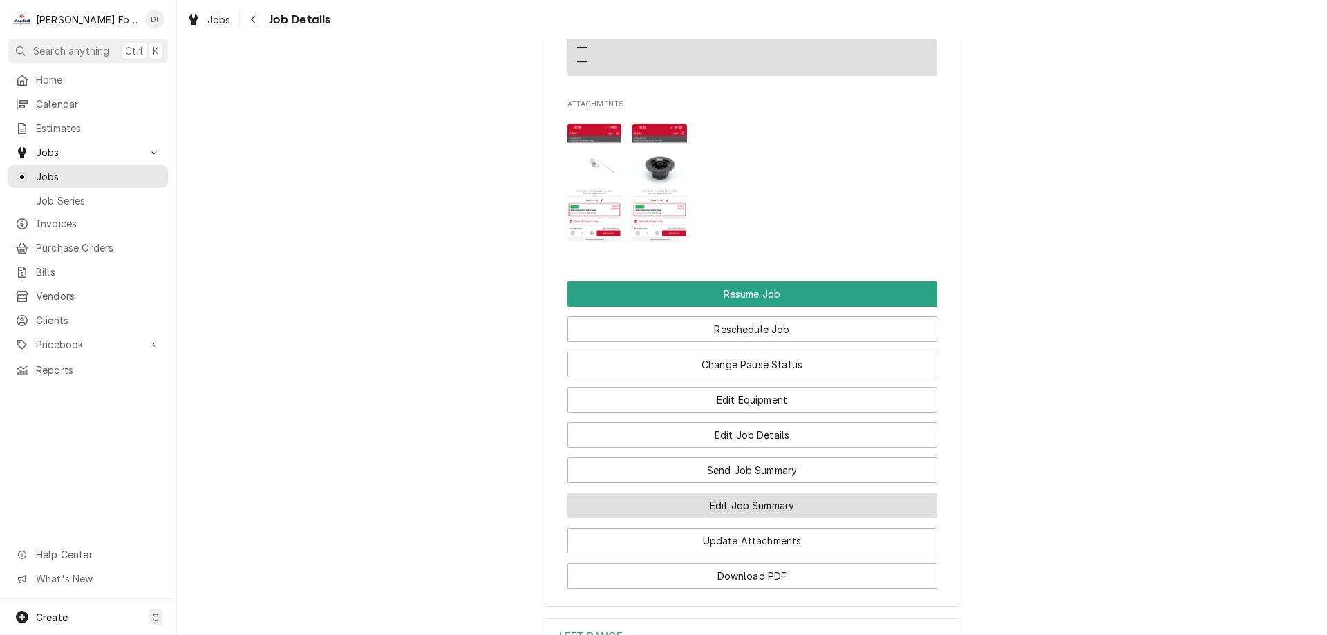
click at [717, 515] on button "Edit Job Summary" at bounding box center [753, 506] width 370 height 26
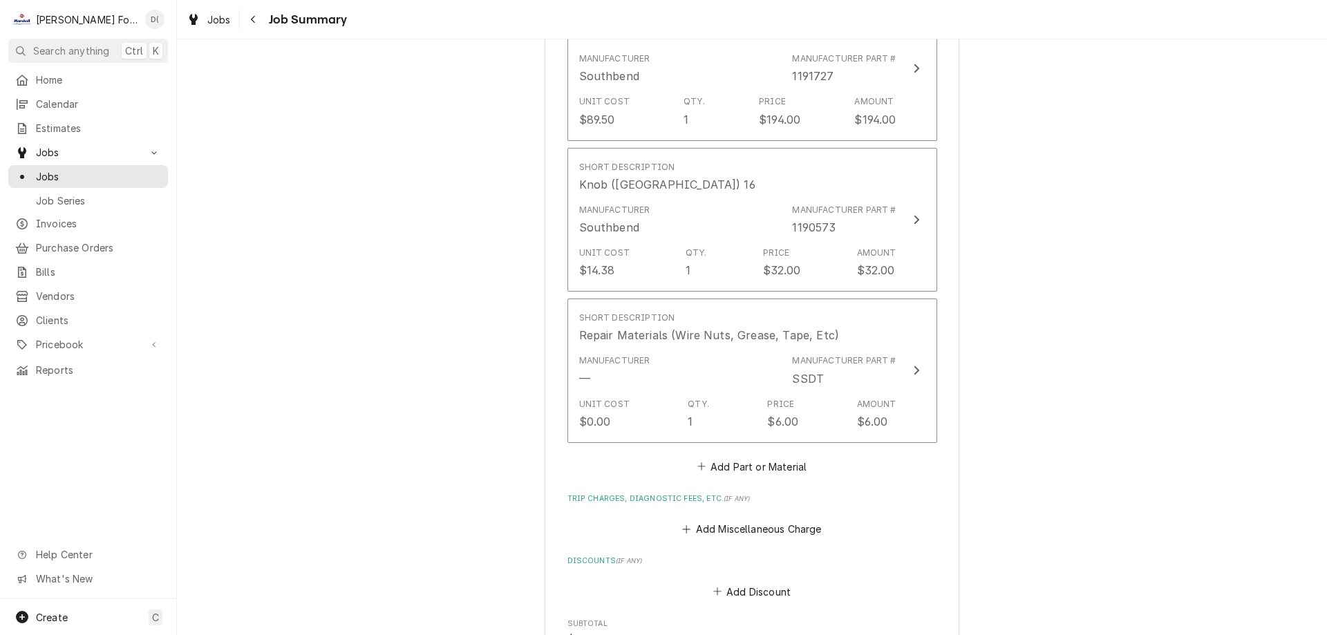
scroll to position [1244, 0]
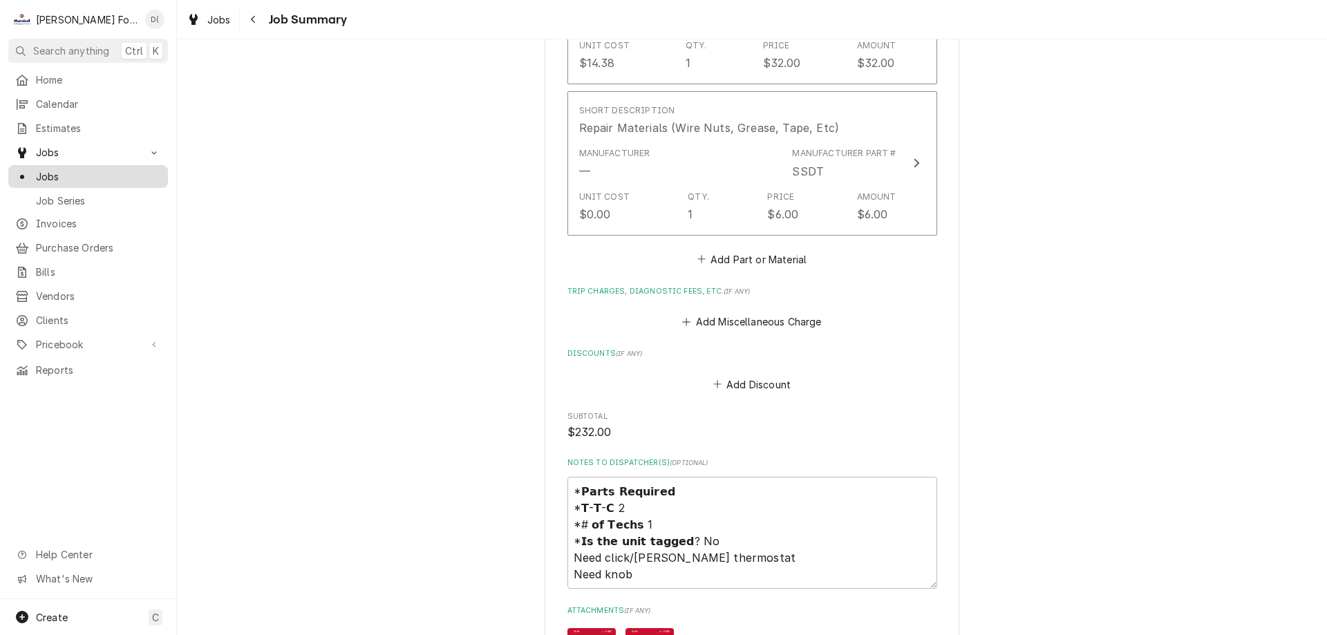
click at [111, 173] on span "Jobs" at bounding box center [98, 176] width 125 height 15
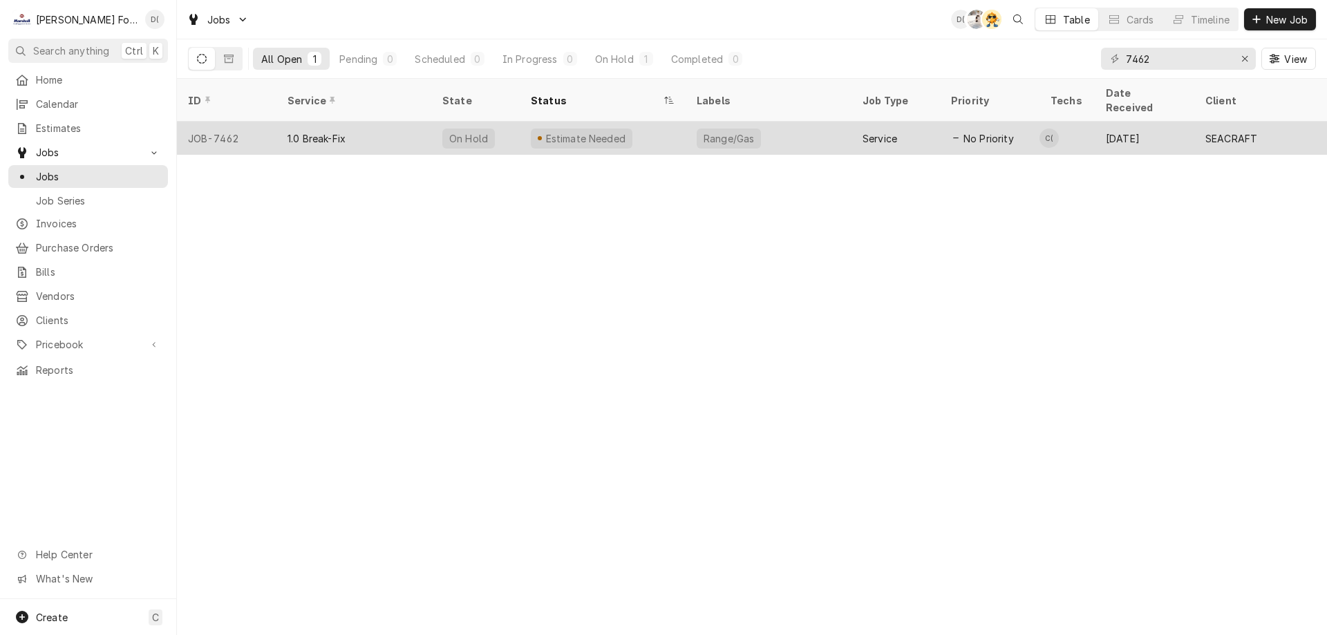
click at [418, 124] on div "1.0 Break-Fix" at bounding box center [353, 138] width 155 height 33
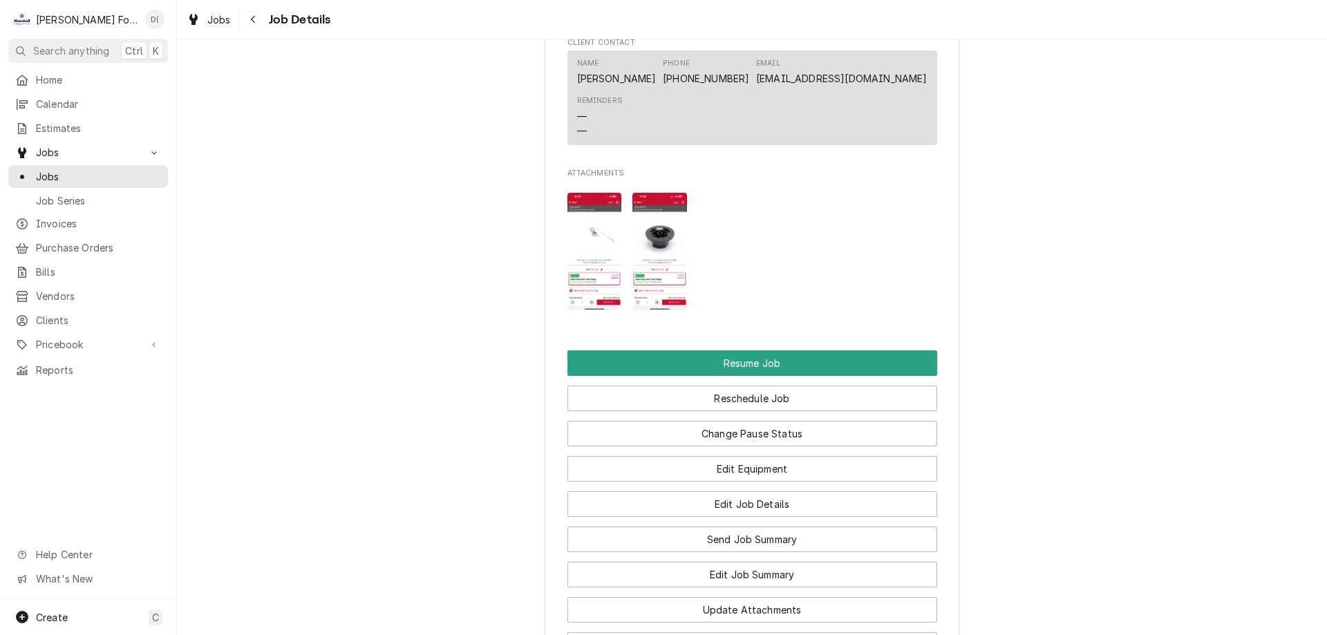
scroll to position [1659, 0]
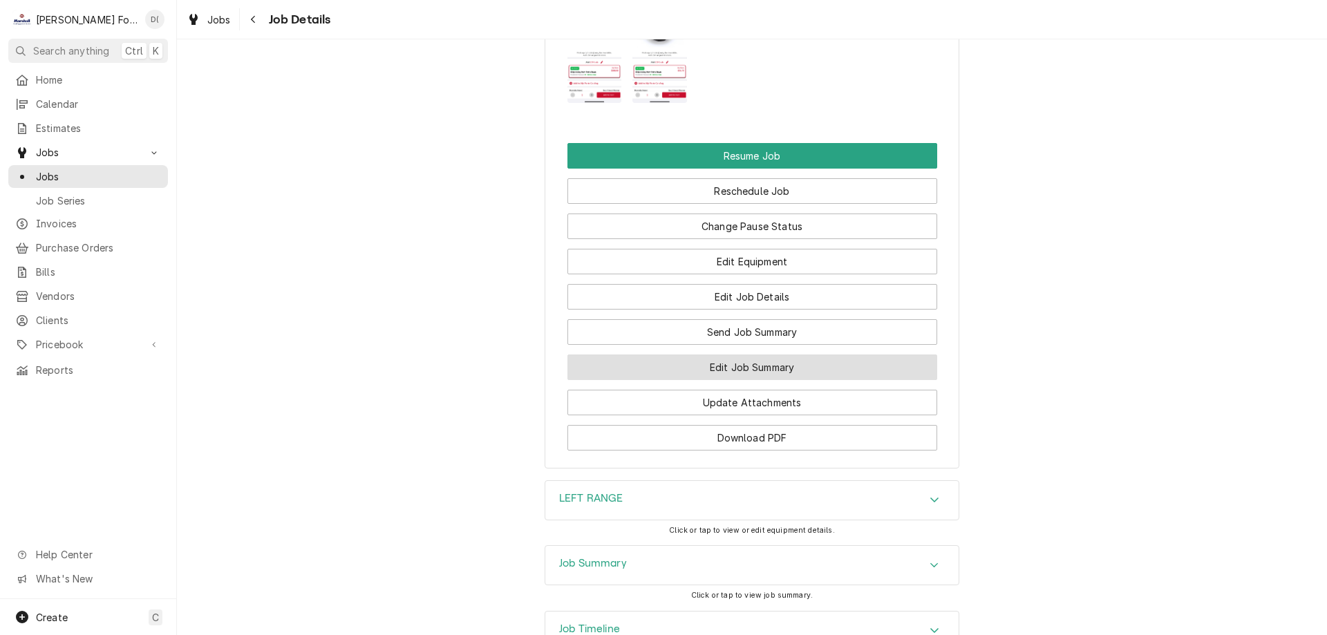
click at [730, 380] on button "Edit Job Summary" at bounding box center [753, 368] width 370 height 26
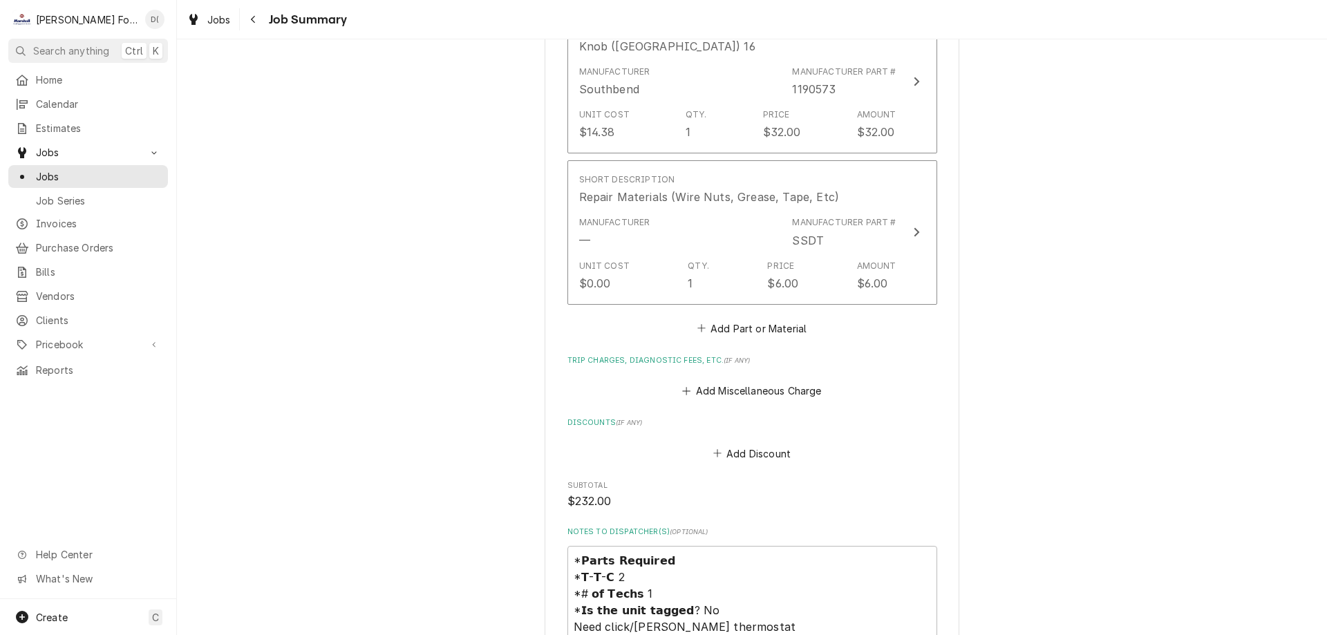
scroll to position [1244, 0]
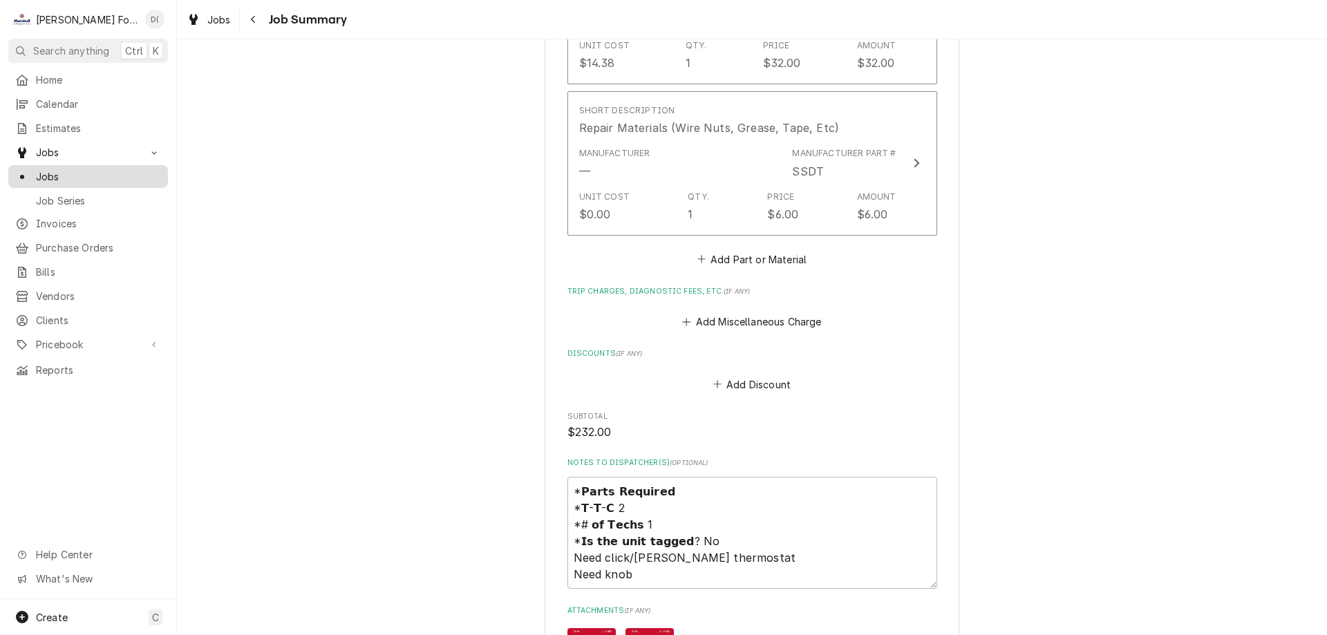
click at [76, 176] on span "Jobs" at bounding box center [98, 176] width 125 height 15
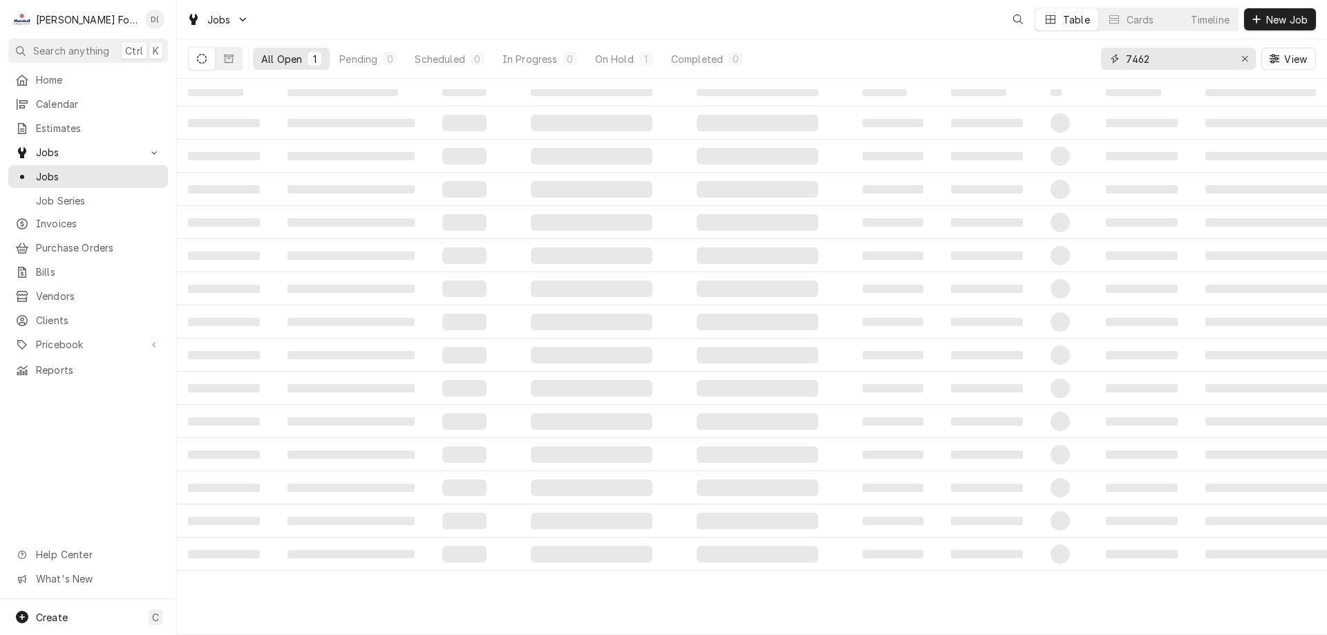
click at [1165, 48] on input "7462" at bounding box center [1178, 59] width 104 height 22
type input "7463"
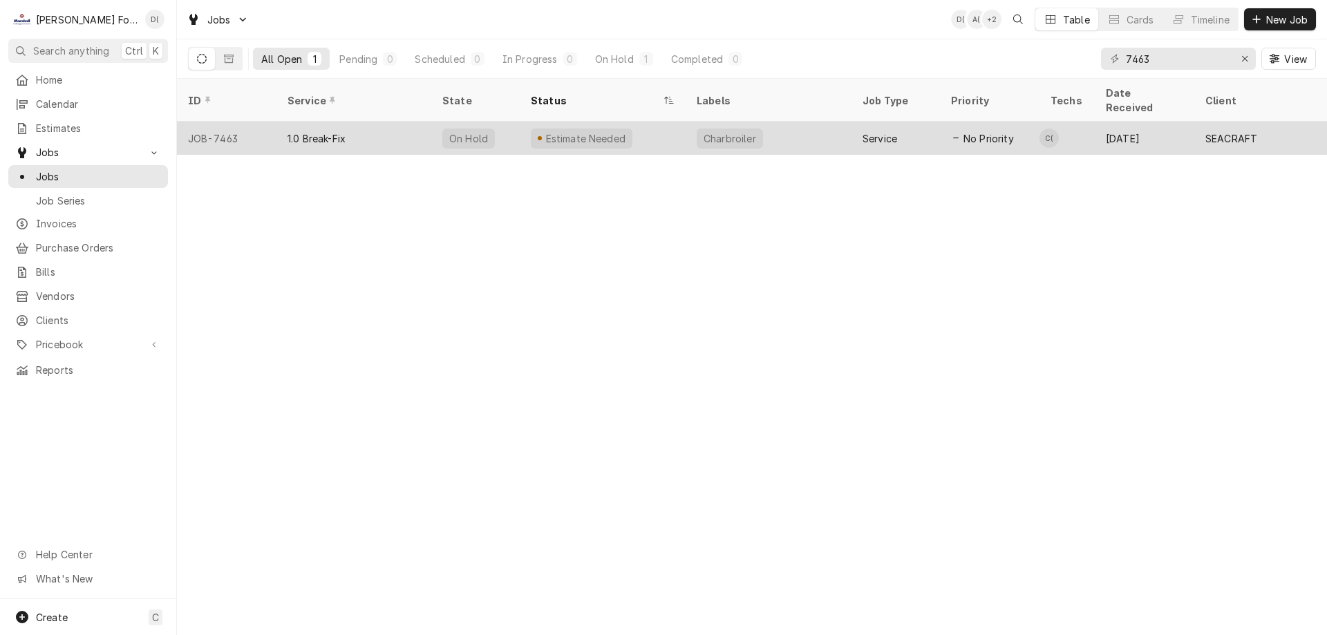
click at [675, 122] on div "Estimate Needed" at bounding box center [603, 138] width 166 height 33
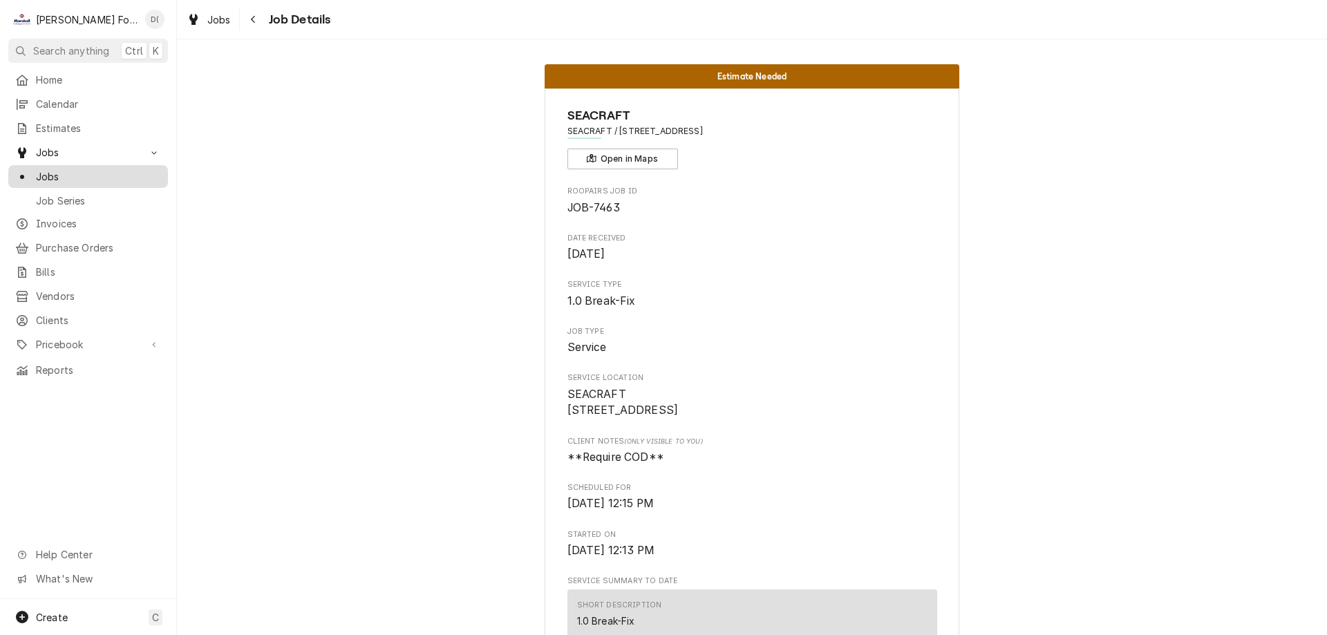
click at [118, 176] on span "Jobs" at bounding box center [98, 176] width 125 height 15
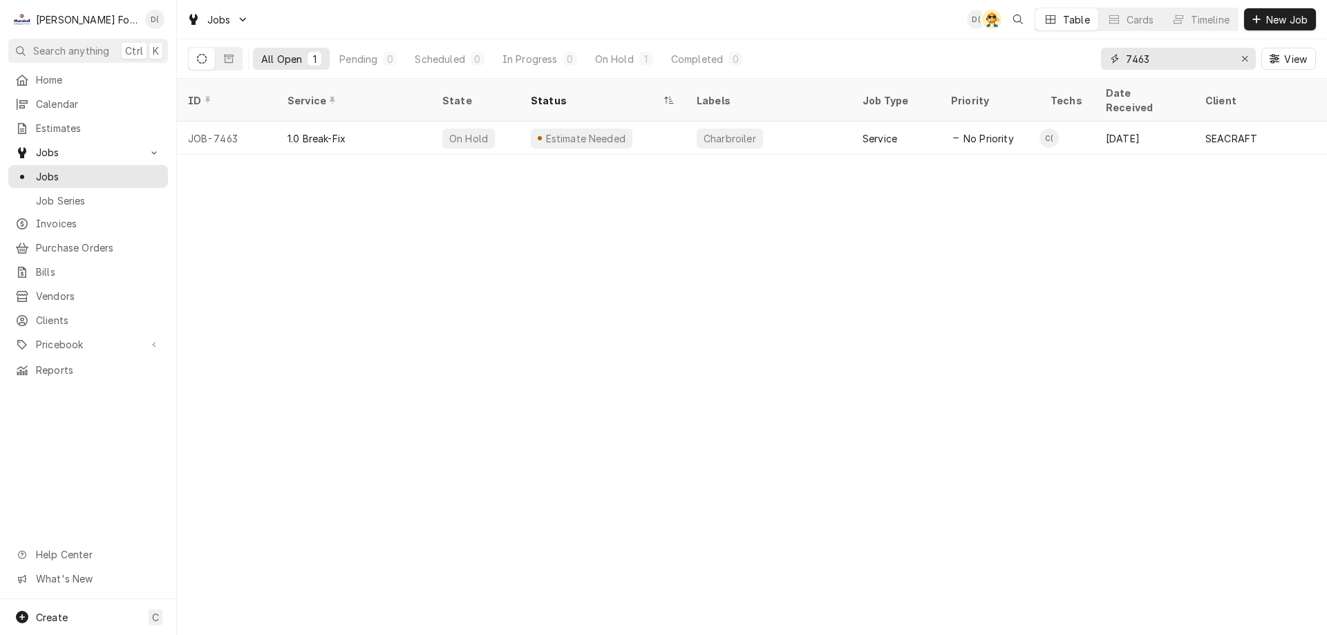
click at [1173, 55] on input "7463" at bounding box center [1178, 59] width 104 height 22
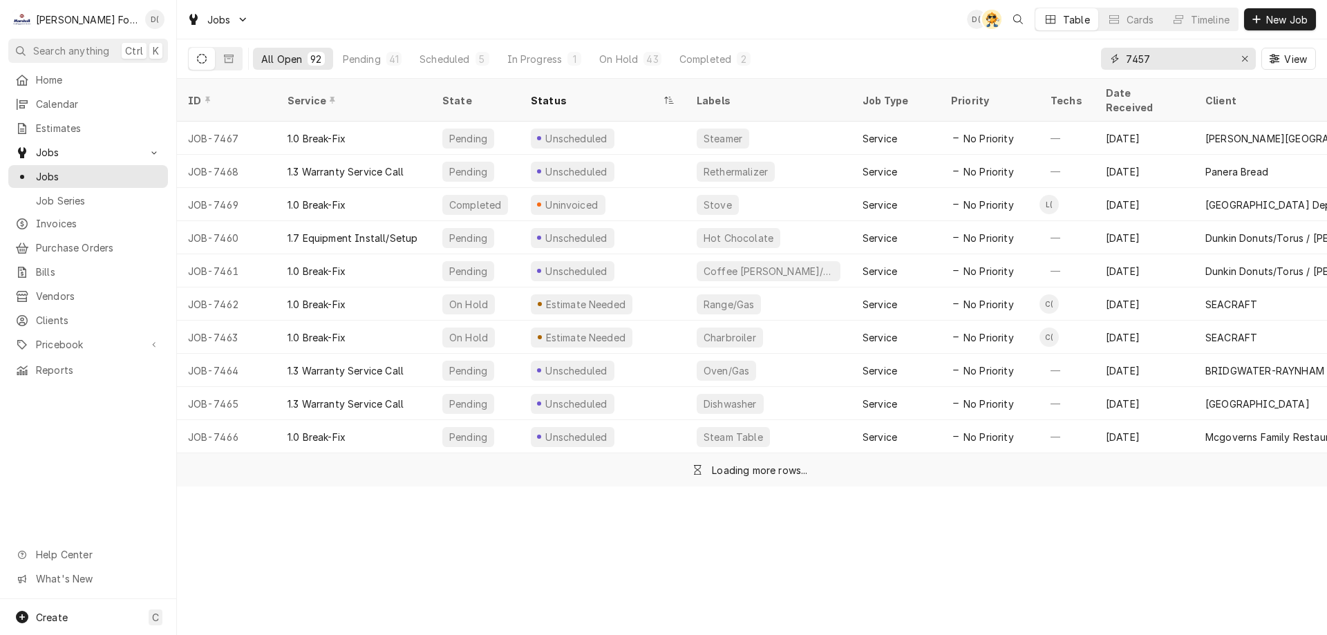
type input "7457"
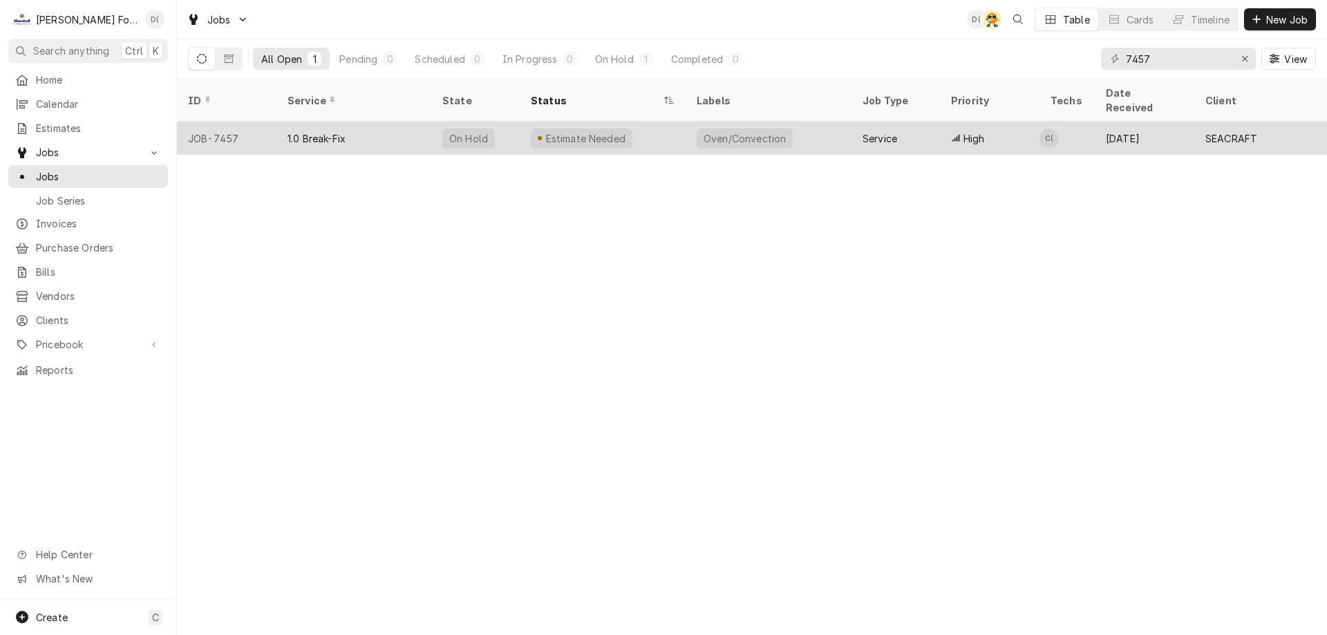
click at [646, 128] on div "Estimate Needed" at bounding box center [603, 138] width 166 height 33
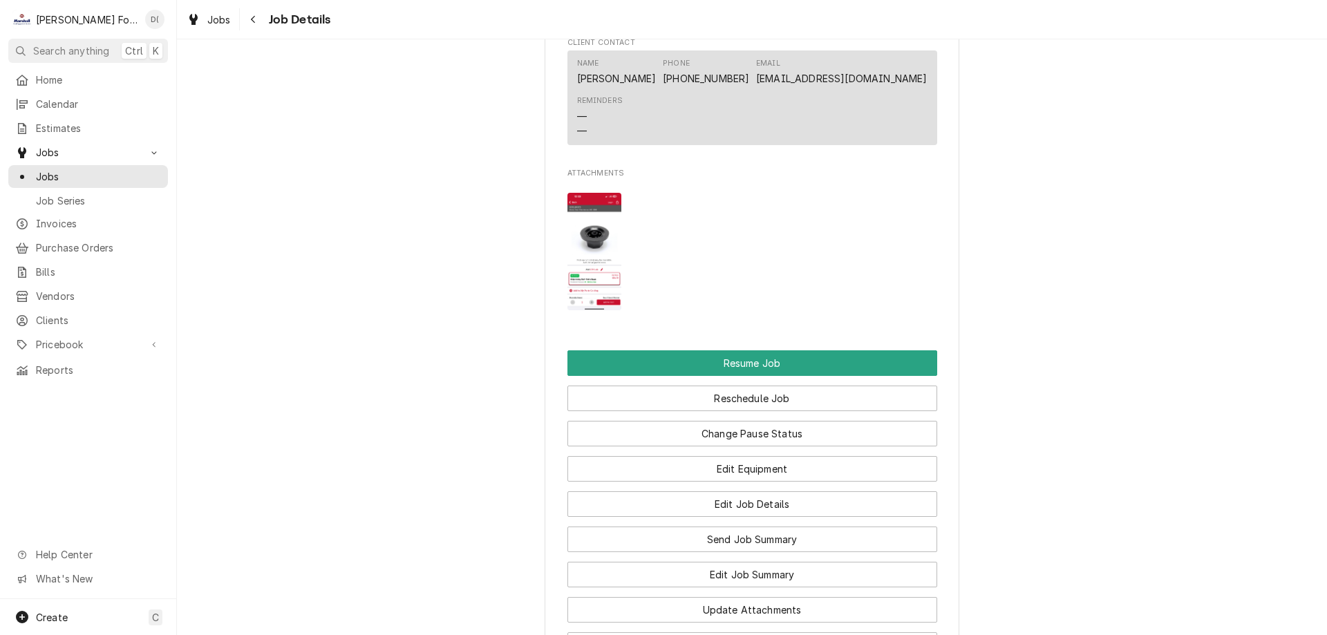
scroll to position [1781, 0]
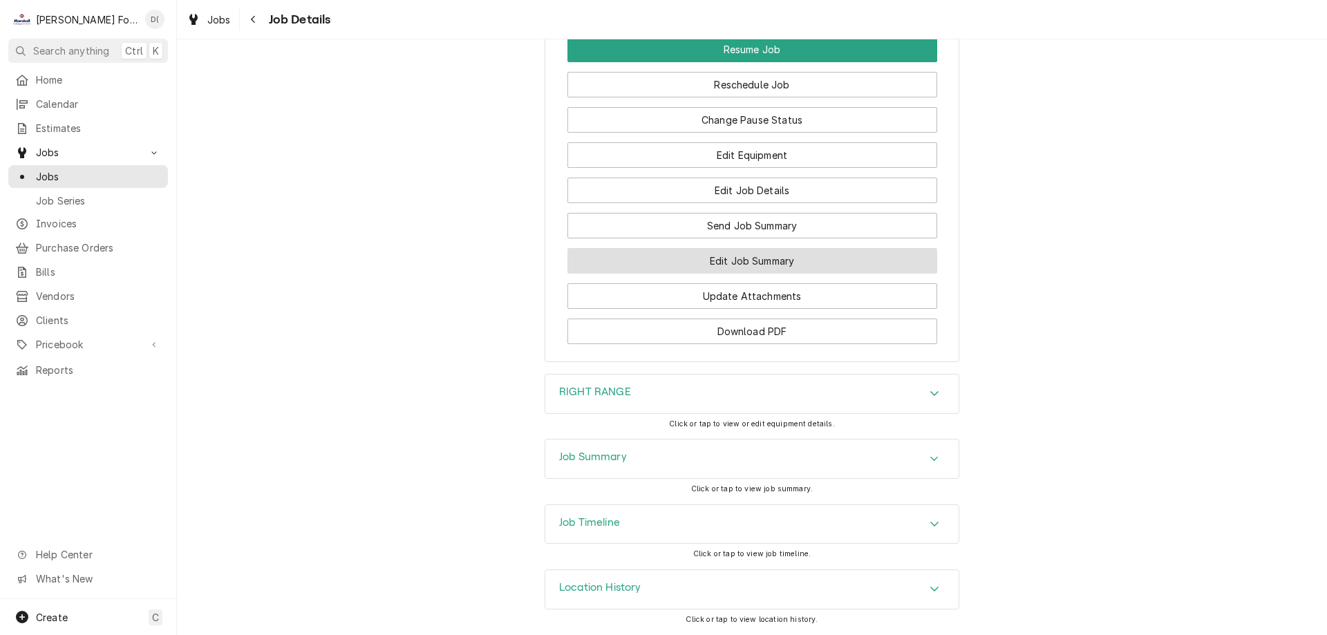
click at [732, 256] on button "Edit Job Summary" at bounding box center [753, 261] width 370 height 26
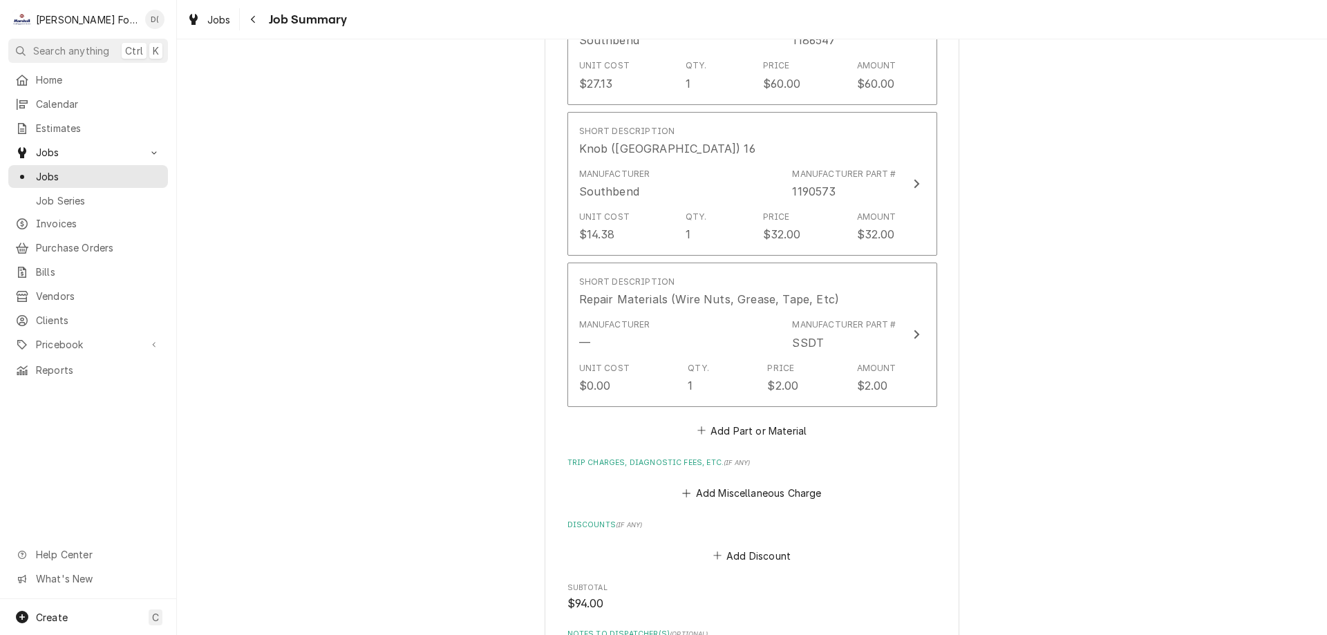
scroll to position [1313, 0]
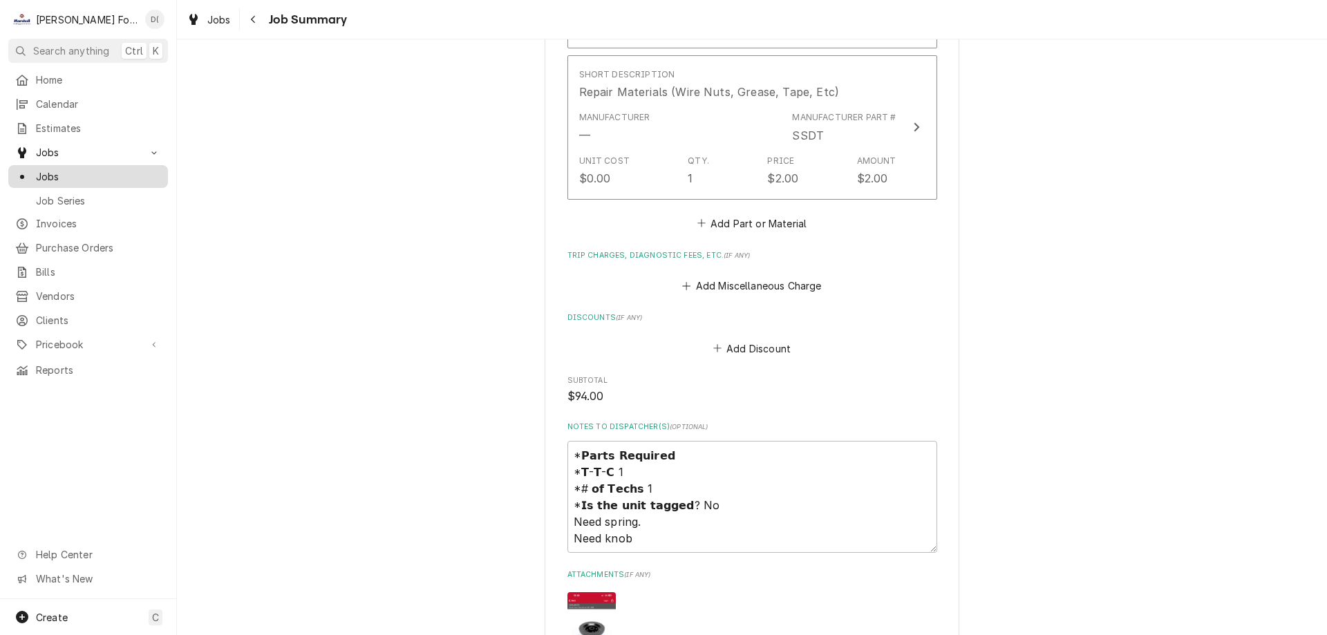
click at [94, 178] on div "Jobs" at bounding box center [88, 176] width 154 height 17
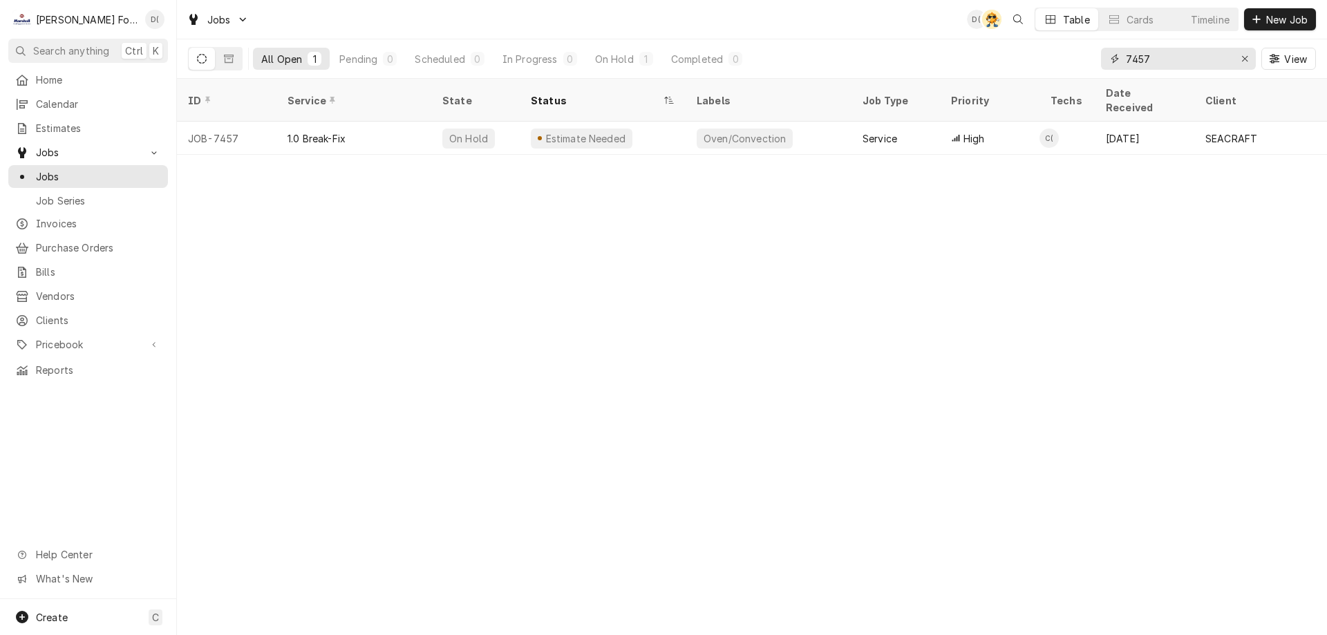
click at [1195, 56] on input "7457" at bounding box center [1178, 59] width 104 height 22
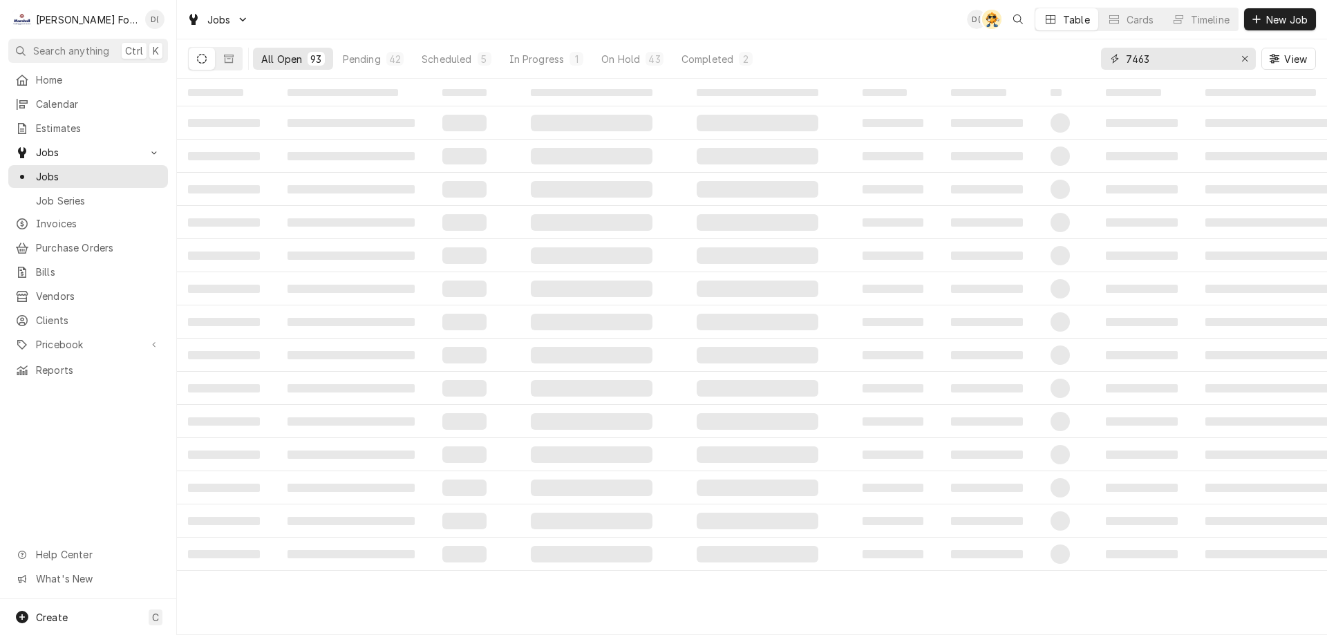
type input "7463"
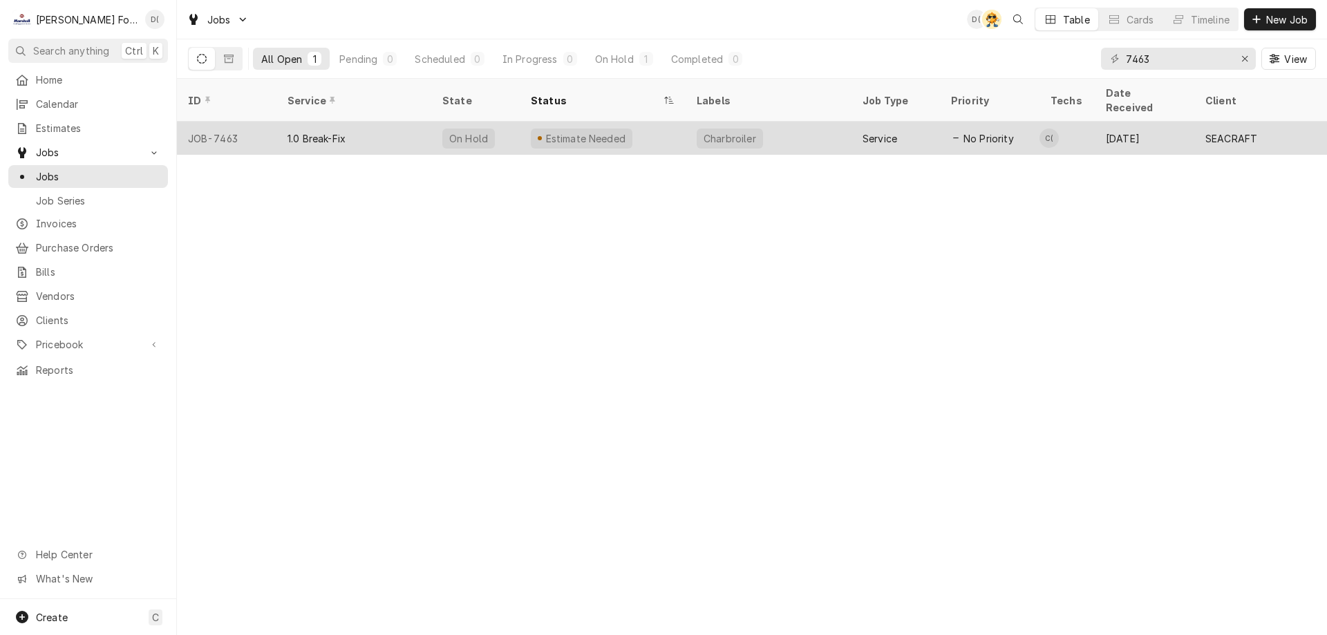
click at [823, 122] on div "Charbroiler" at bounding box center [769, 138] width 166 height 33
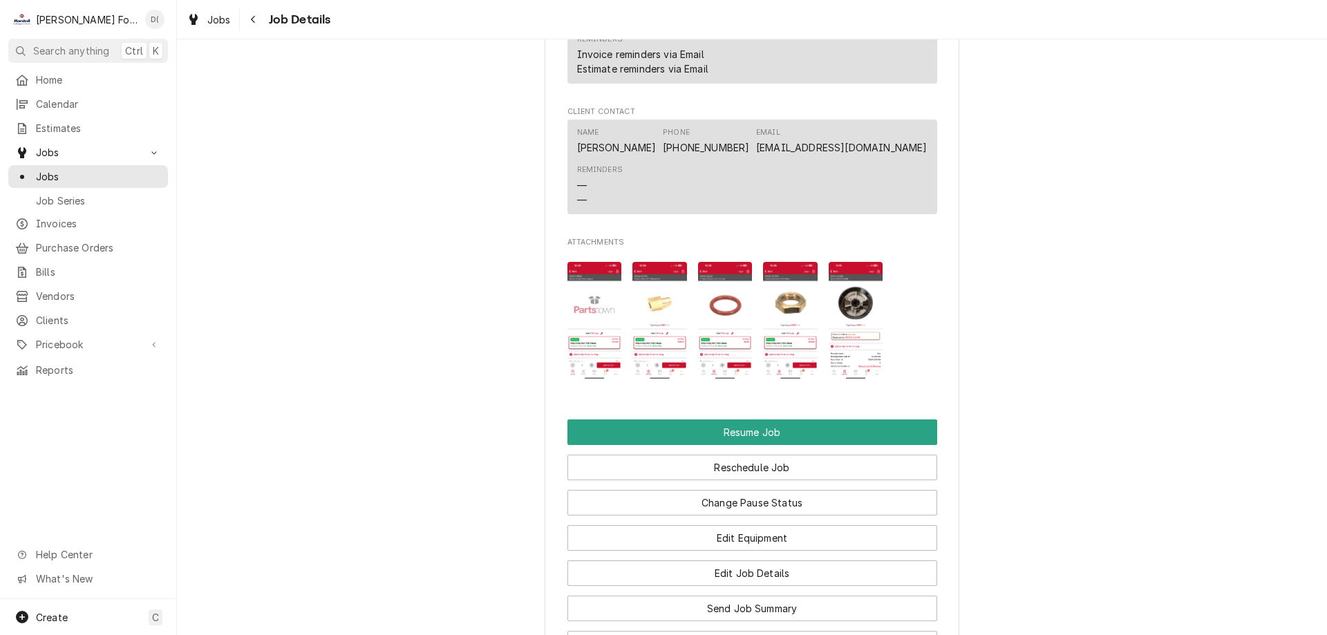
scroll to position [1590, 0]
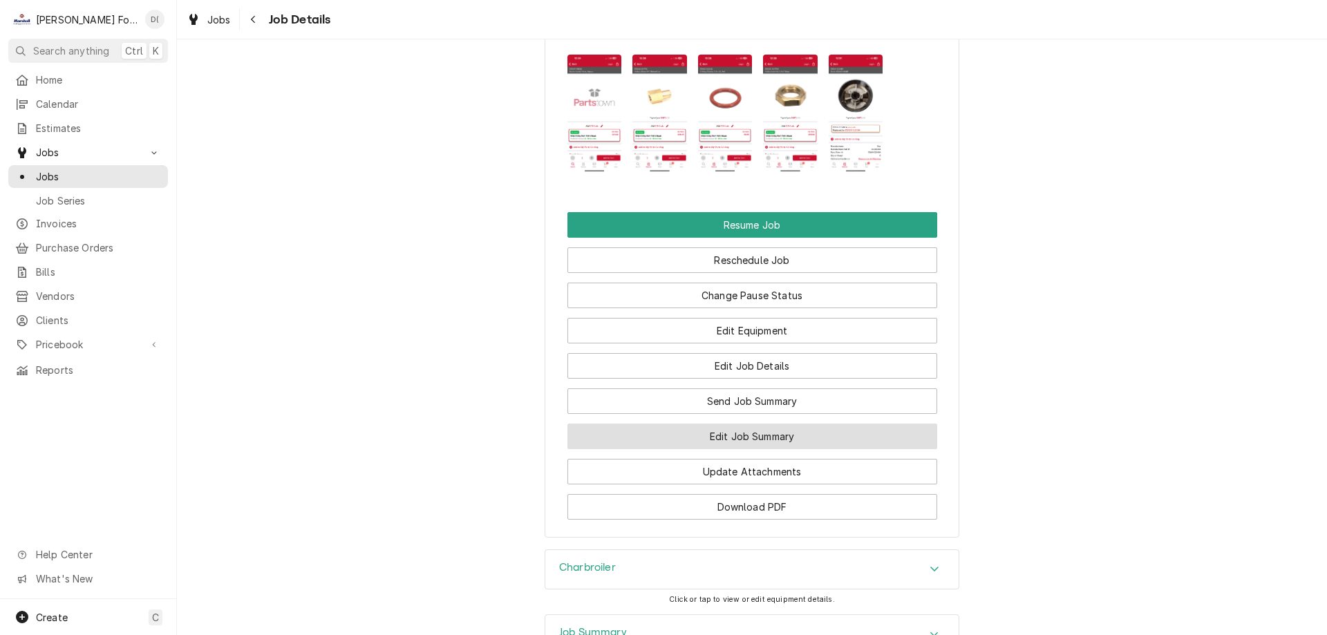
click at [681, 449] on button "Edit Job Summary" at bounding box center [753, 437] width 370 height 26
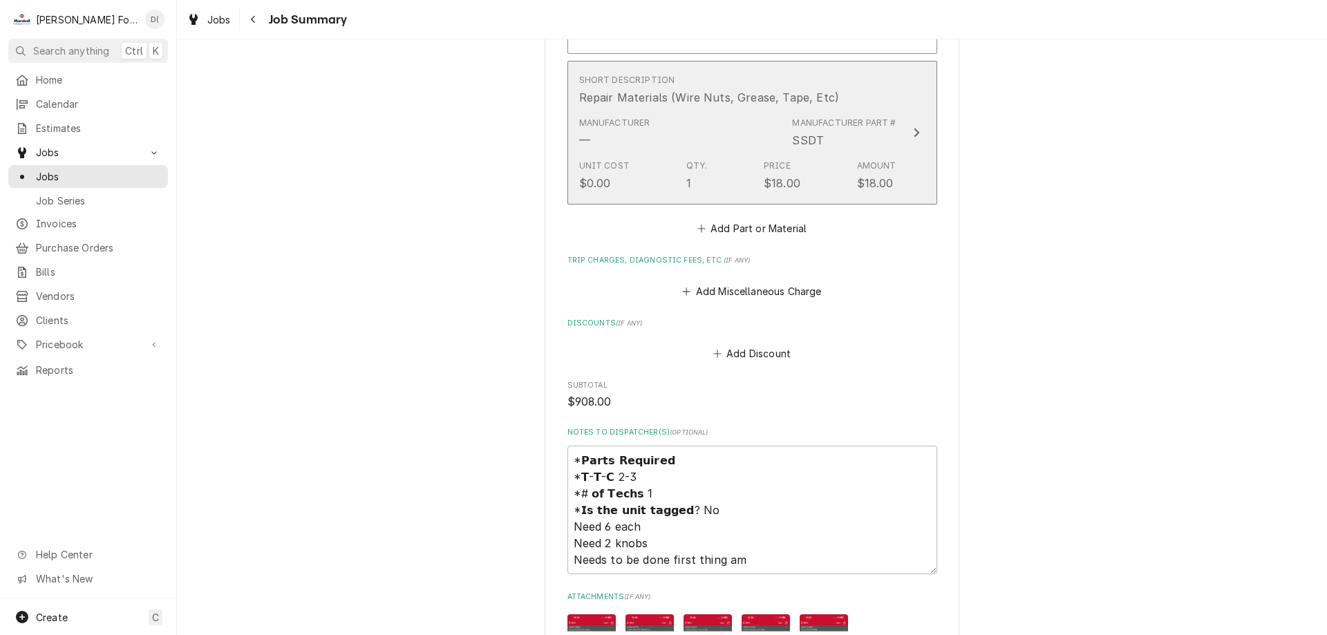
scroll to position [1797, 0]
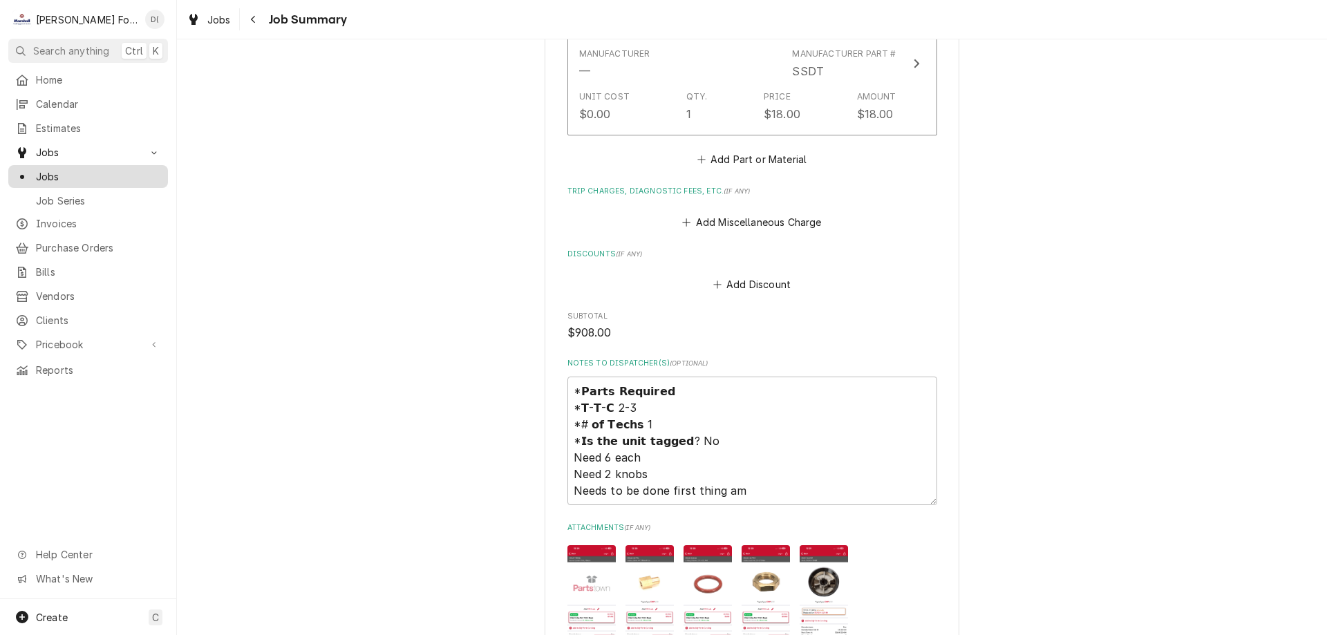
click at [103, 176] on span "Jobs" at bounding box center [98, 176] width 125 height 15
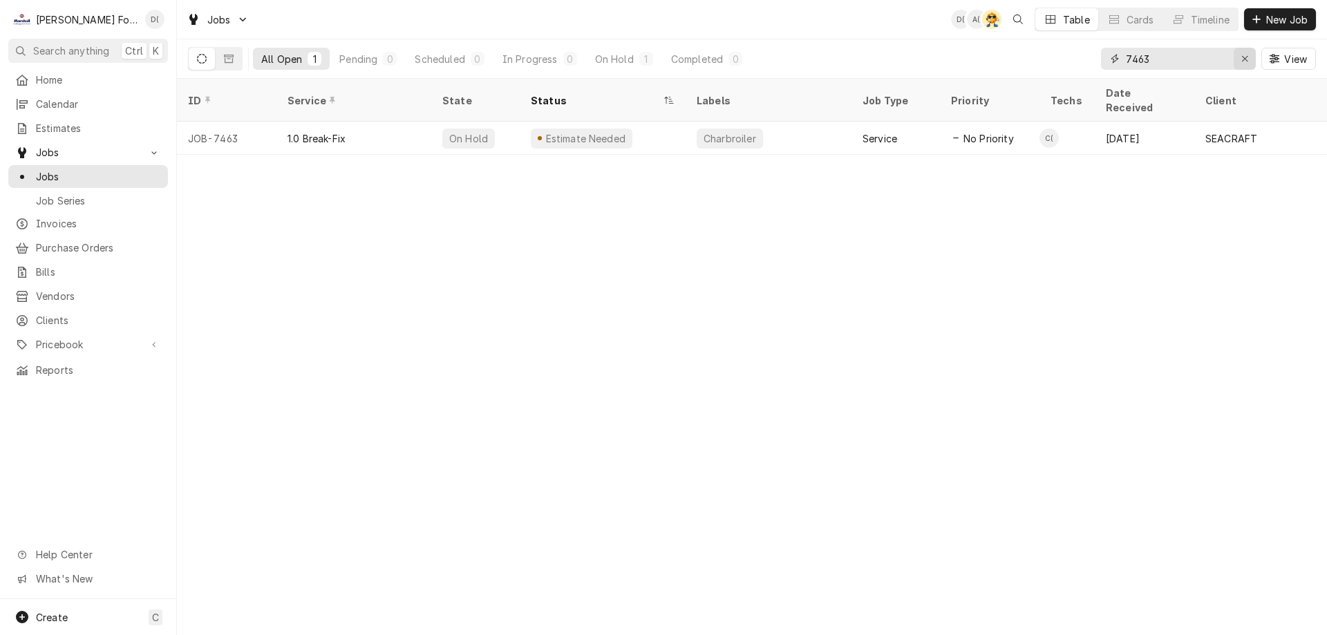
click at [1239, 55] on div "Erase input" at bounding box center [1245, 59] width 14 height 14
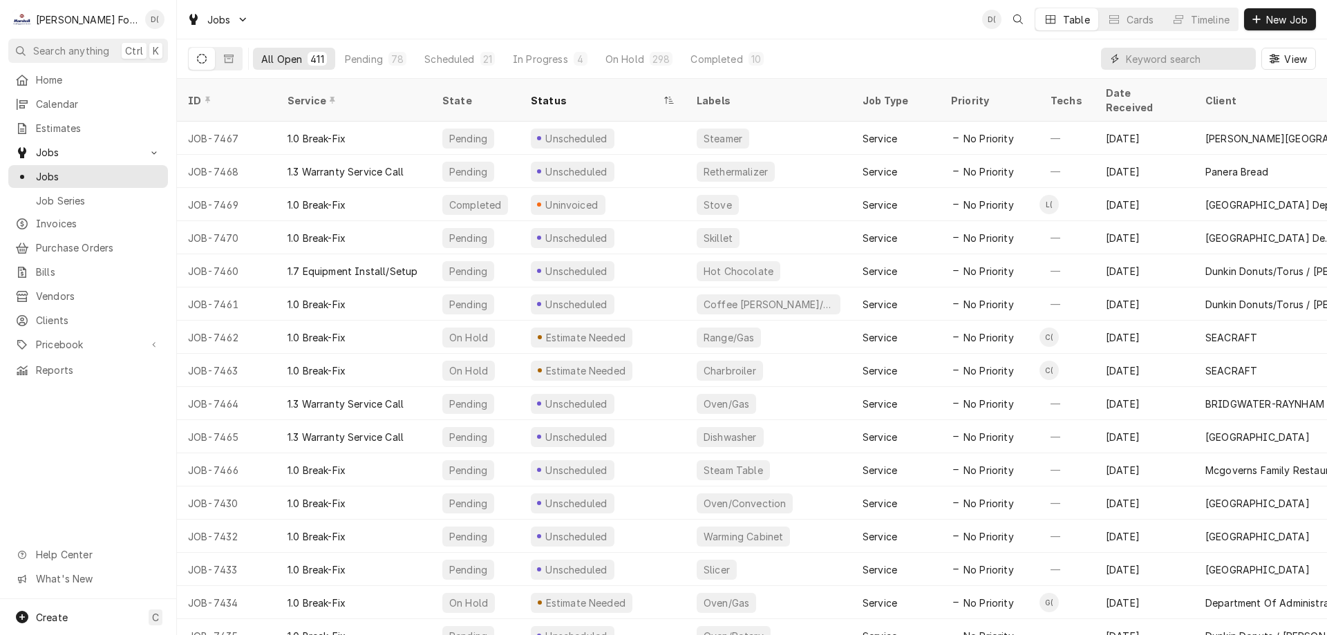
click at [1161, 52] on input "Dynamic Content Wrapper" at bounding box center [1187, 59] width 123 height 22
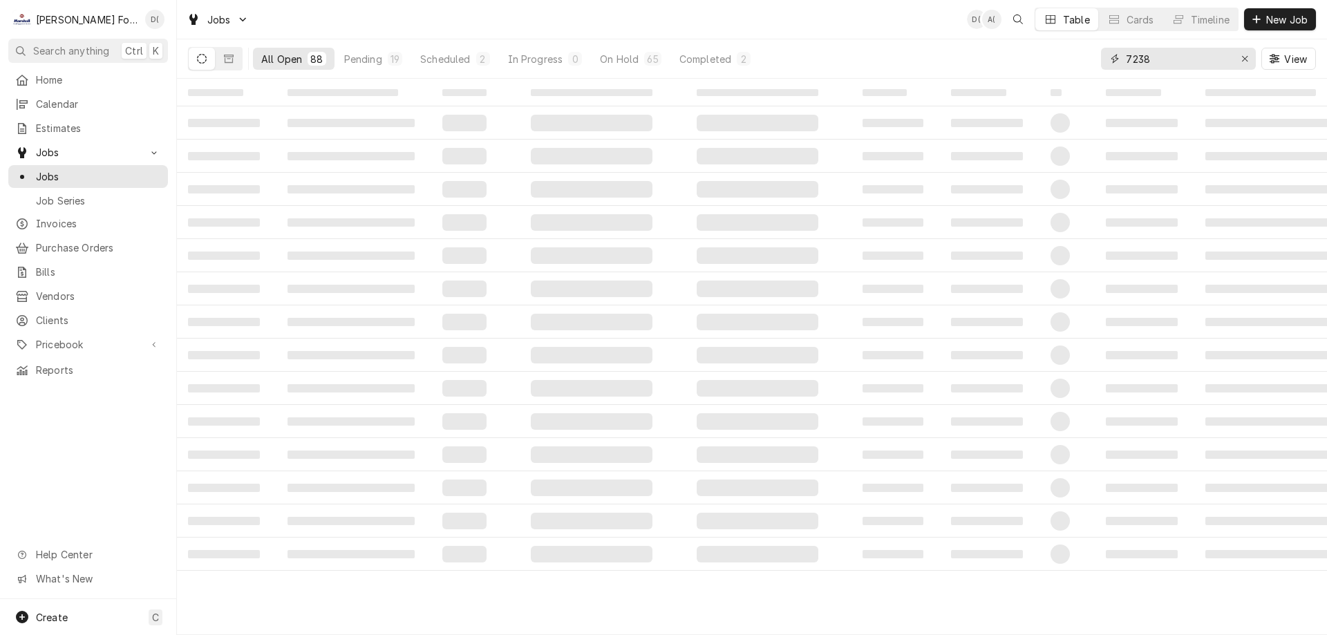
type input "7238"
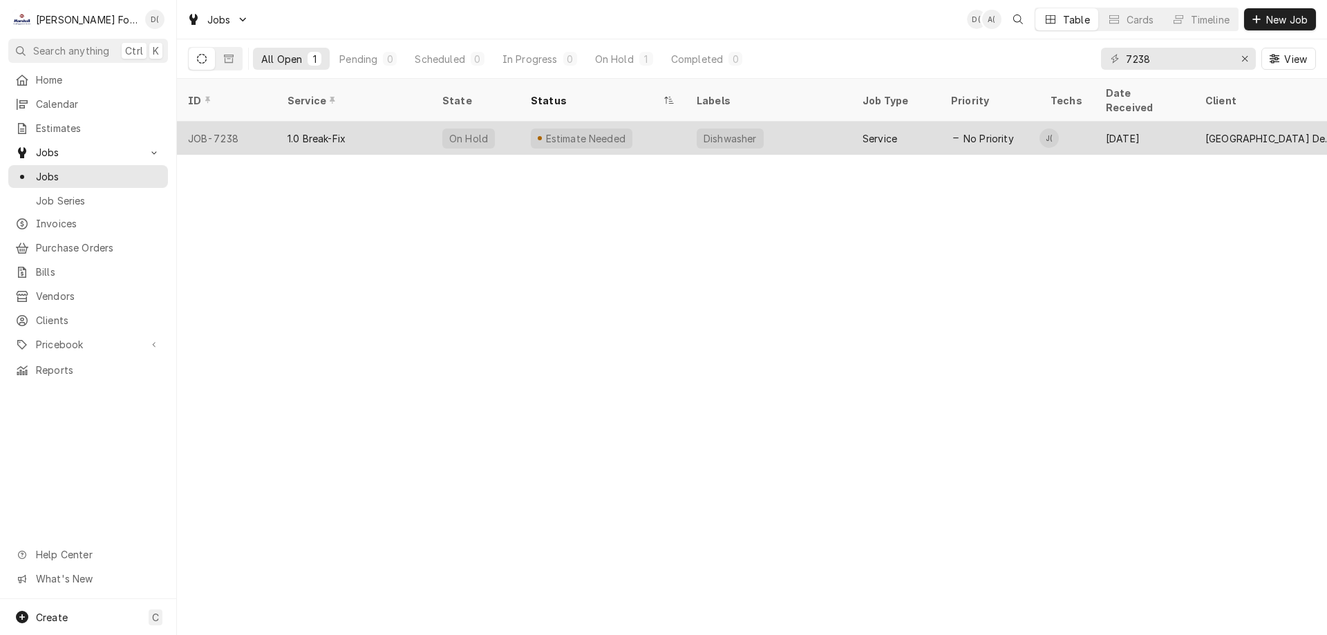
click at [655, 132] on div "Estimate Needed" at bounding box center [603, 138] width 166 height 33
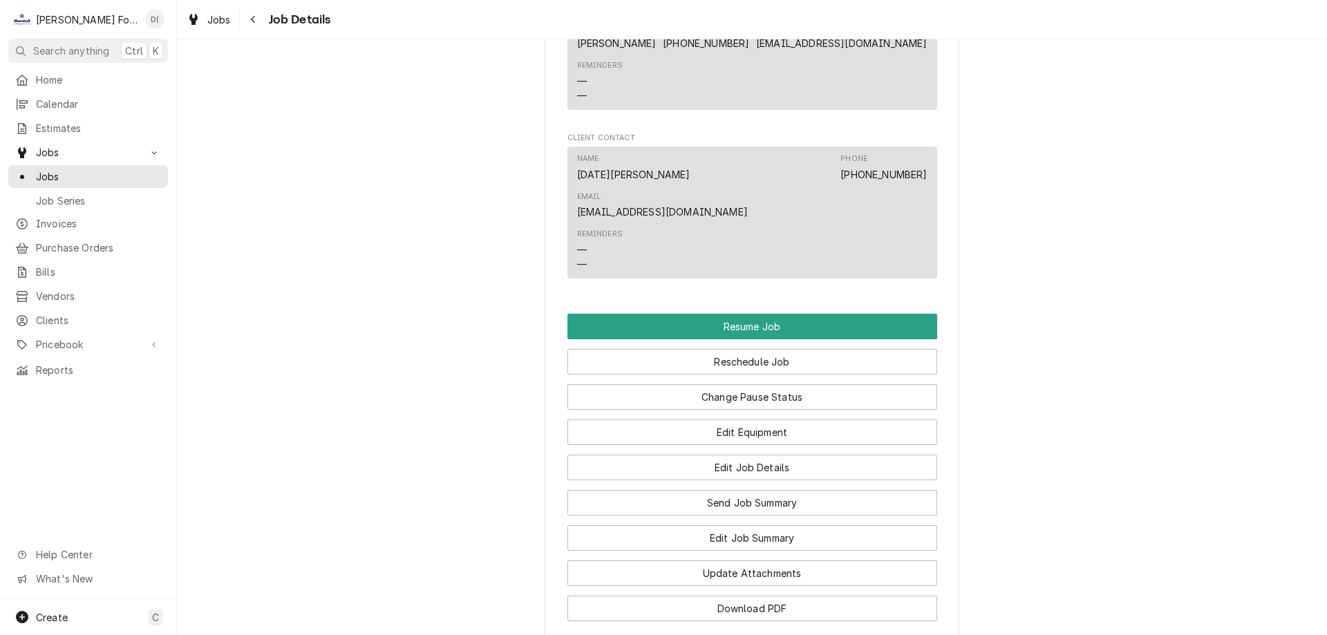
scroll to position [1590, 0]
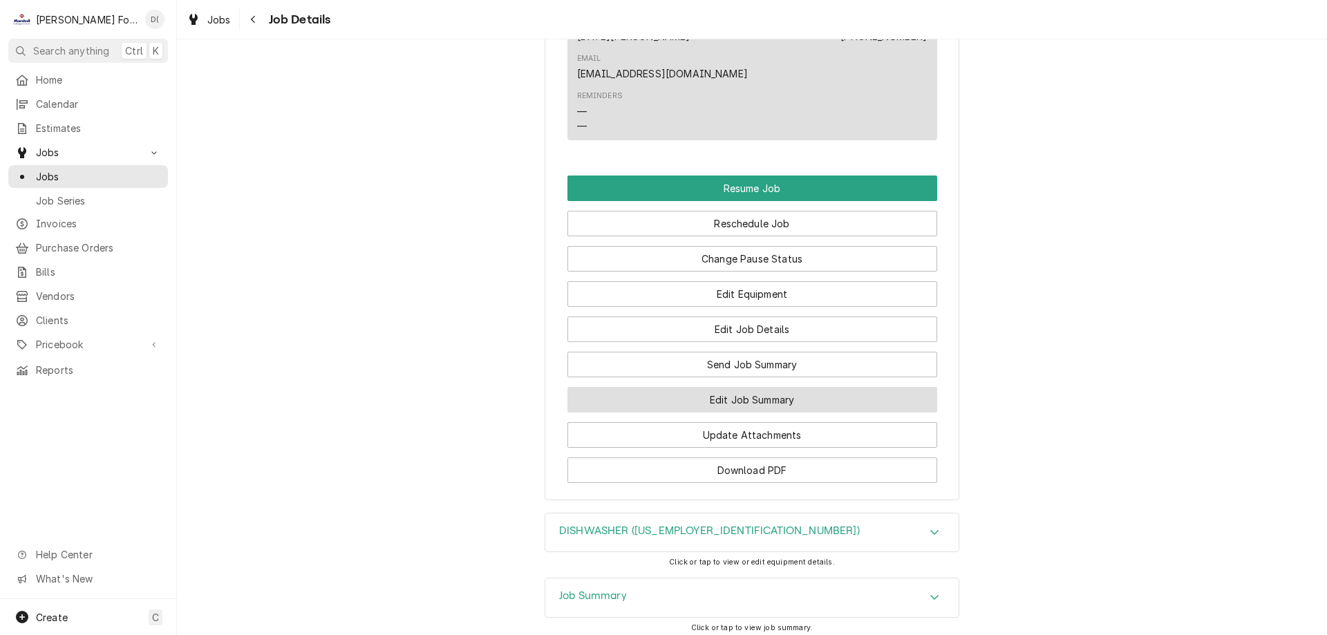
click at [648, 387] on button "Edit Job Summary" at bounding box center [753, 400] width 370 height 26
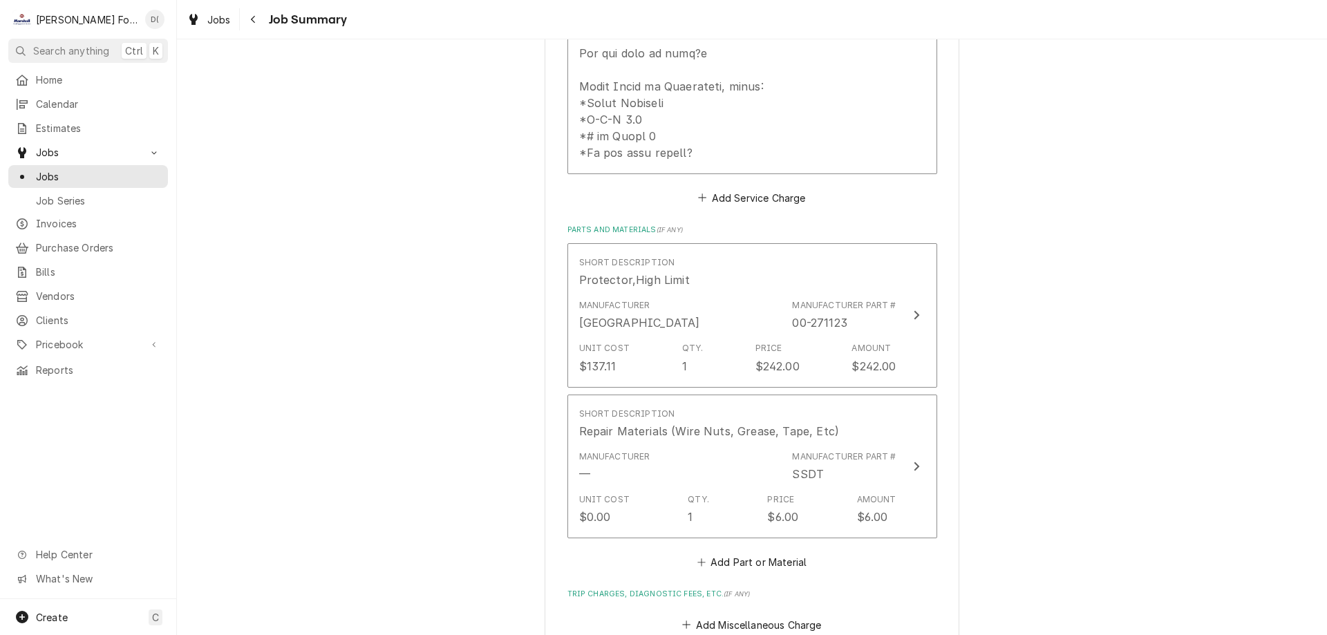
scroll to position [599, 0]
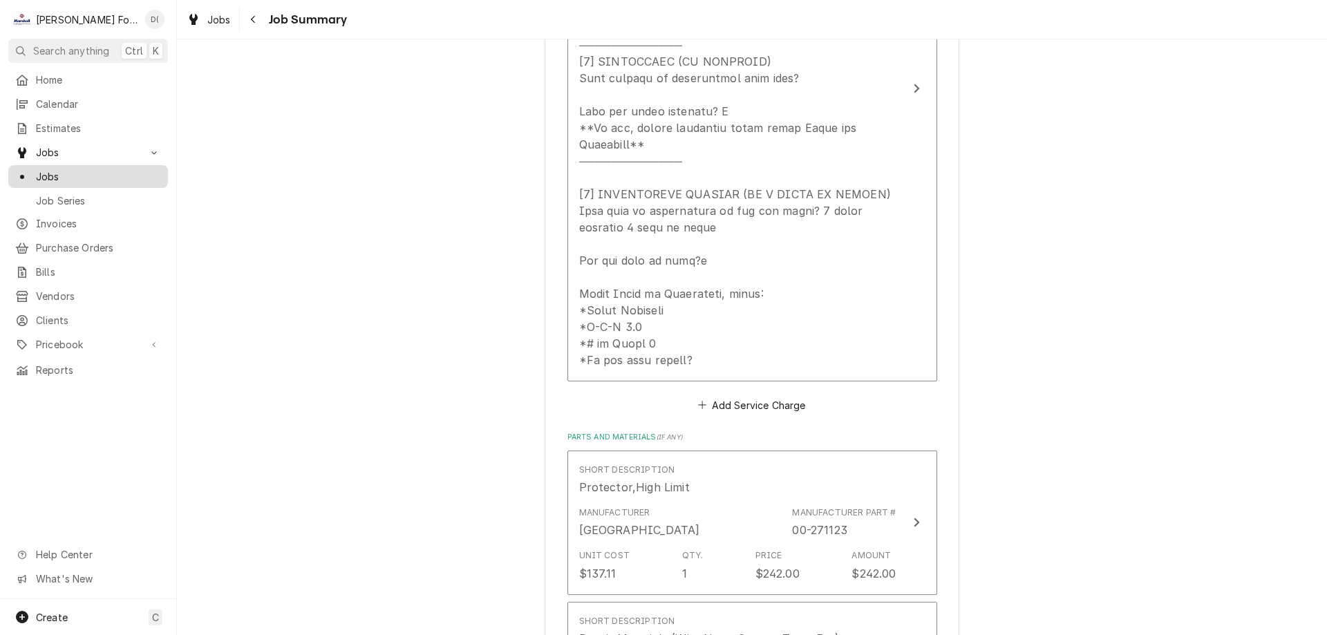
click at [104, 174] on span "Jobs" at bounding box center [98, 176] width 125 height 15
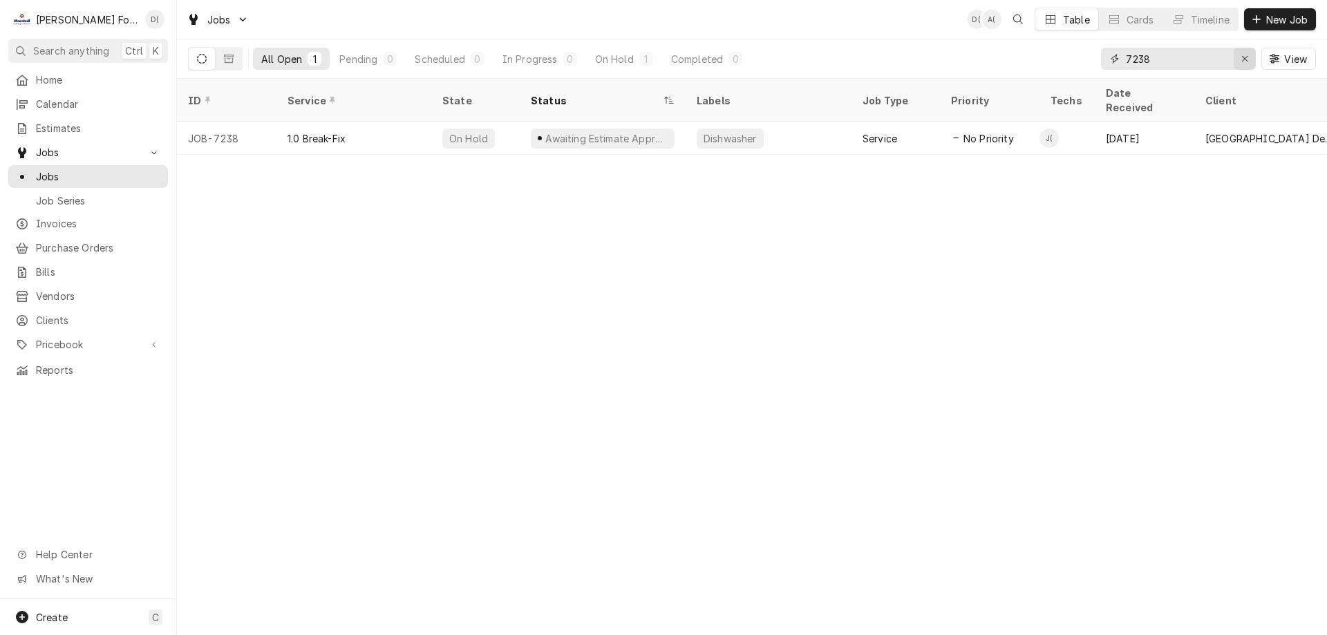
click at [1243, 57] on icon "Erase input" at bounding box center [1245, 59] width 6 height 6
click at [1186, 60] on input "Dynamic Content Wrapper" at bounding box center [1191, 59] width 130 height 22
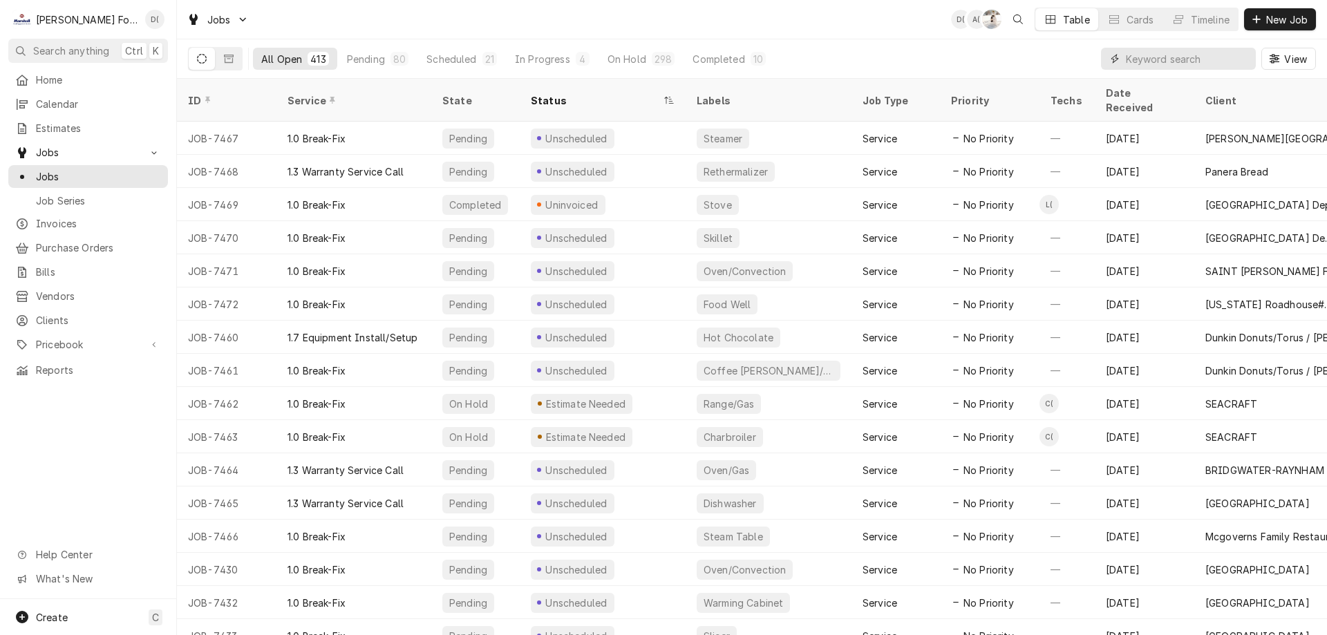
click at [1149, 58] on input "Dynamic Content Wrapper" at bounding box center [1187, 59] width 123 height 22
paste input "5094223"
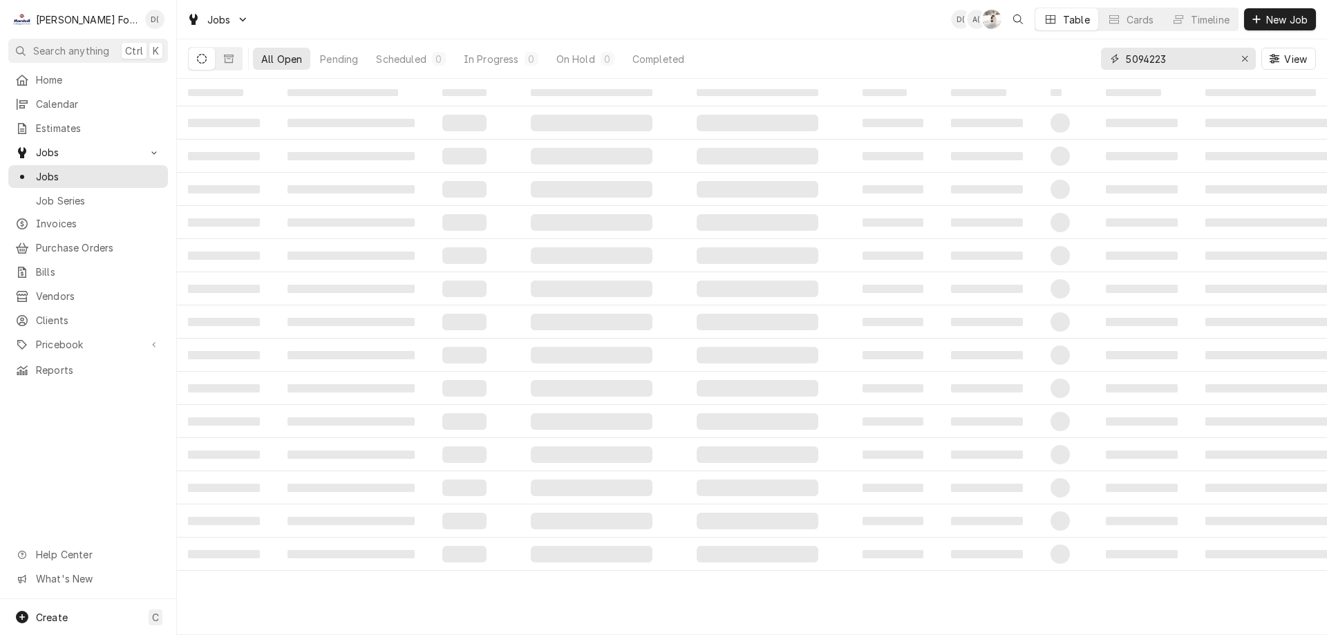
type input "5094223"
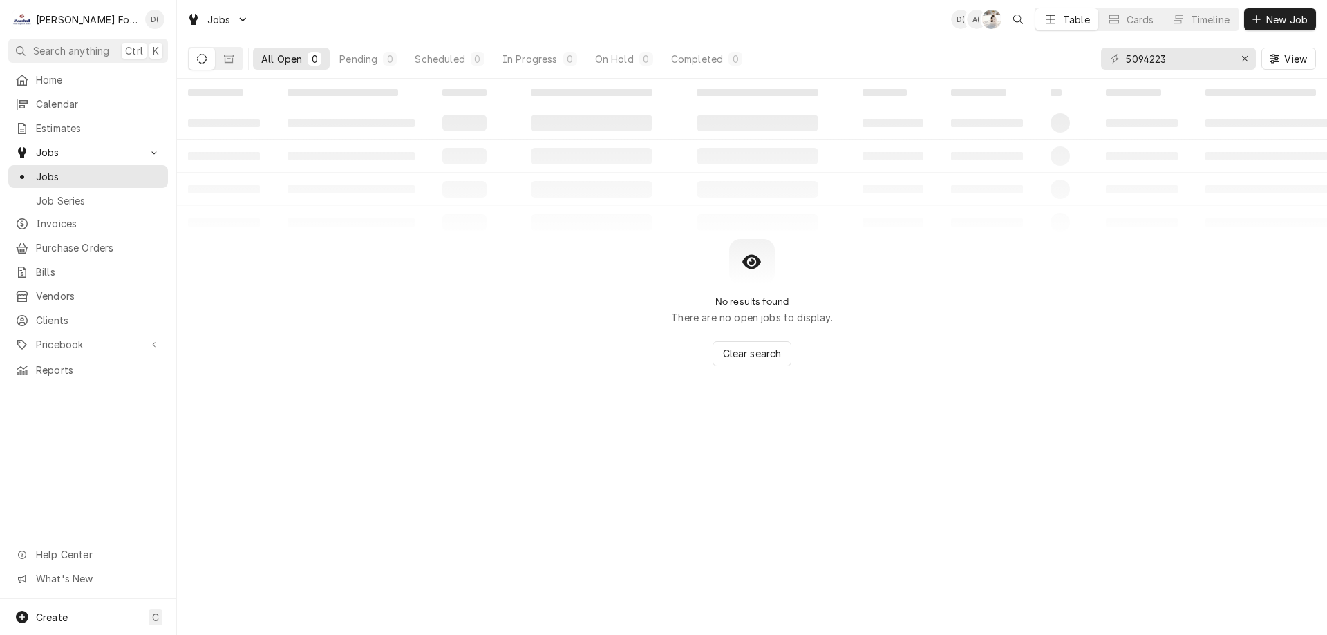
drag, startPoint x: 231, startPoint y: 68, endPoint x: 239, endPoint y: 71, distance: 8.7
click at [237, 72] on div "All Open 0 Pending 0 Scheduled 0 In Progress 0 On Hold 0 Completed 0" at bounding box center [468, 58] width 561 height 39
click at [225, 67] on button "Dynamic Content Wrapper" at bounding box center [229, 59] width 26 height 22
click at [199, 53] on button "Dynamic Content Wrapper" at bounding box center [202, 59] width 26 height 22
click at [1246, 57] on icon "Erase input" at bounding box center [1245, 59] width 8 height 10
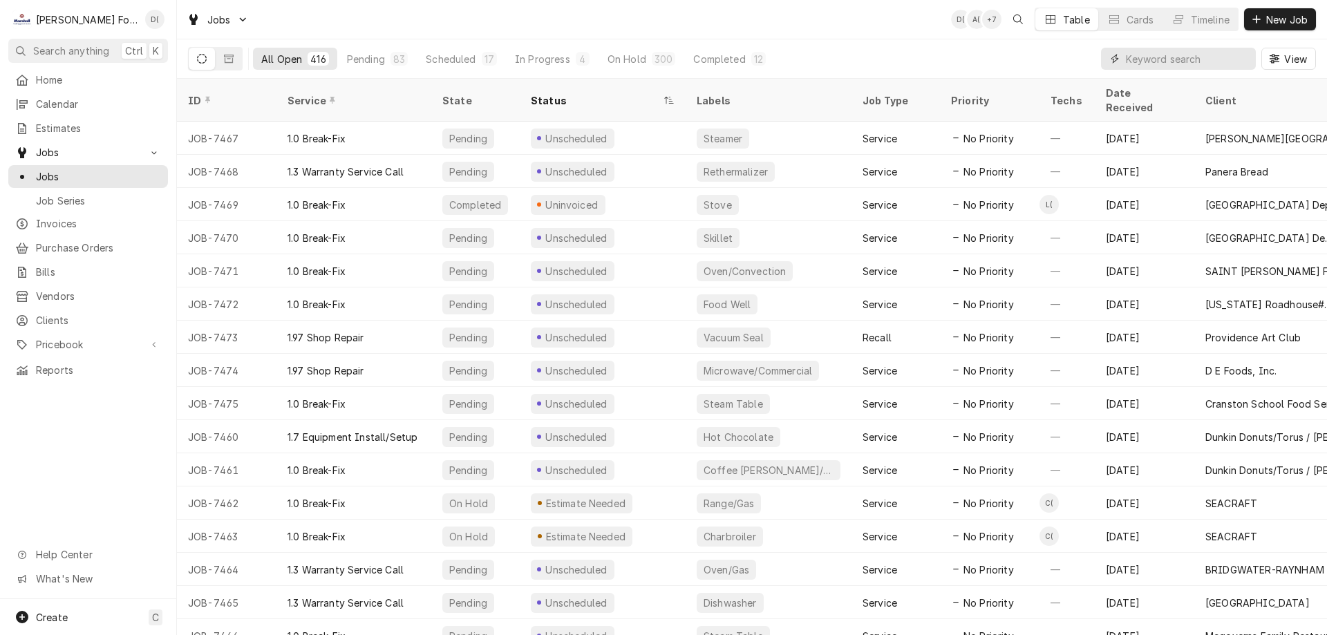
click at [1193, 60] on input "Dynamic Content Wrapper" at bounding box center [1187, 59] width 123 height 22
type input "providence college"
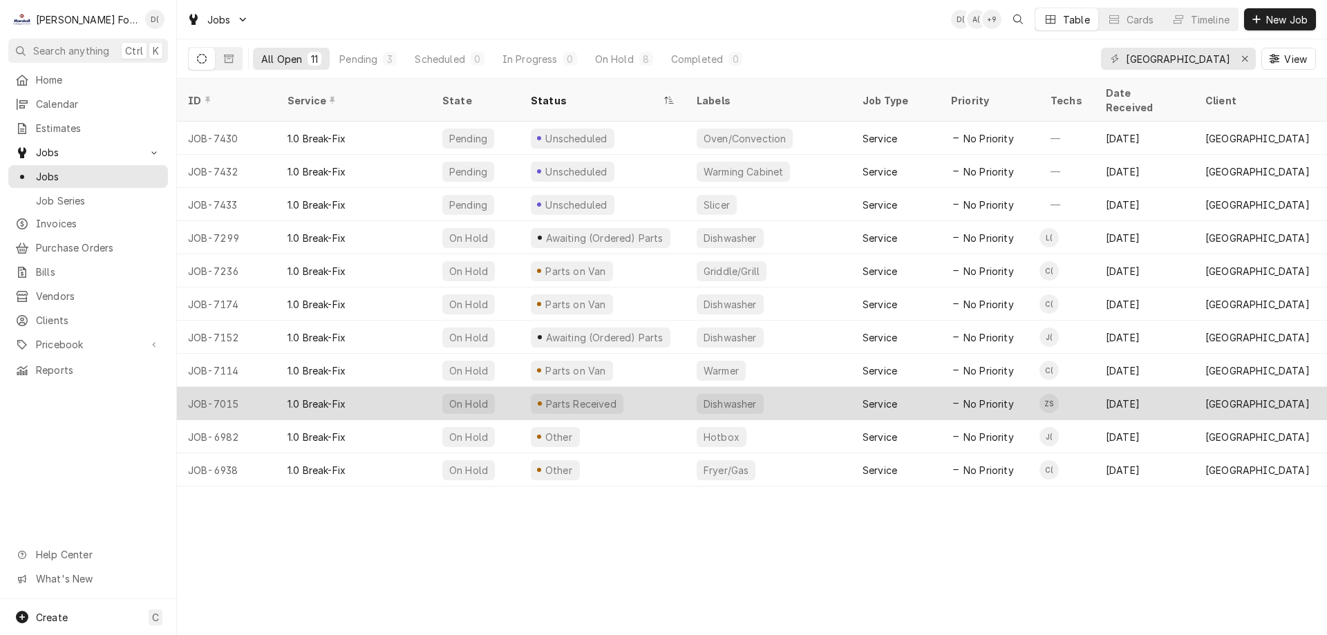
click at [631, 387] on div "Parts Received" at bounding box center [603, 403] width 166 height 33
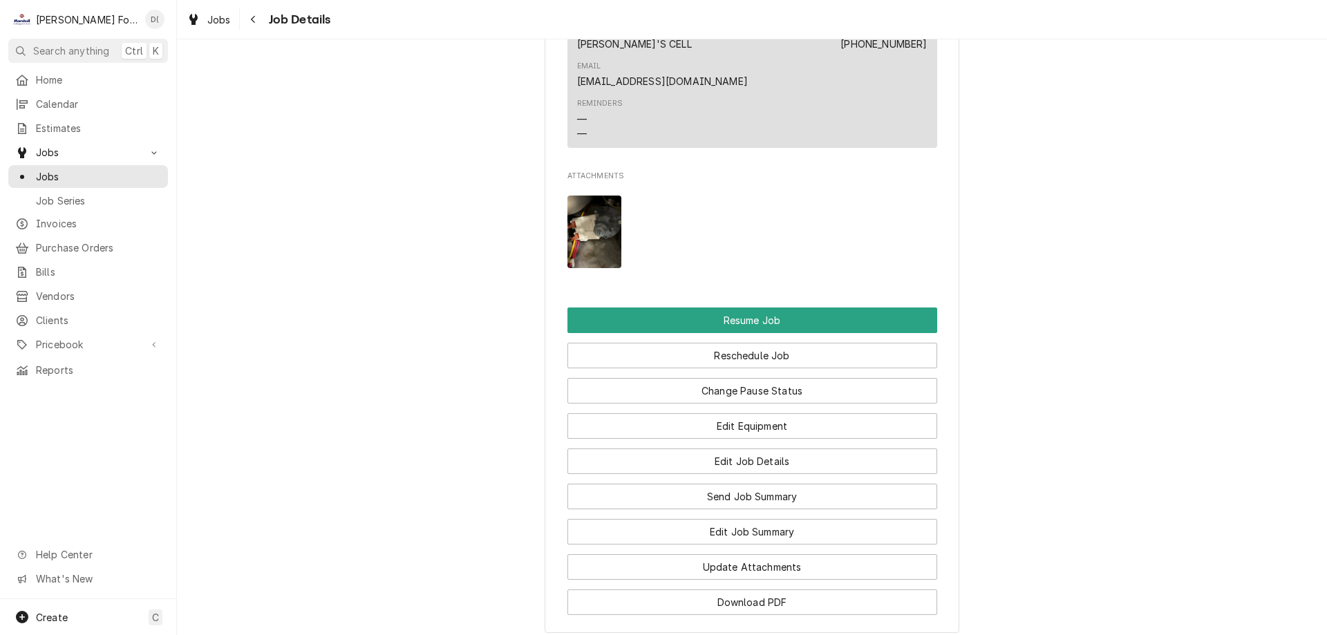
scroll to position [1725, 0]
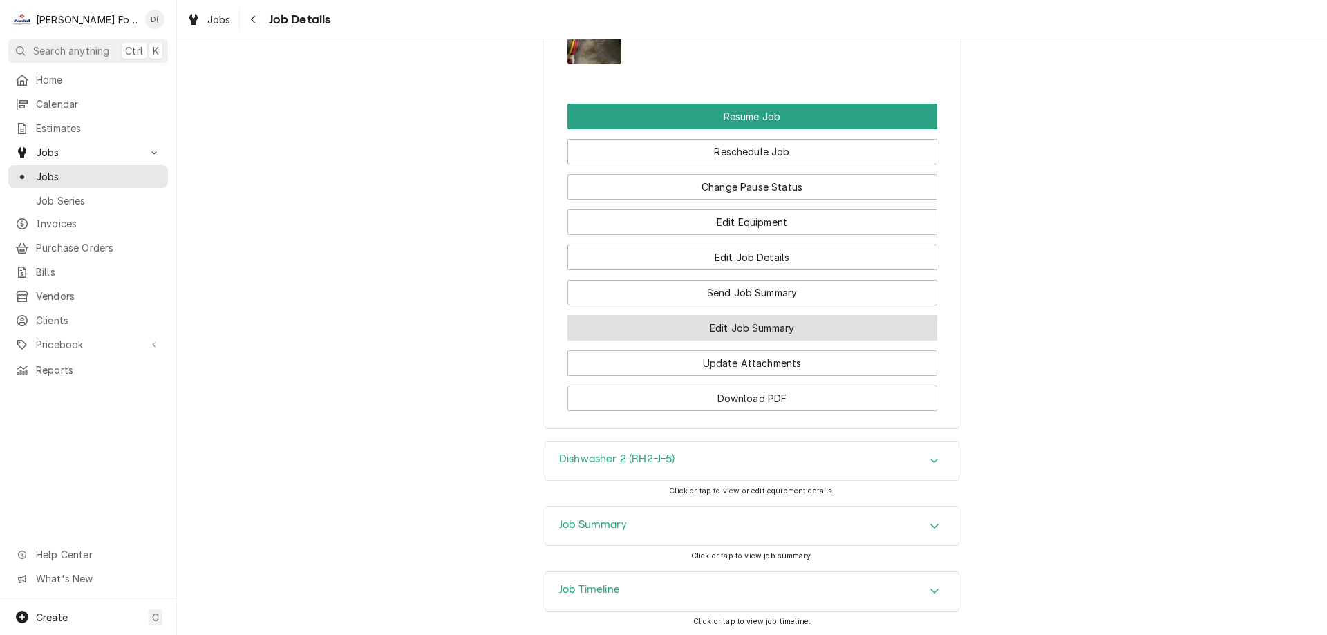
click at [740, 315] on button "Edit Job Summary" at bounding box center [753, 328] width 370 height 26
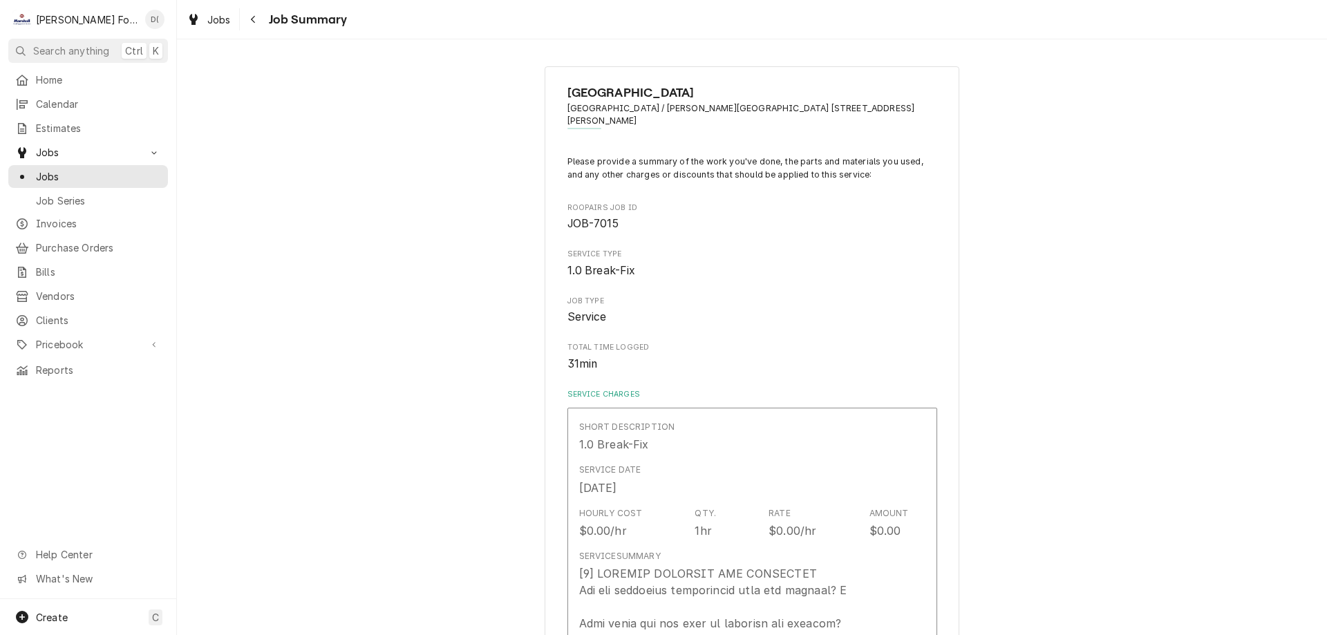
type textarea "x"
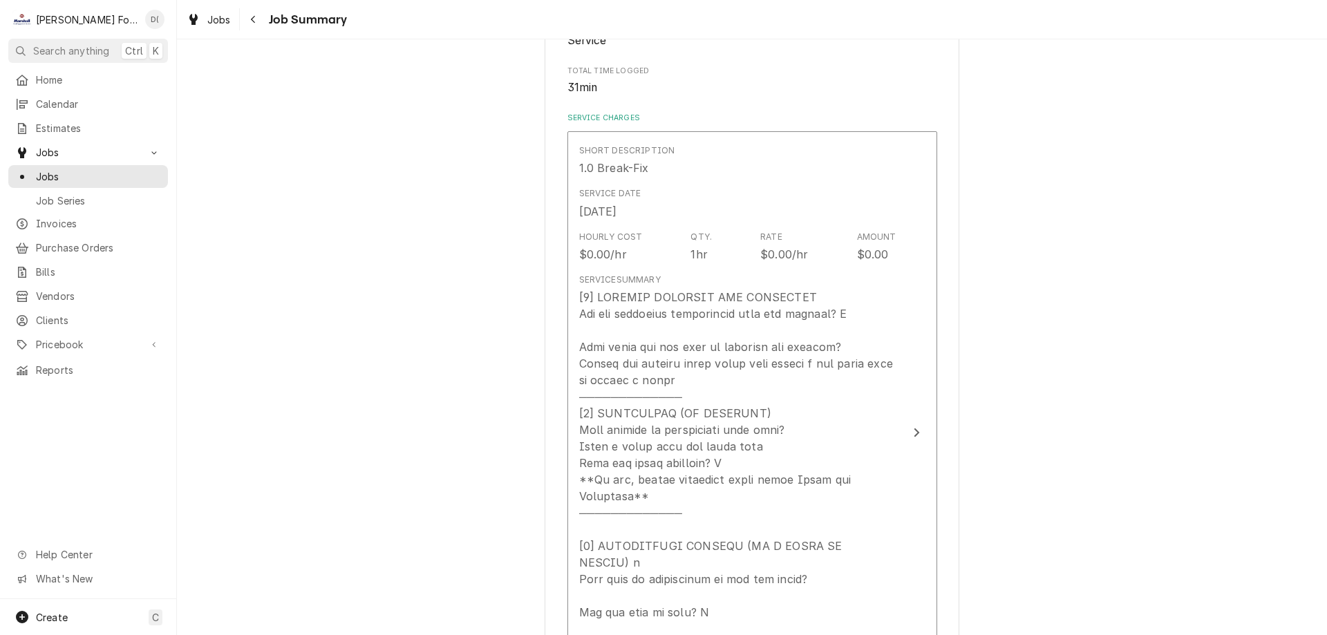
scroll to position [346, 0]
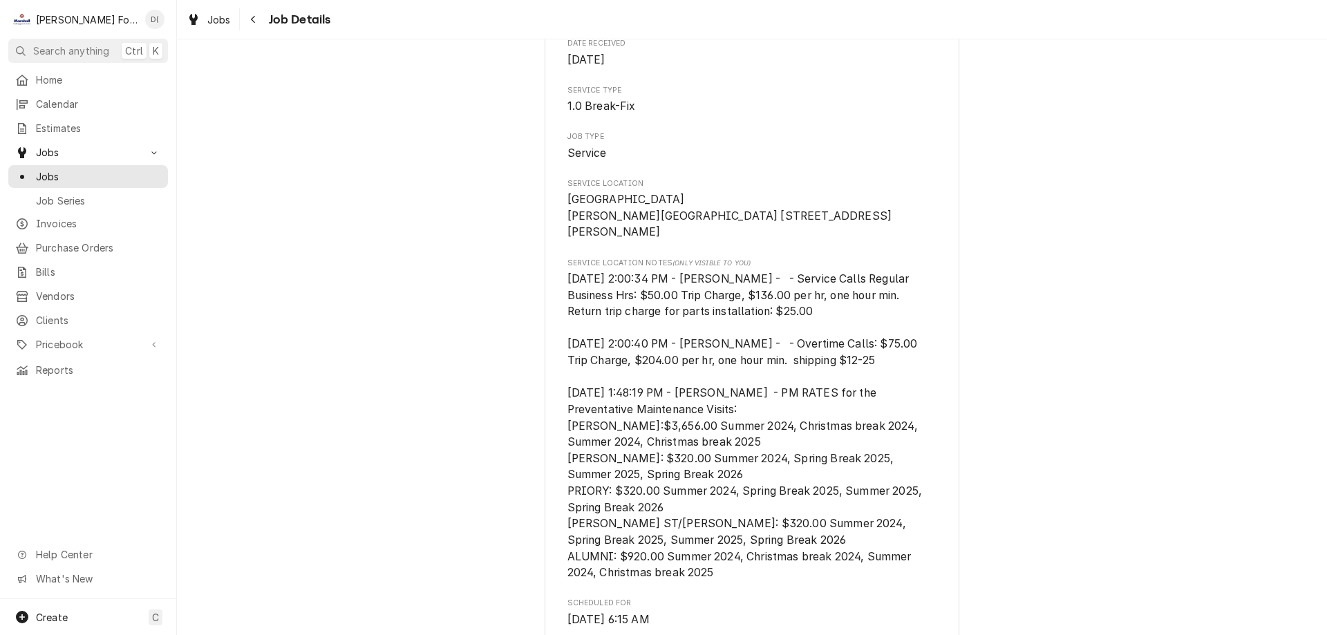
scroll to position [276, 0]
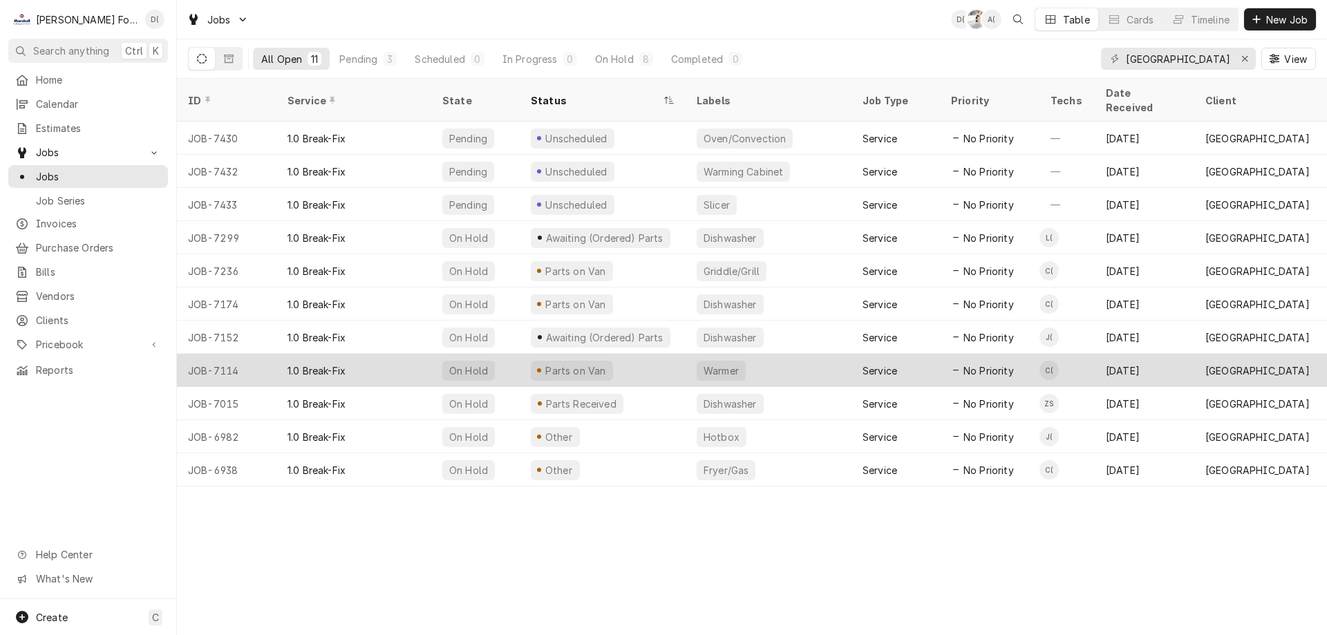
click at [635, 354] on div "Parts on Van" at bounding box center [603, 370] width 166 height 33
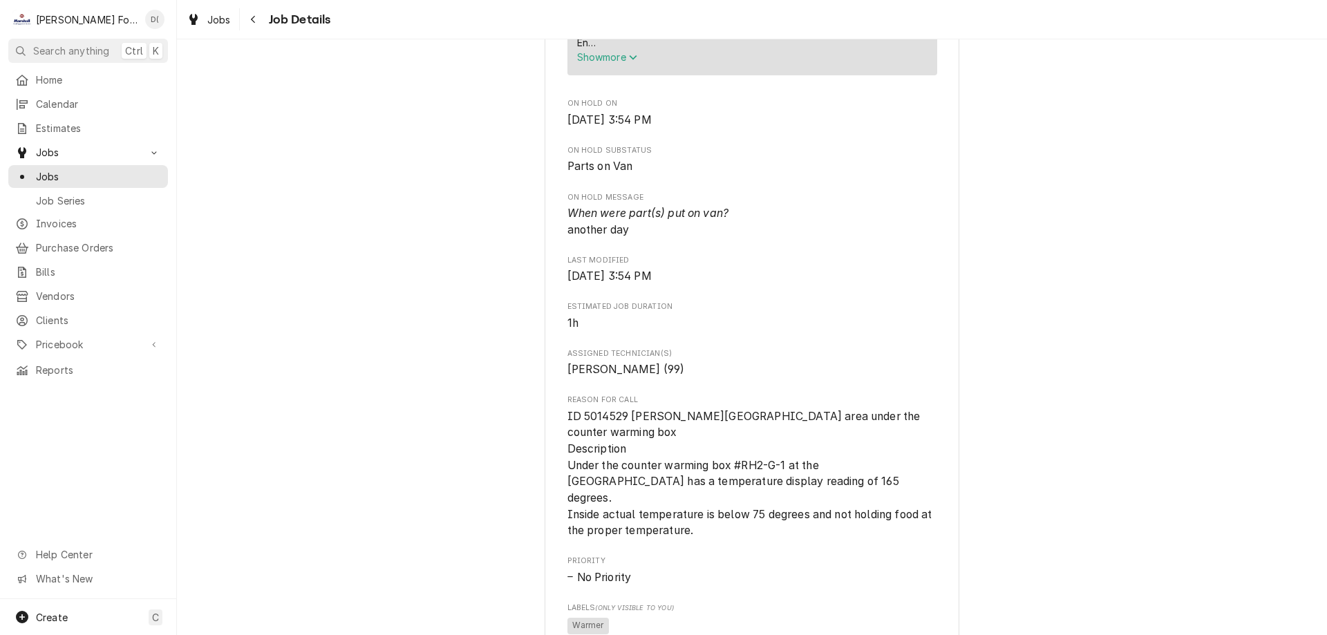
scroll to position [760, 0]
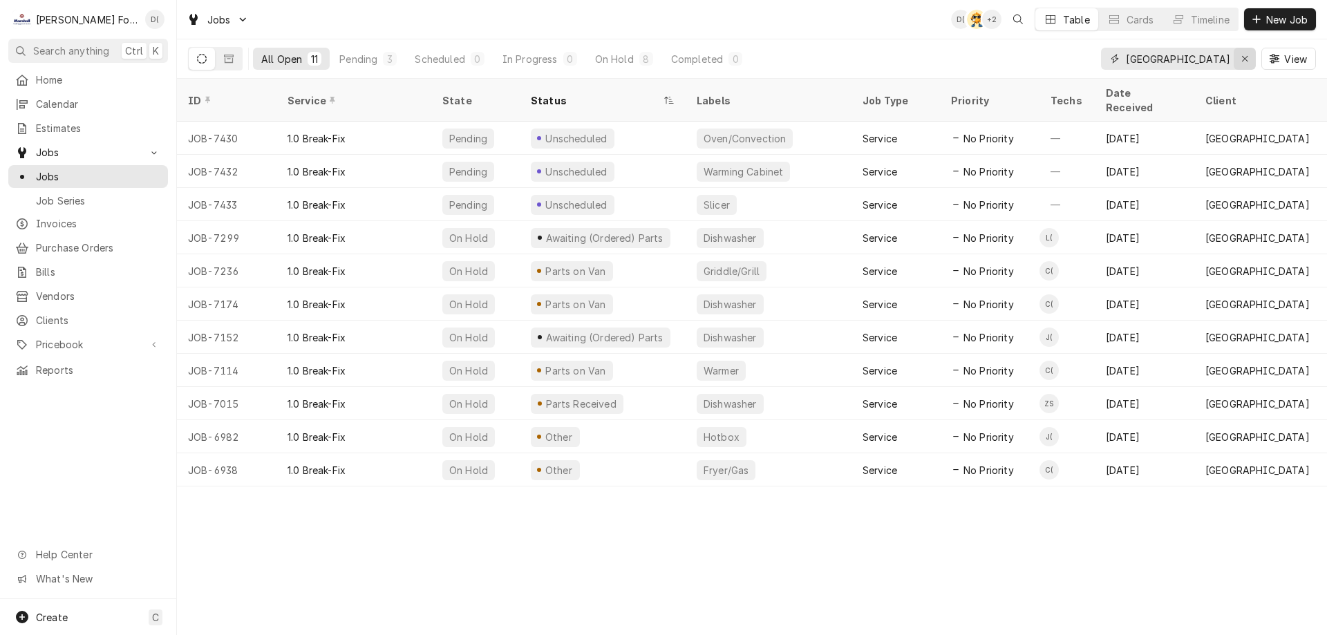
click at [1246, 55] on icon "Erase input" at bounding box center [1245, 59] width 8 height 10
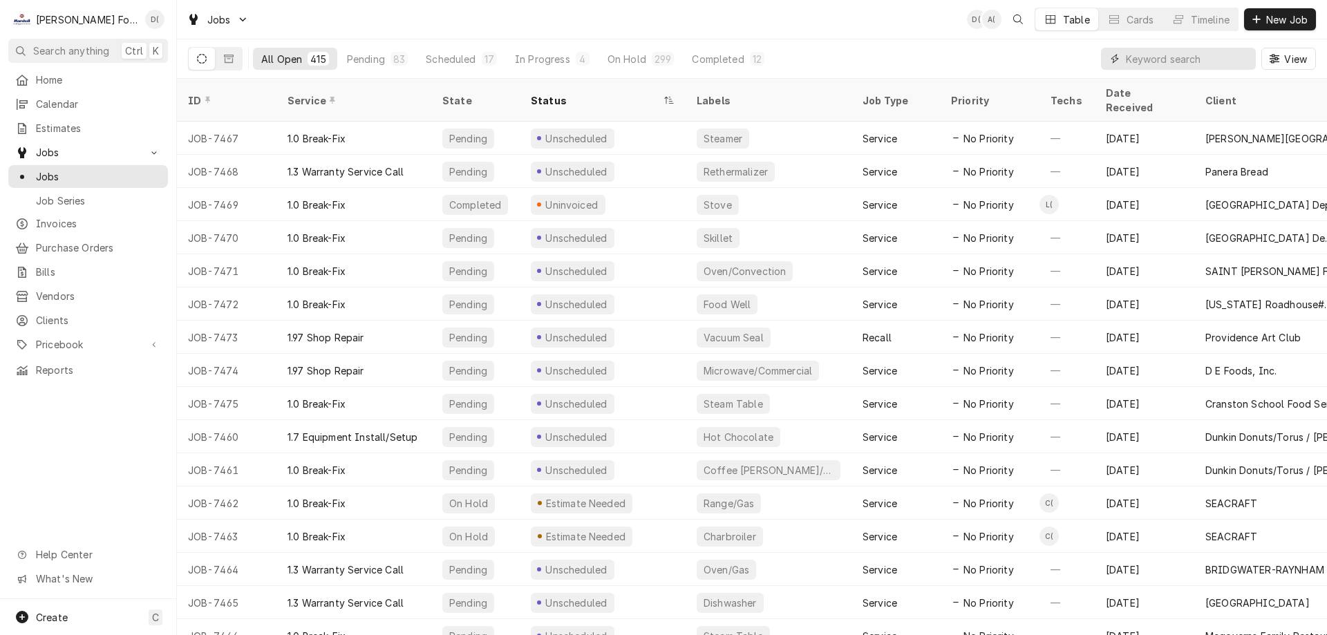
click at [1141, 59] on input "Dynamic Content Wrapper" at bounding box center [1187, 59] width 123 height 22
paste input "5094223"
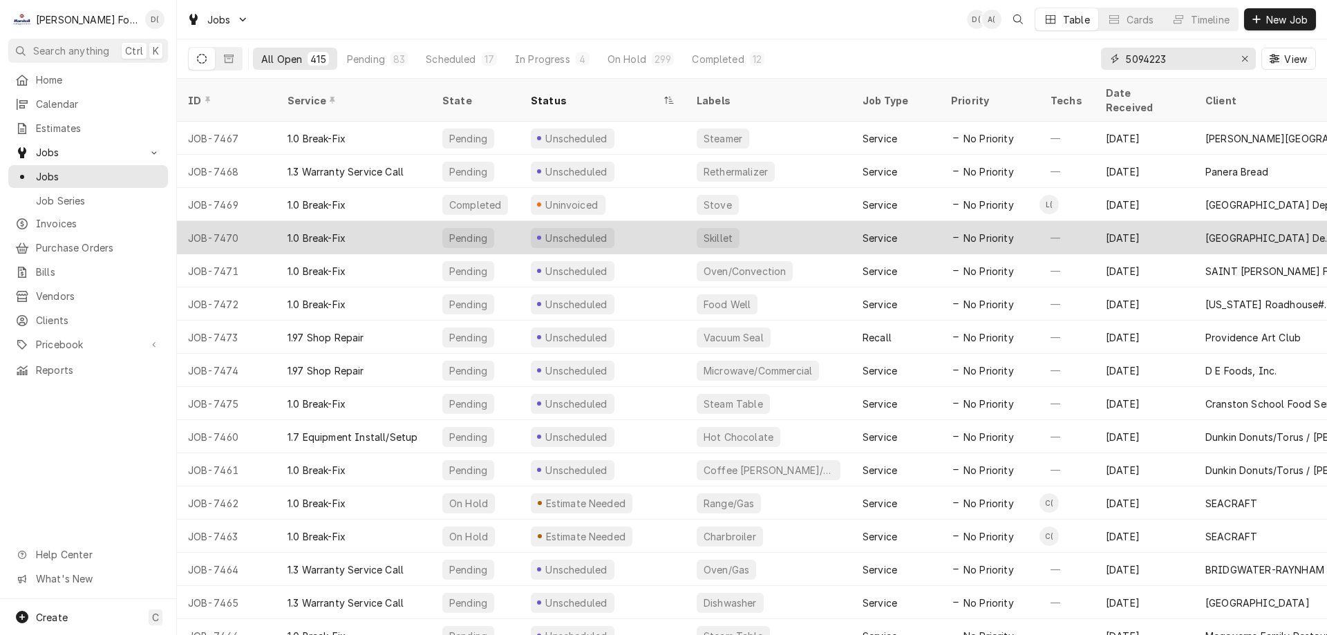
type input "5094223"
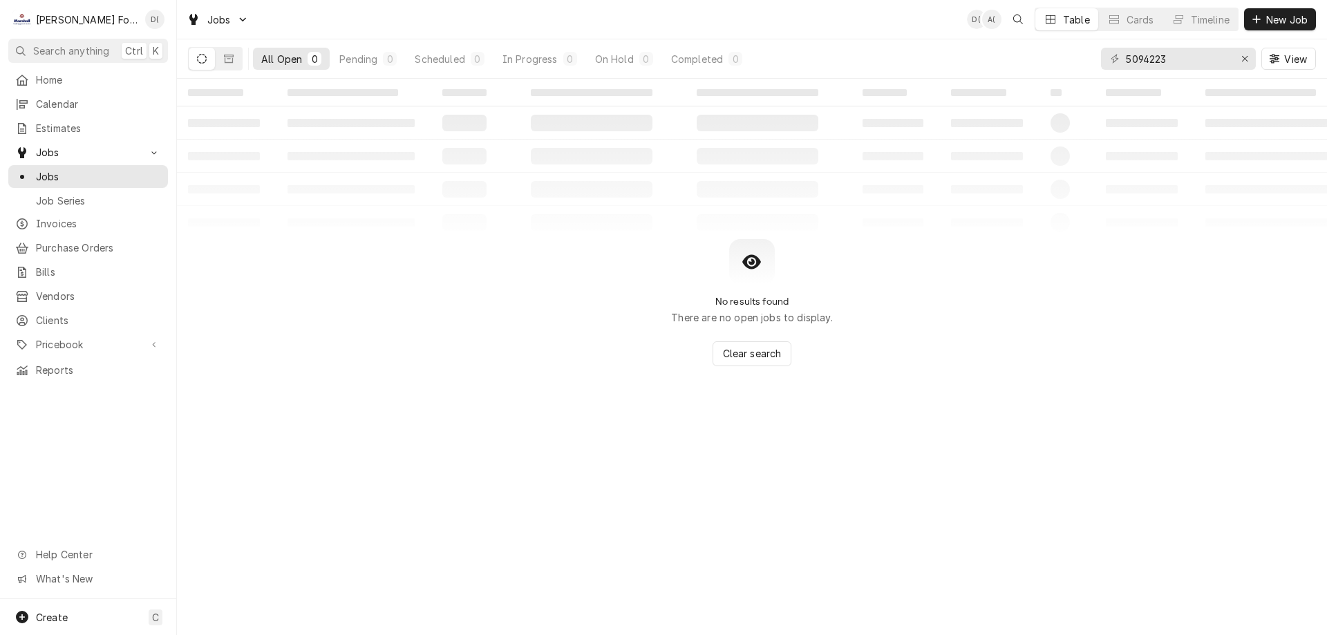
click at [225, 73] on div "All Open 0 Pending 0 Scheduled 0 In Progress 0 On Hold 0 Completed 0" at bounding box center [468, 58] width 561 height 39
click at [229, 53] on button "Dynamic Content Wrapper" at bounding box center [229, 59] width 26 height 22
click at [202, 58] on icon "Dynamic Content Wrapper" at bounding box center [202, 59] width 10 height 10
click at [1246, 59] on icon "Erase input" at bounding box center [1245, 59] width 8 height 10
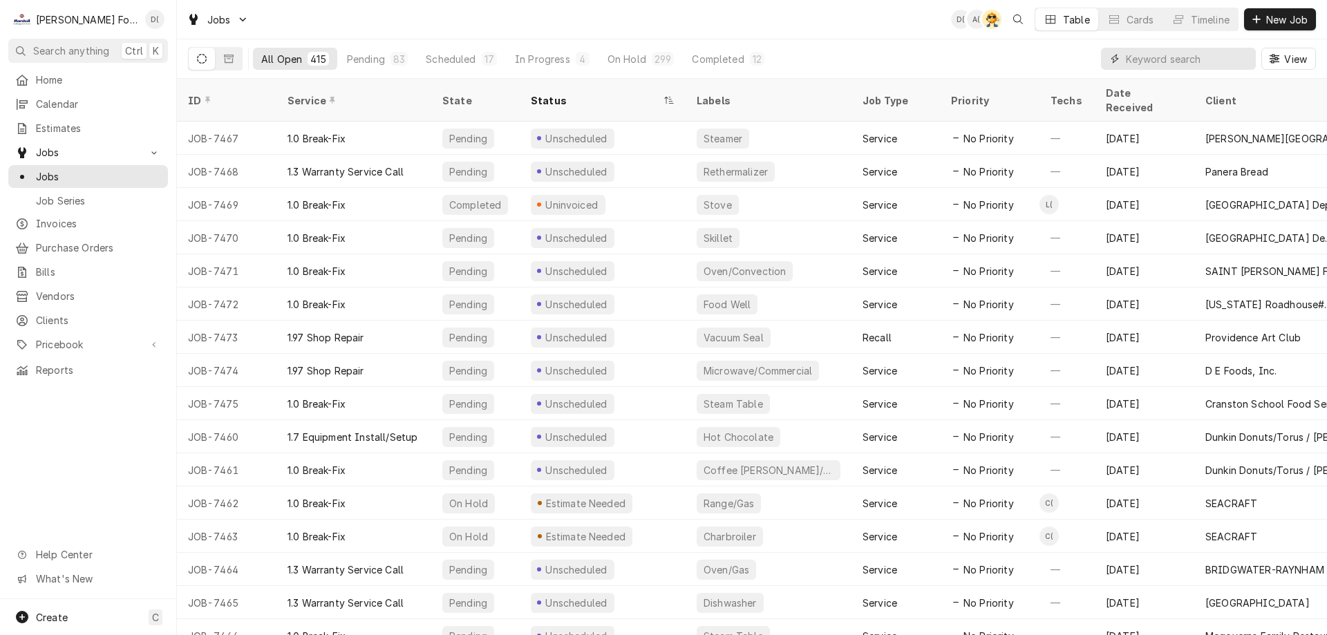
click at [1144, 61] on input "Dynamic Content Wrapper" at bounding box center [1187, 59] width 123 height 22
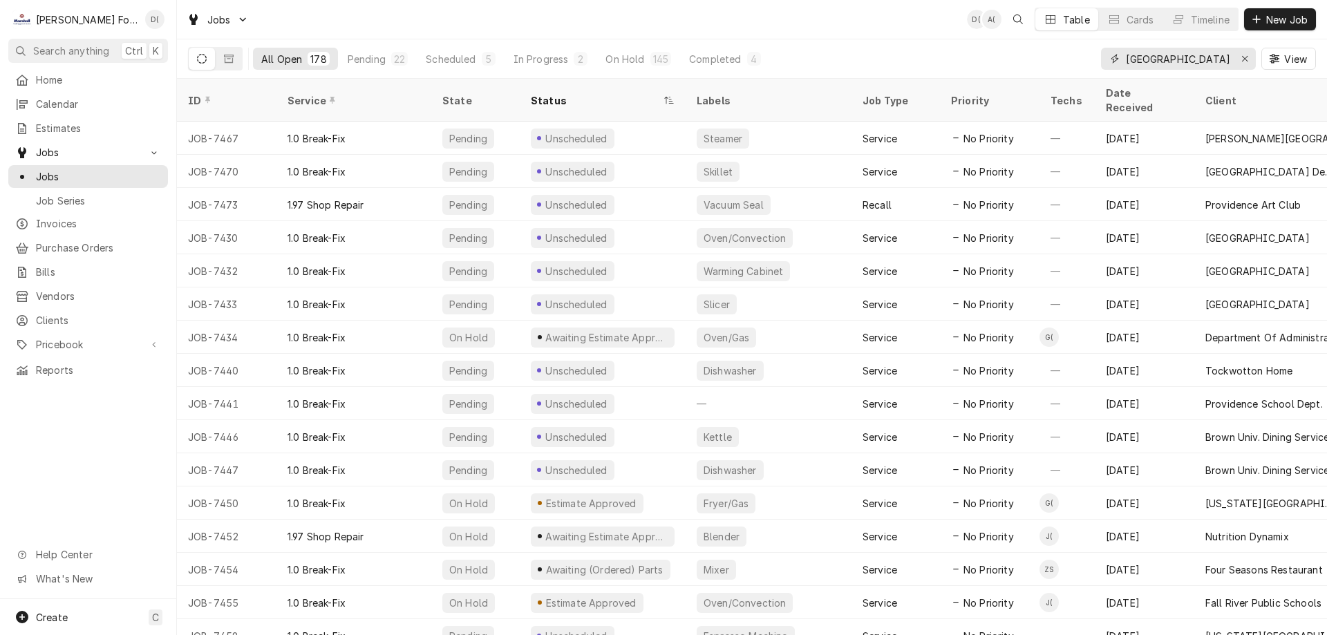
type input "providence college"
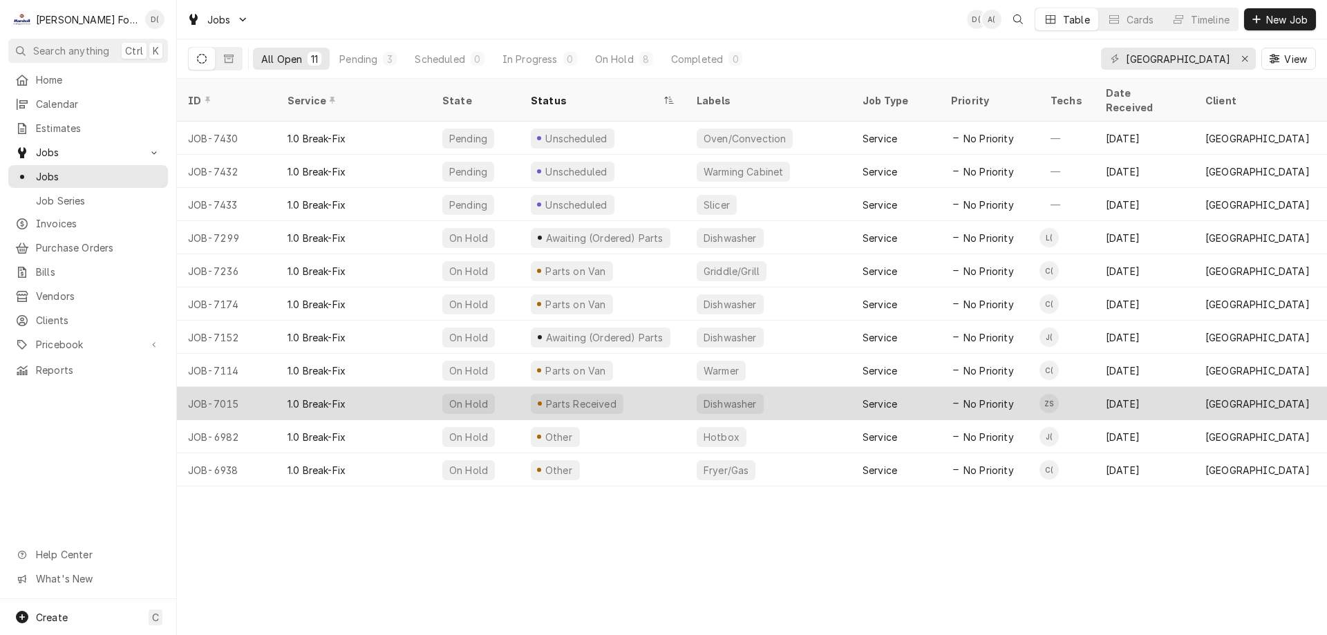
click at [638, 387] on div "Parts Received" at bounding box center [603, 403] width 166 height 33
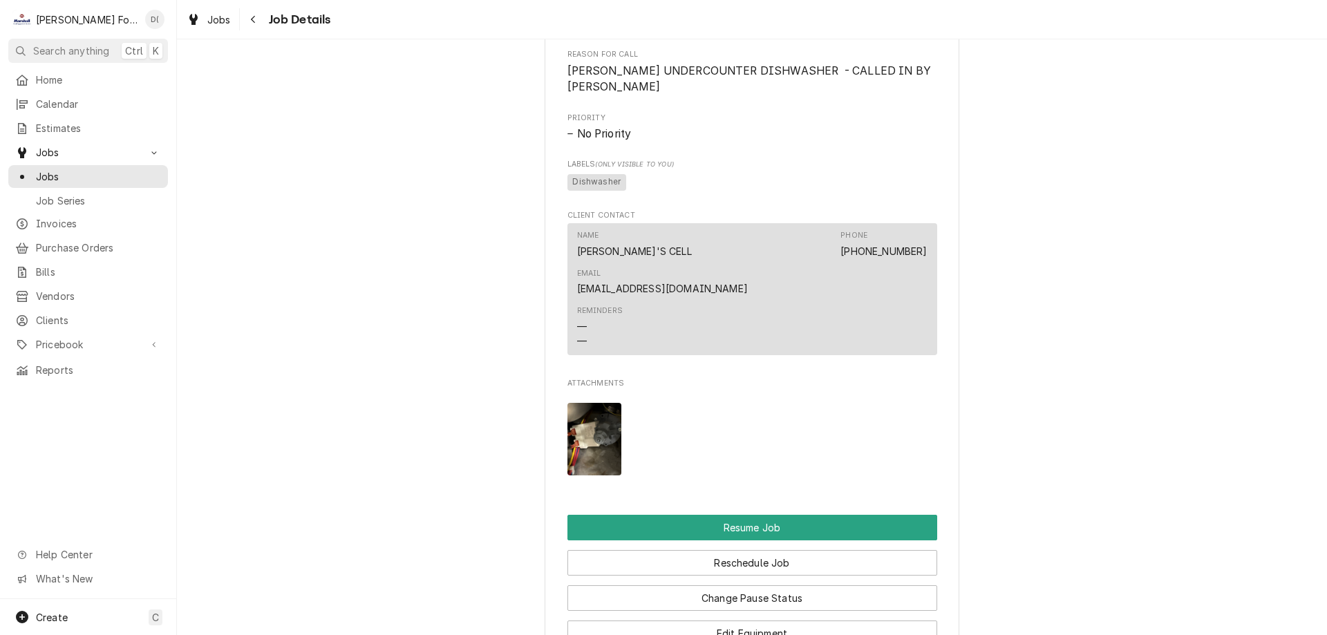
scroll to position [1452, 0]
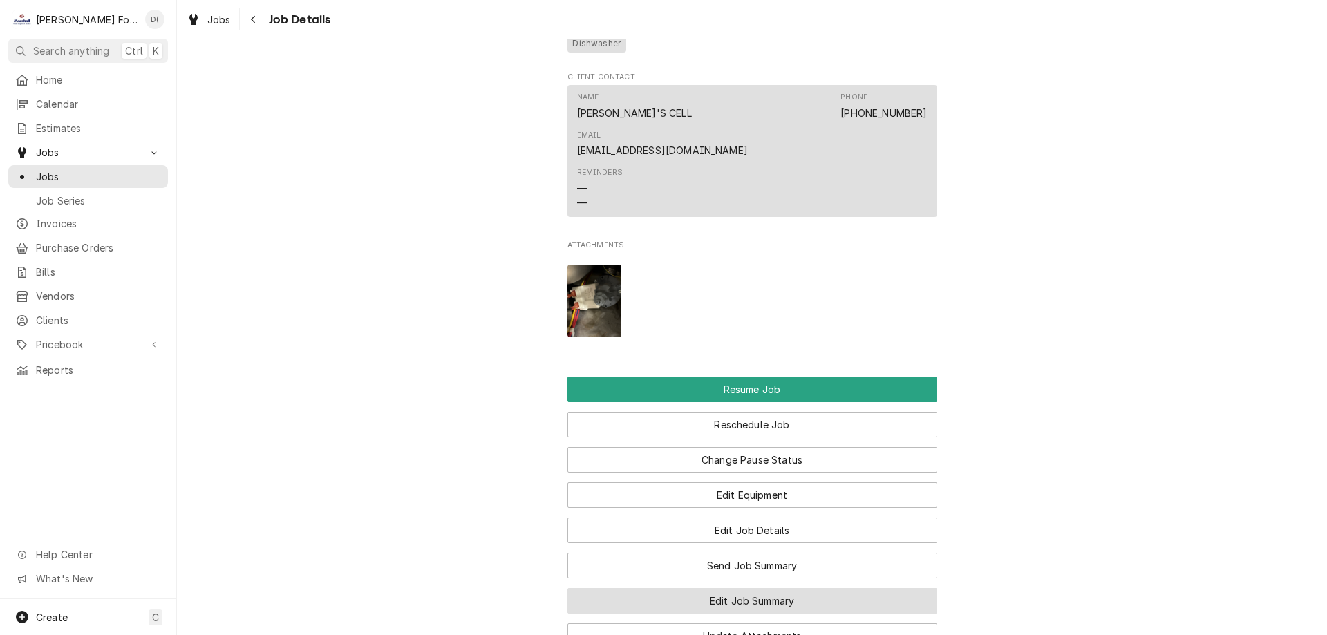
click at [770, 588] on button "Edit Job Summary" at bounding box center [753, 601] width 370 height 26
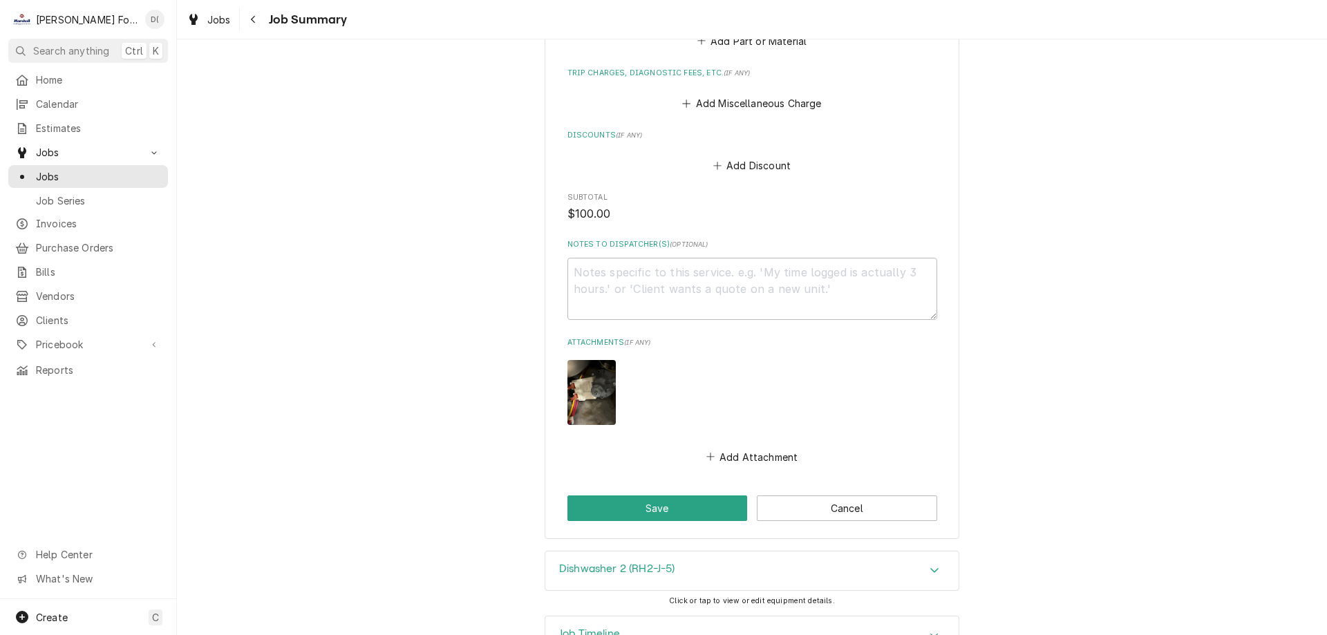
scroll to position [1150, 0]
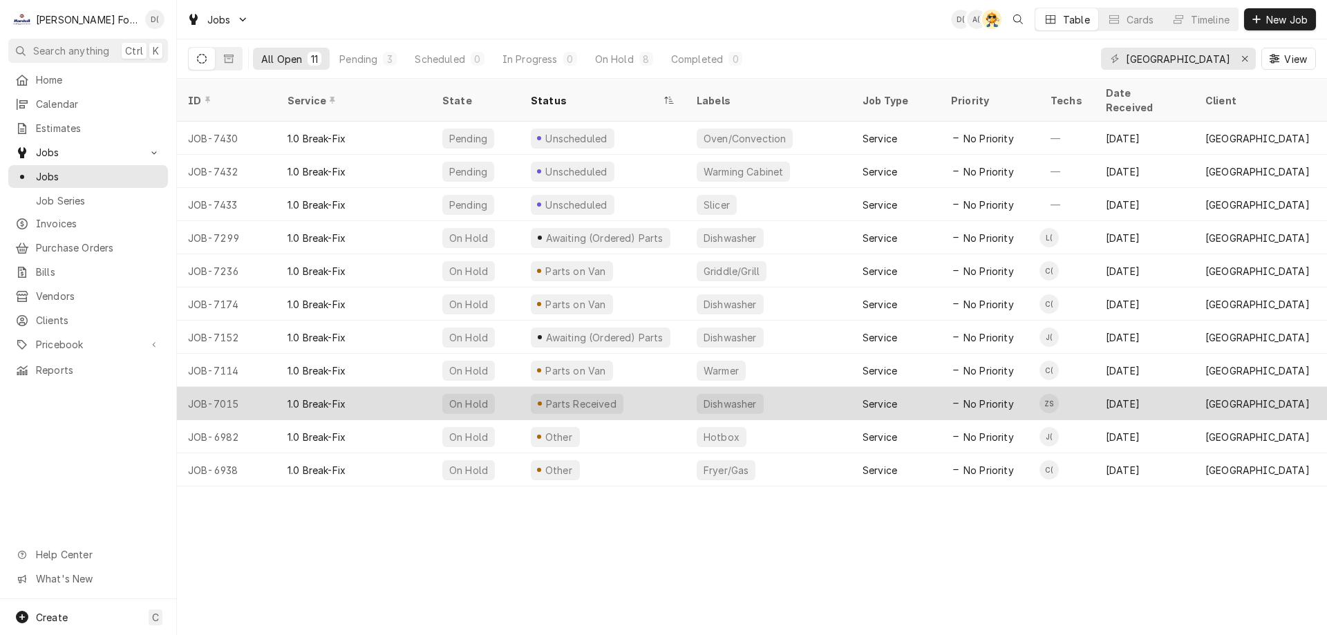
click at [630, 395] on div "Parts Received" at bounding box center [603, 403] width 166 height 33
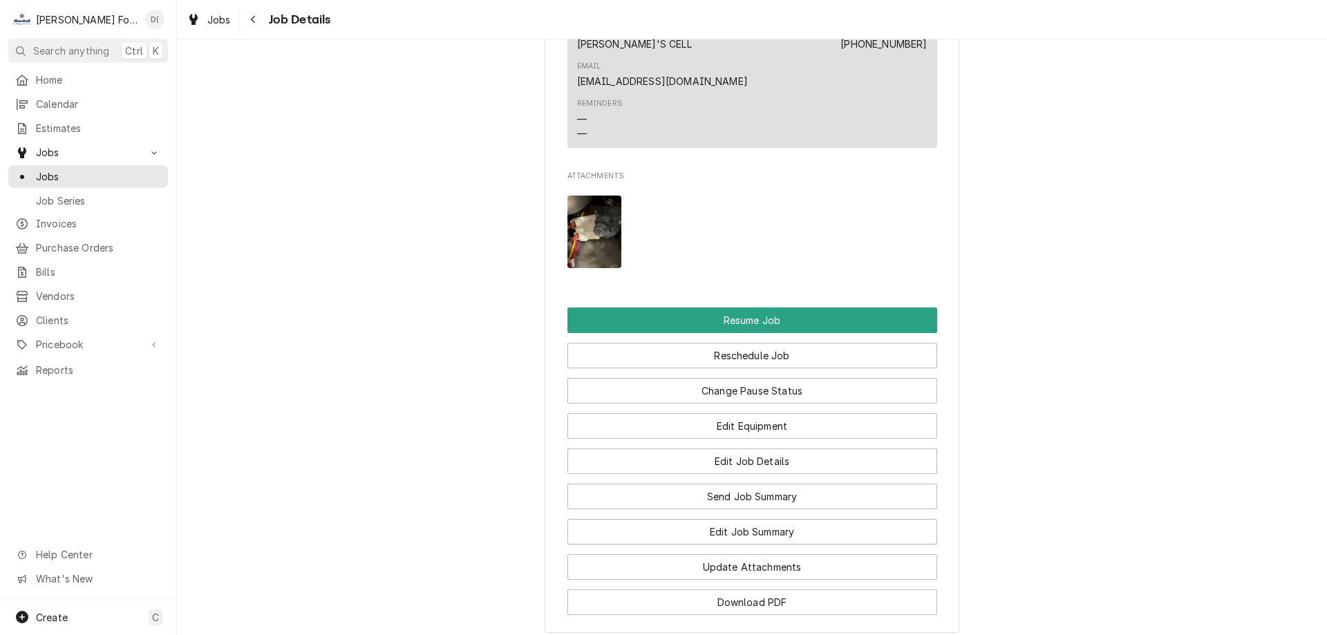
scroll to position [1725, 0]
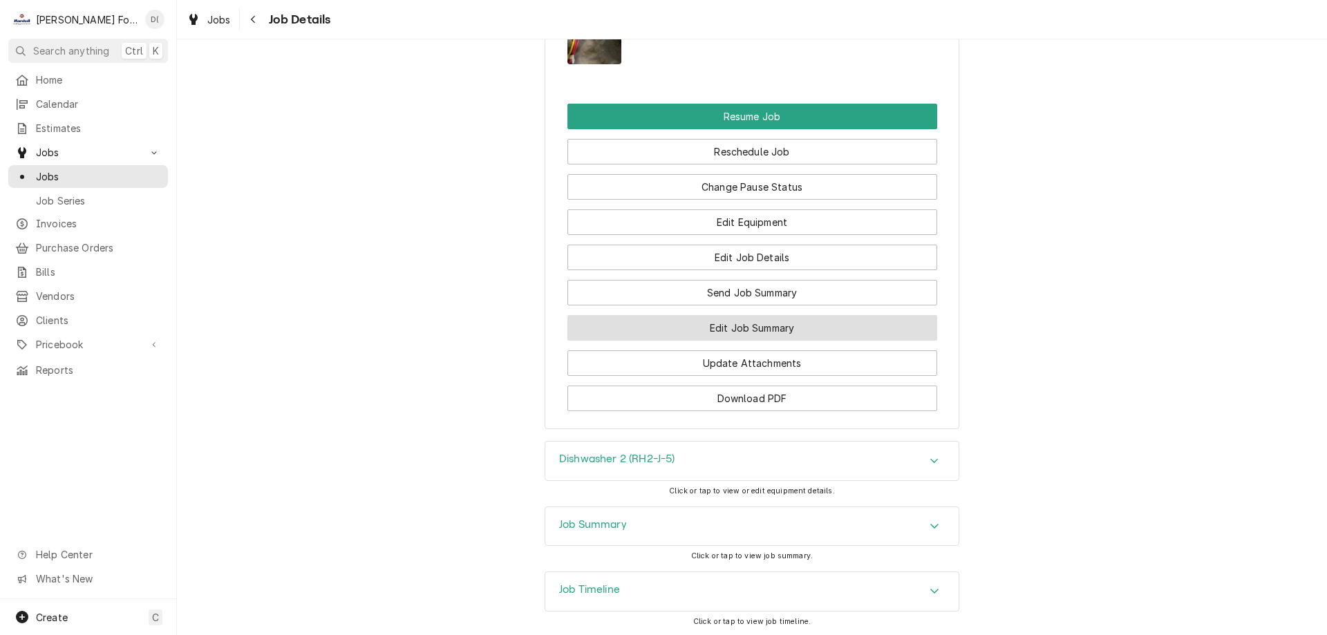
click at [739, 315] on button "Edit Job Summary" at bounding box center [753, 328] width 370 height 26
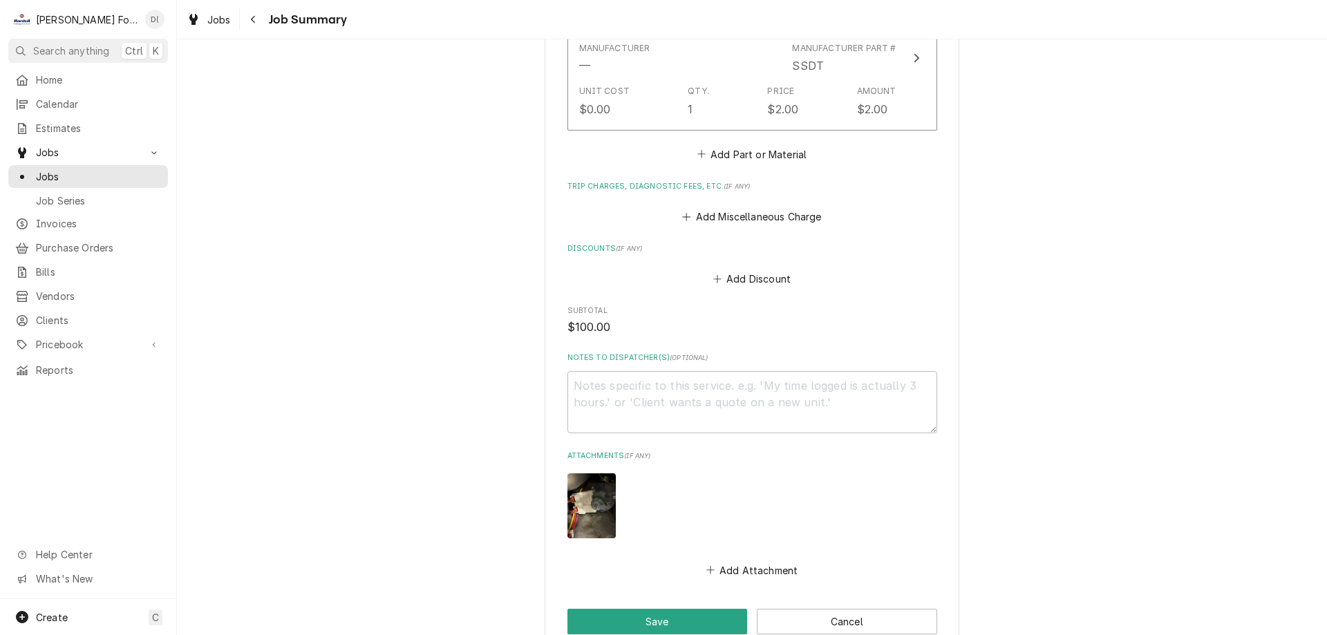
scroll to position [1358, 0]
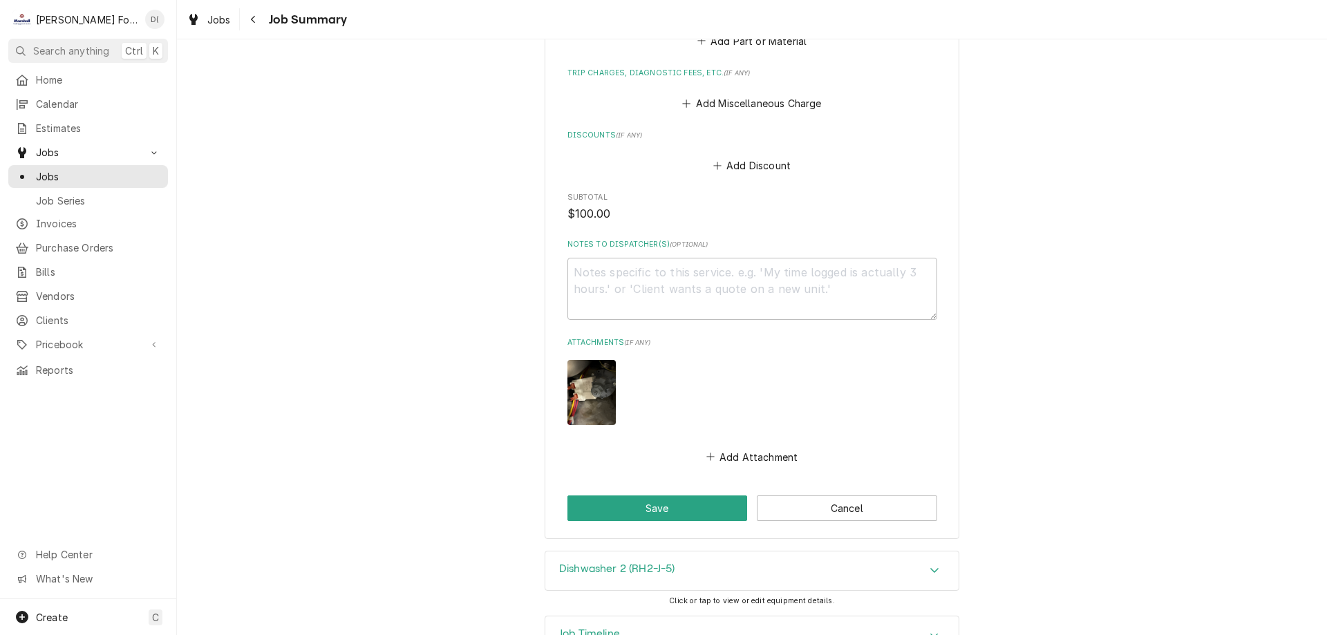
click at [572, 360] on img "Attachments" at bounding box center [592, 392] width 48 height 64
type textarea "x"
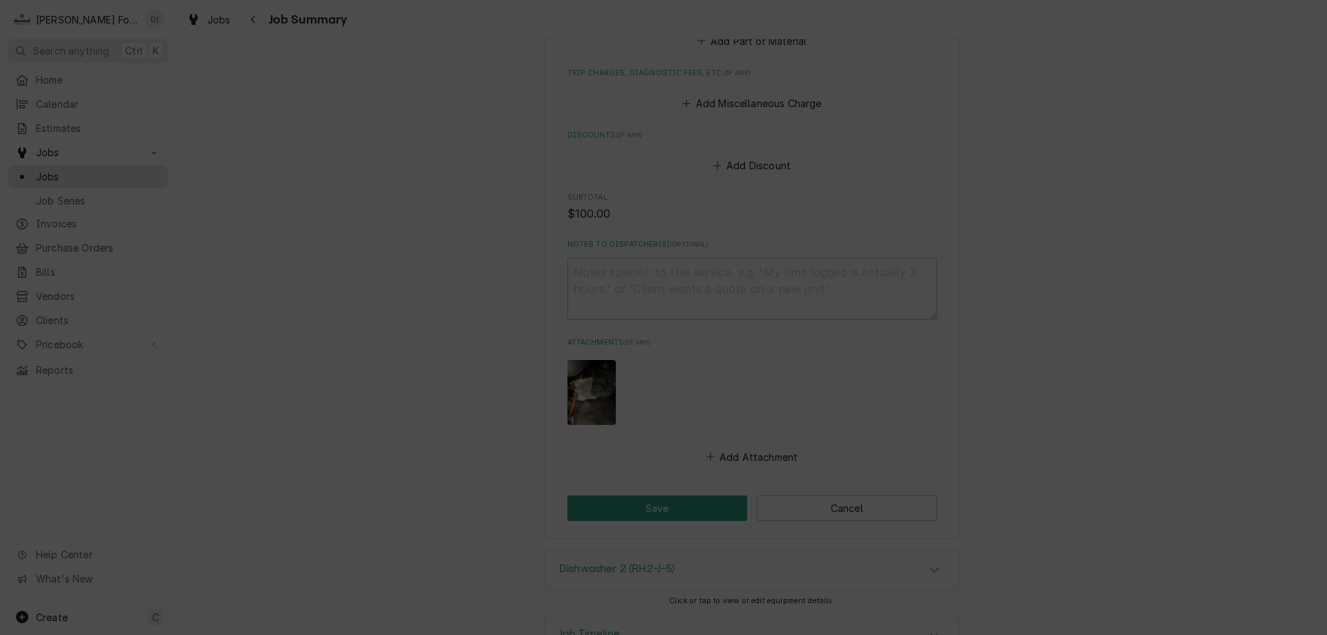
click at [475, 308] on div at bounding box center [663, 317] width 1327 height 635
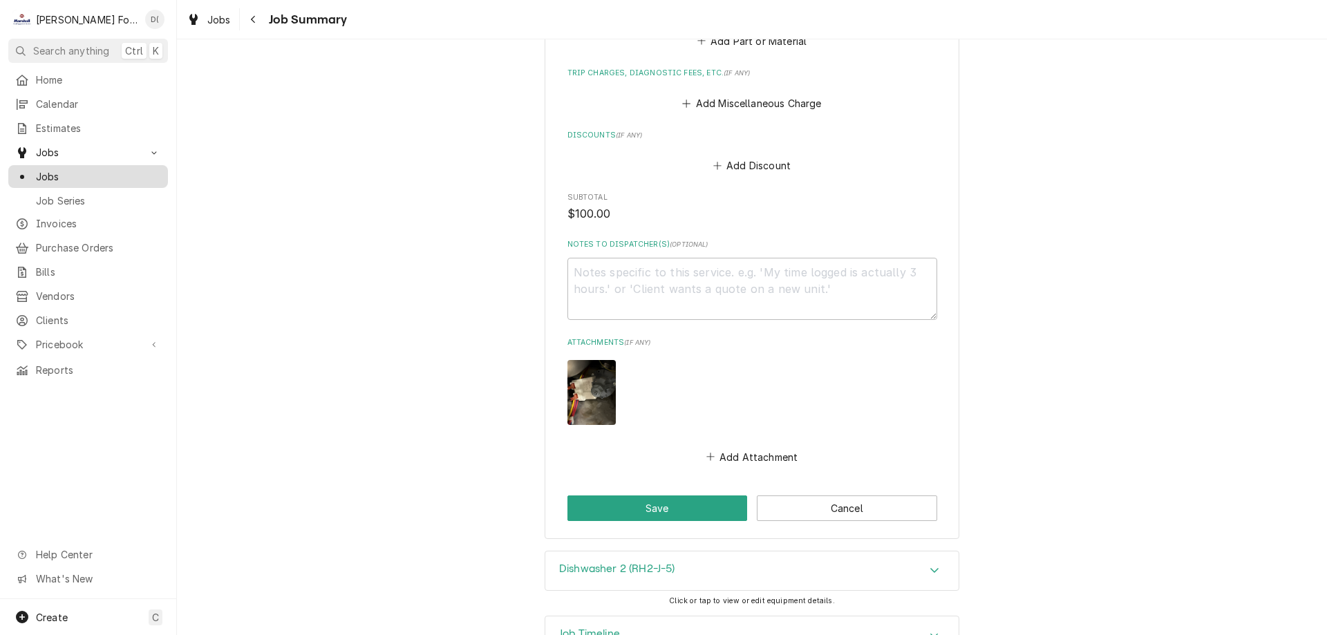
click at [82, 177] on span "Jobs" at bounding box center [98, 176] width 125 height 15
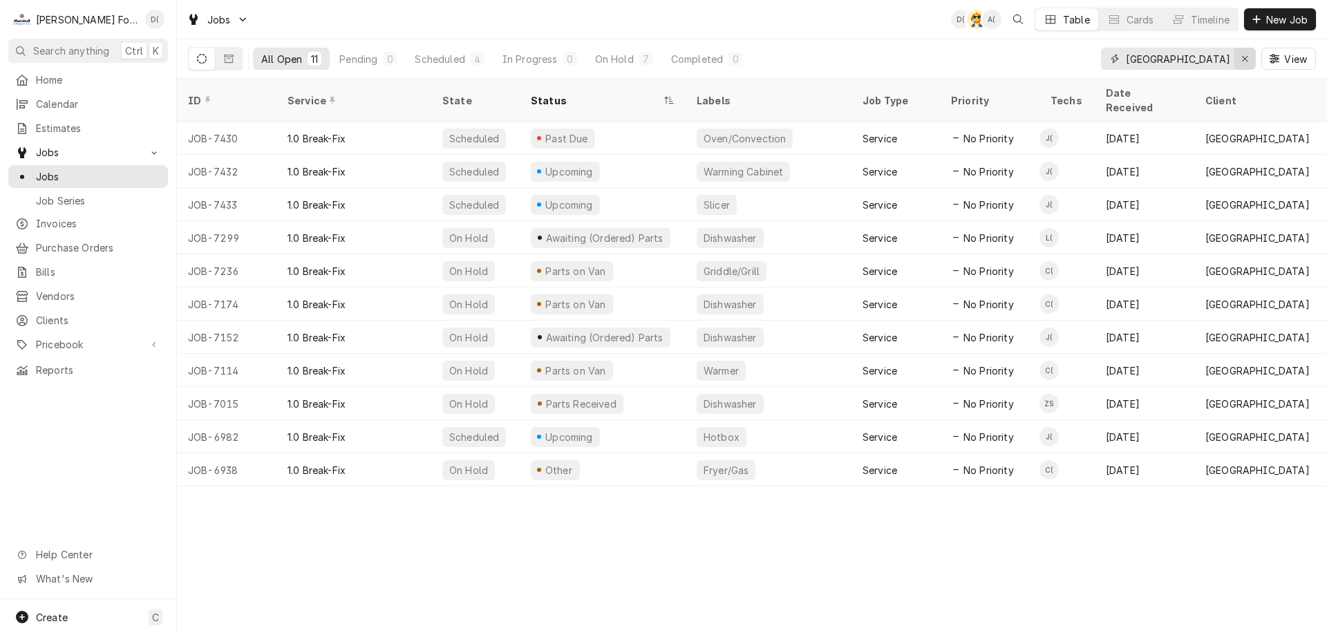
click at [1241, 56] on icon "Erase input" at bounding box center [1245, 59] width 8 height 10
click at [1208, 63] on input "Dynamic Content Wrapper" at bounding box center [1191, 59] width 130 height 22
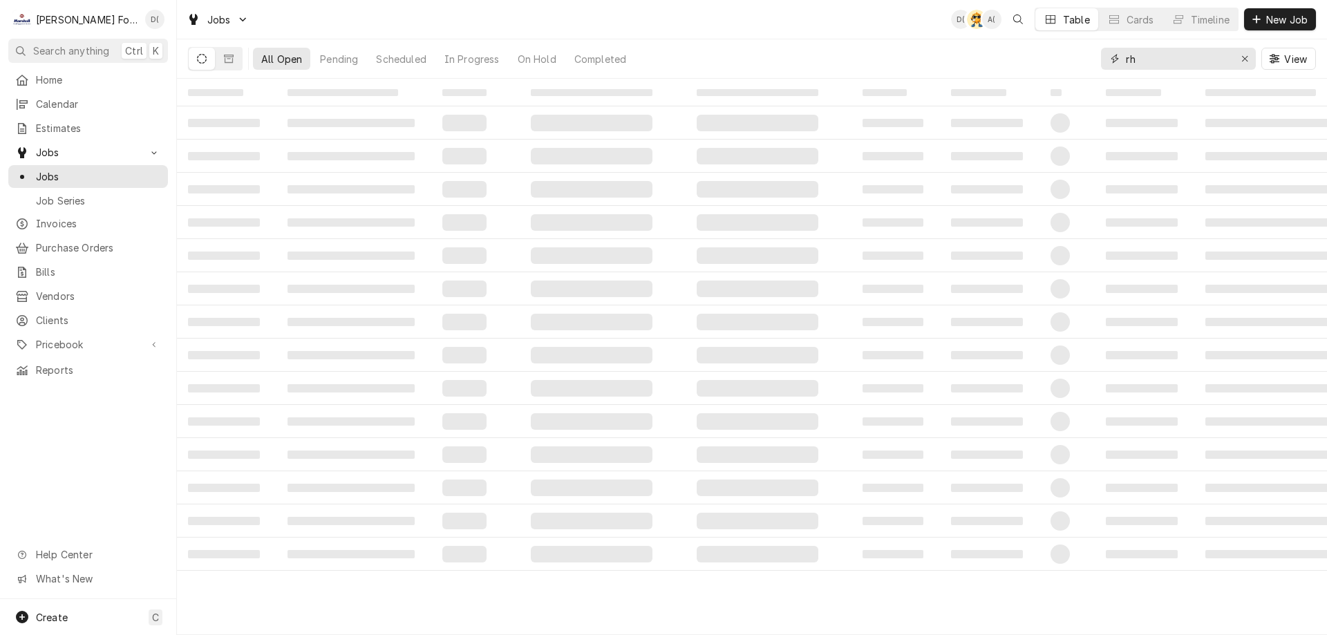
type input "r"
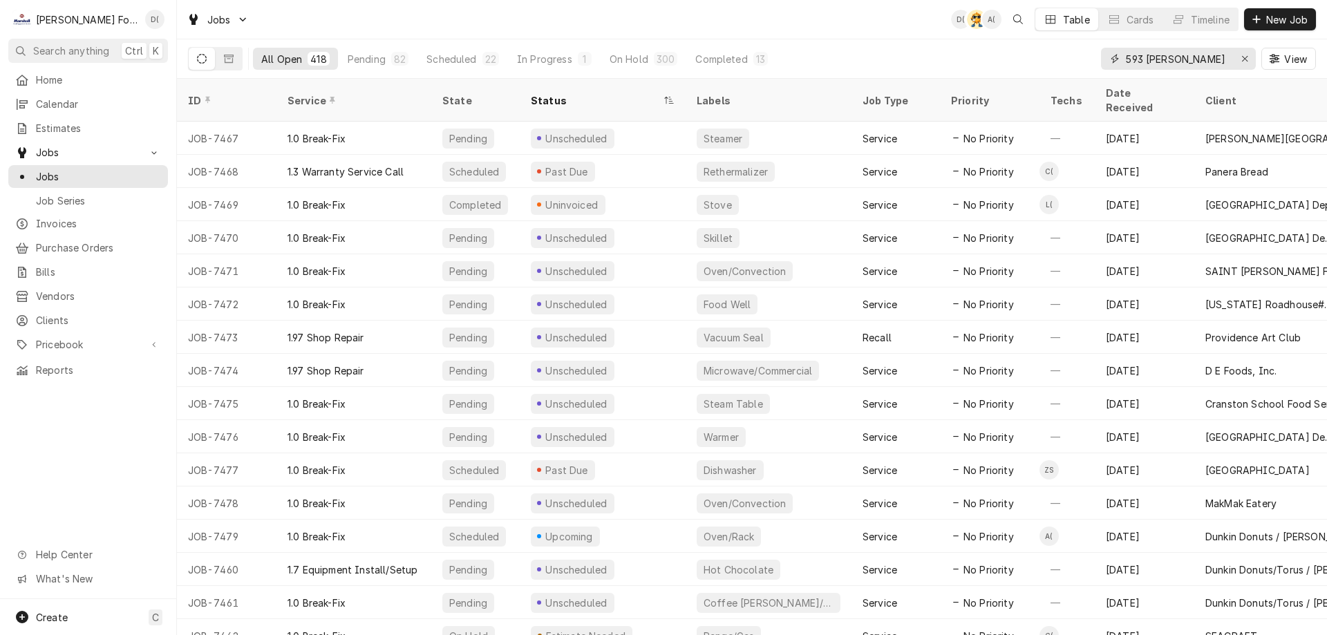
type input "593 eddy"
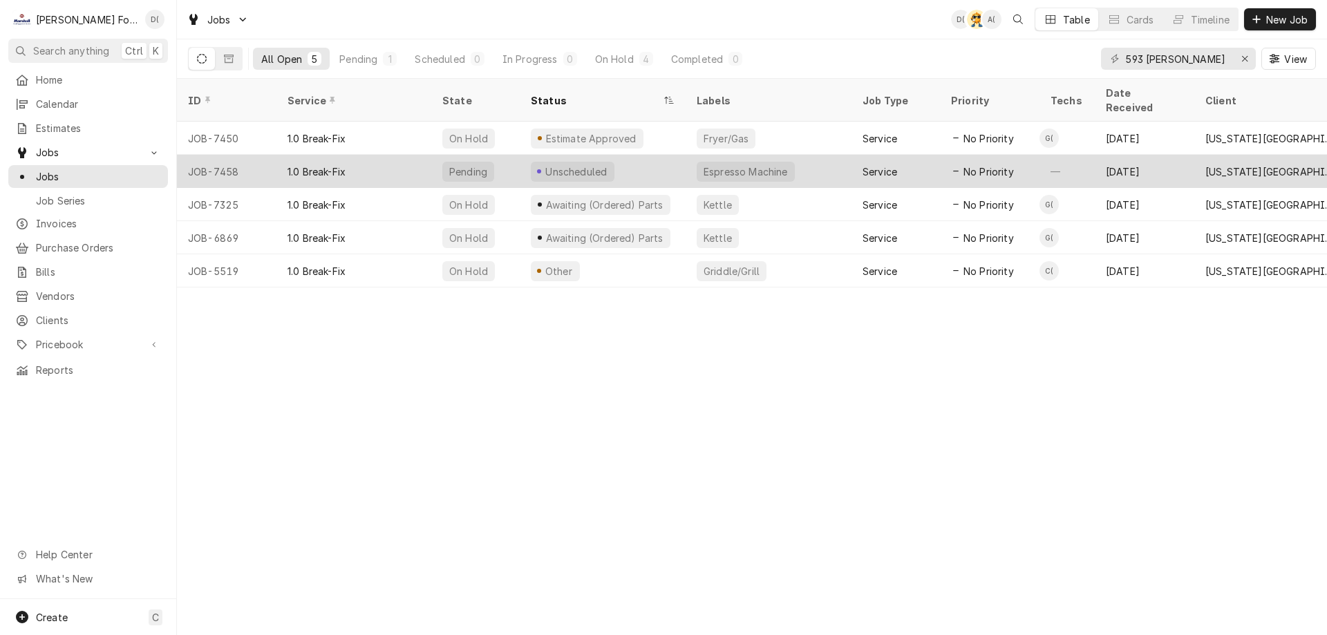
click at [651, 161] on div "Unscheduled" at bounding box center [603, 171] width 166 height 33
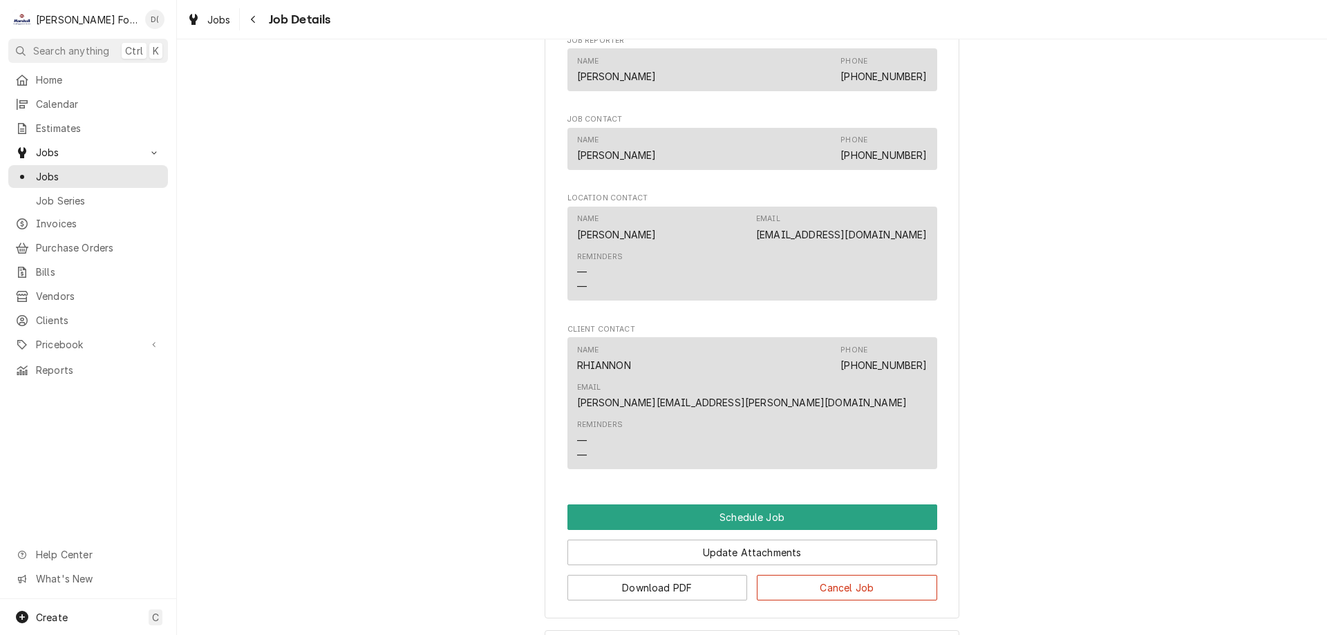
scroll to position [622, 0]
